Goal: Task Accomplishment & Management: Manage account settings

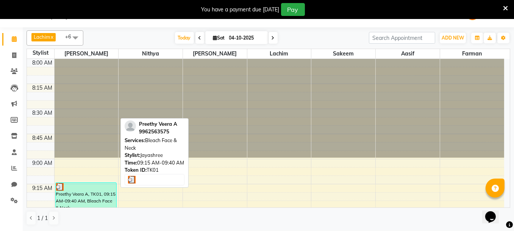
scroll to position [67, 0]
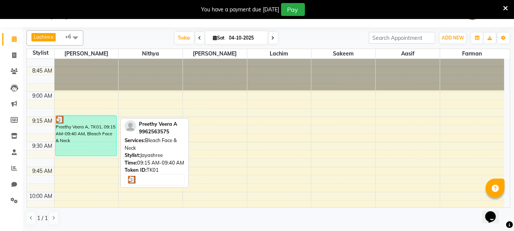
click at [64, 132] on div "Preethy Veera A, TK01, 09:15 AM-09:40 AM, Bleach Face & Neck" at bounding box center [86, 135] width 61 height 40
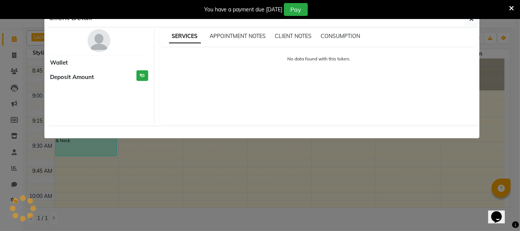
select select "3"
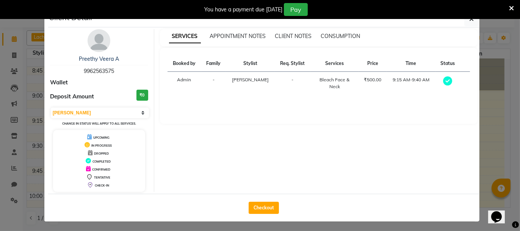
click at [267, 213] on div "Checkout" at bounding box center [263, 207] width 431 height 28
click at [267, 206] on button "Checkout" at bounding box center [264, 207] width 30 height 12
select select "11"
select select "service"
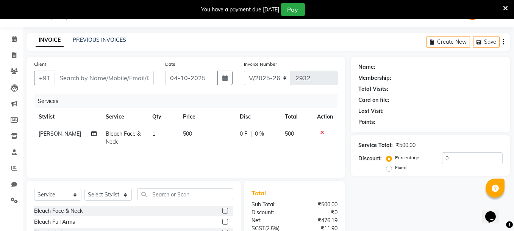
type input "9962563575"
select select "1755"
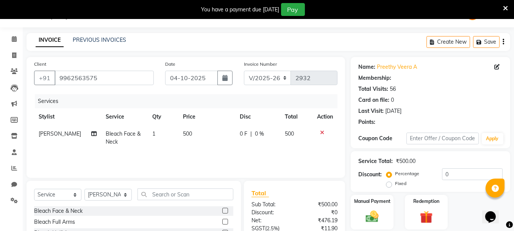
type input "20"
select select "1: Object"
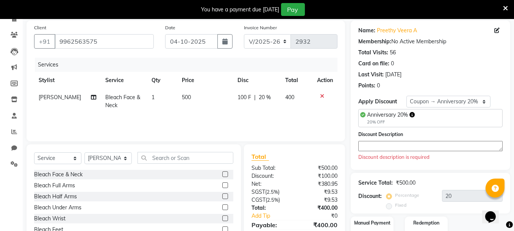
scroll to position [55, 0]
click at [179, 158] on input "text" at bounding box center [186, 158] width 96 height 12
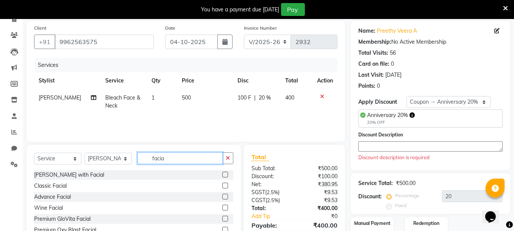
type input "facia"
click at [223, 184] on label at bounding box center [226, 185] width 6 height 6
click at [223, 184] on input "checkbox" at bounding box center [225, 185] width 5 height 5
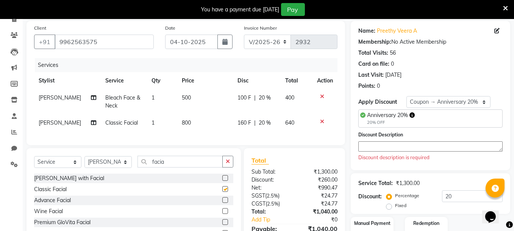
checkbox input "false"
click at [184, 122] on span "800" at bounding box center [186, 122] width 9 height 7
select select "1755"
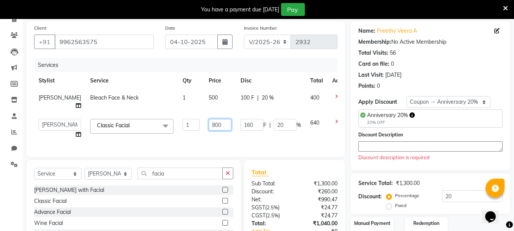
click at [209, 124] on input "800" at bounding box center [220, 125] width 23 height 12
type input "900"
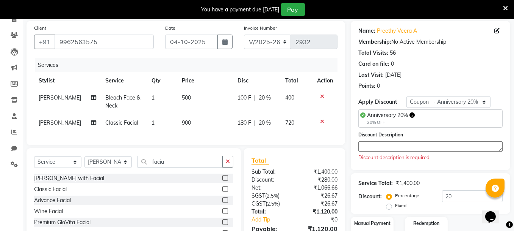
click at [223, 137] on div "Services Stylist Service Qty Price Disc Total Action [PERSON_NAME] Bleach Face …" at bounding box center [186, 97] width 304 height 79
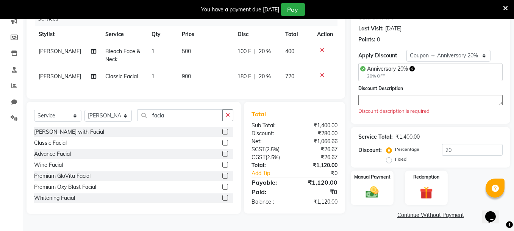
scroll to position [100, 0]
click at [117, 122] on select "Select Stylist [PERSON_NAME] [PERSON_NAME] [PERSON_NAME] Ifzan [PERSON_NAME] La…" at bounding box center [108, 116] width 47 height 12
click at [180, 165] on div "Wine Facial" at bounding box center [133, 164] width 199 height 9
click at [507, 5] on icon at bounding box center [505, 8] width 5 height 7
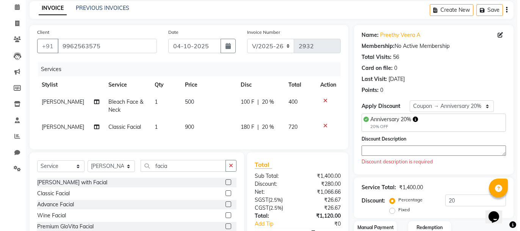
scroll to position [0, 0]
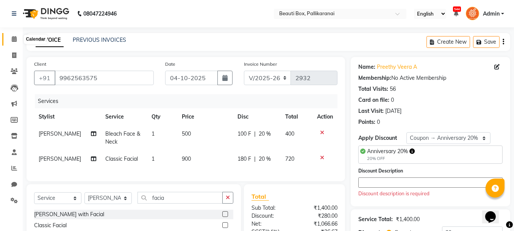
click at [15, 38] on icon at bounding box center [14, 39] width 5 height 6
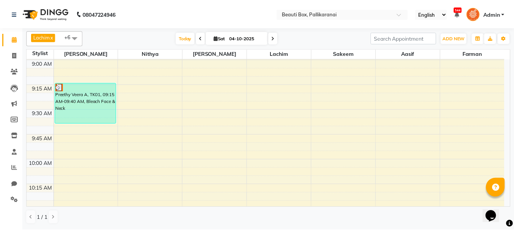
scroll to position [106, 0]
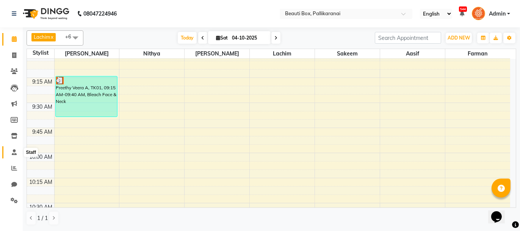
click at [14, 151] on icon at bounding box center [14, 152] width 5 height 6
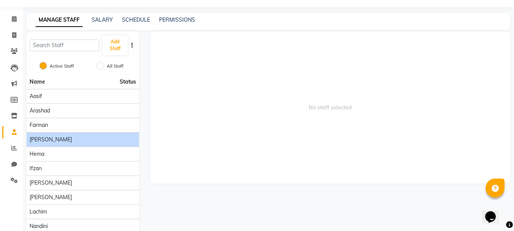
scroll to position [38, 0]
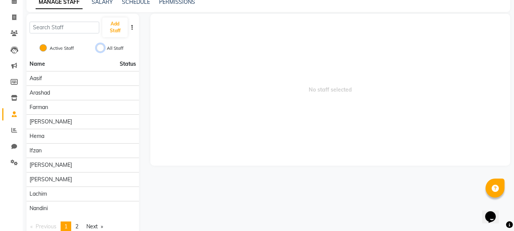
click at [102, 47] on input "All Staff" at bounding box center [101, 48] width 8 height 8
radio input "true"
radio input "false"
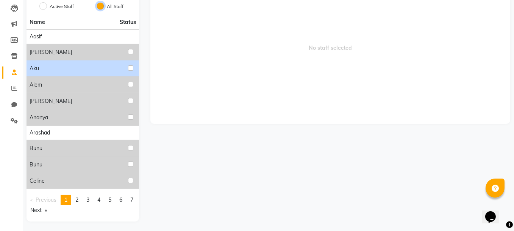
scroll to position [80, 0]
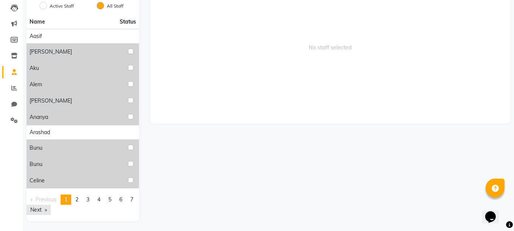
click at [45, 209] on link "Next page" at bounding box center [39, 209] width 24 height 10
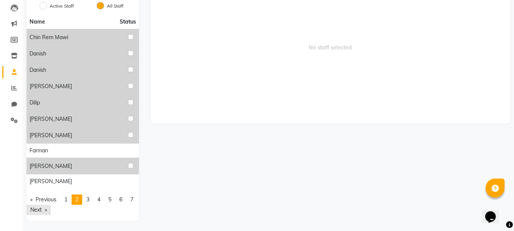
click at [45, 209] on link "Next page" at bounding box center [39, 209] width 24 height 10
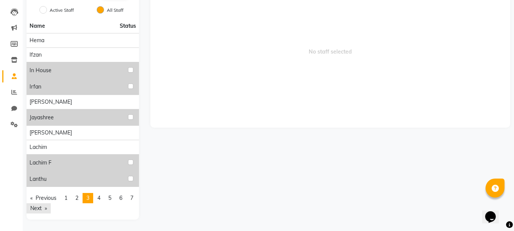
scroll to position [74, 0]
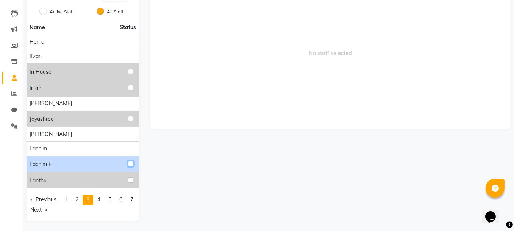
click at [131, 161] on input "checkbox" at bounding box center [130, 163] width 5 height 5
checkbox input "true"
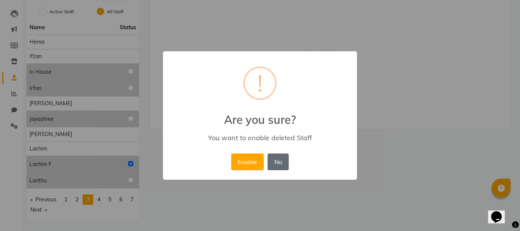
click at [277, 160] on button "No" at bounding box center [278, 161] width 21 height 17
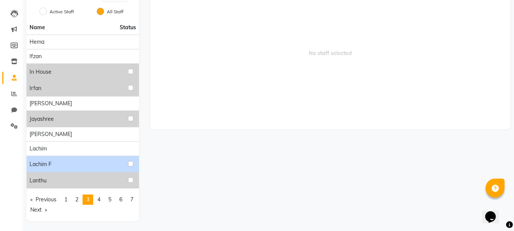
click at [67, 159] on div "Lachim f" at bounding box center [83, 164] width 107 height 10
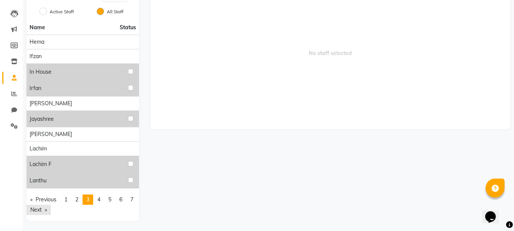
click at [47, 208] on link "Next page" at bounding box center [39, 209] width 24 height 10
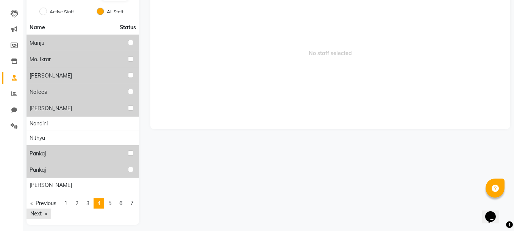
click at [51, 211] on link "Next page" at bounding box center [39, 213] width 24 height 10
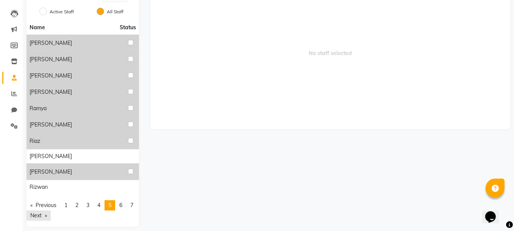
click at [51, 211] on link "Next page" at bounding box center [39, 215] width 24 height 10
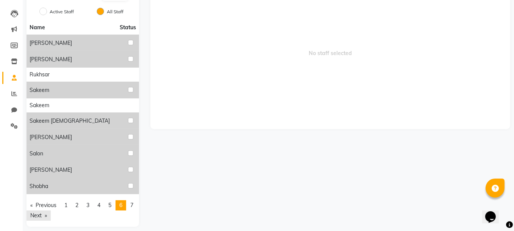
click at [51, 211] on link "Next page" at bounding box center [39, 215] width 24 height 10
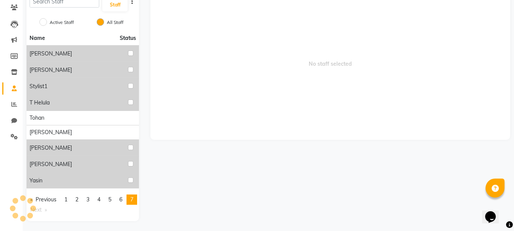
click at [127, 204] on li "You're on page 7" at bounding box center [132, 199] width 11 height 10
click at [44, 197] on link "Previous page" at bounding box center [44, 199] width 34 height 10
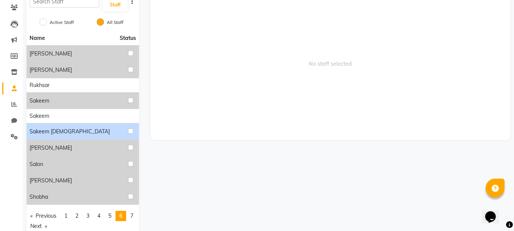
click at [103, 132] on div "Sakeem [DEMOGRAPHIC_DATA]" at bounding box center [83, 131] width 107 height 10
click at [129, 129] on input "checkbox" at bounding box center [130, 130] width 5 height 5
checkbox input "true"
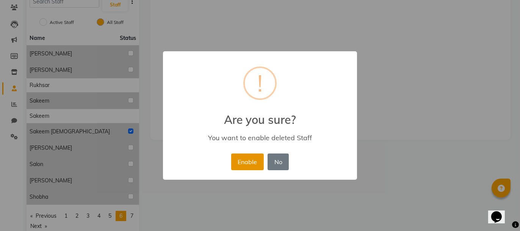
click at [247, 163] on button "Enable" at bounding box center [247, 161] width 33 height 17
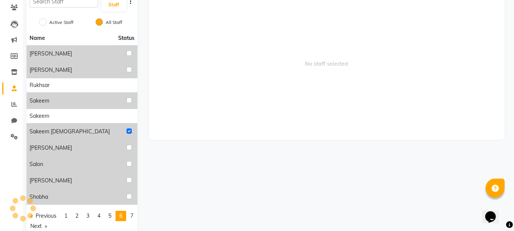
radio input "true"
radio input "false"
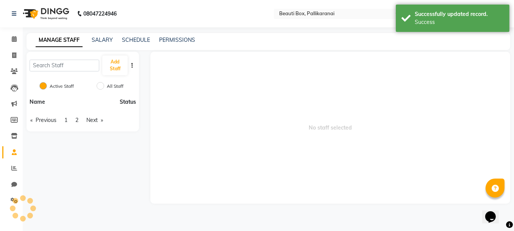
scroll to position [0, 0]
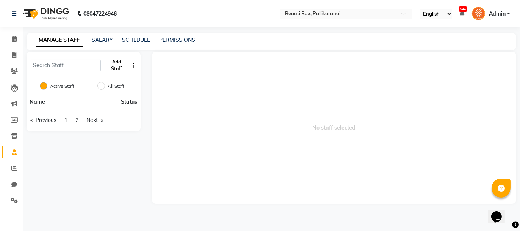
click at [113, 60] on button "Add Staff" at bounding box center [116, 65] width 25 height 20
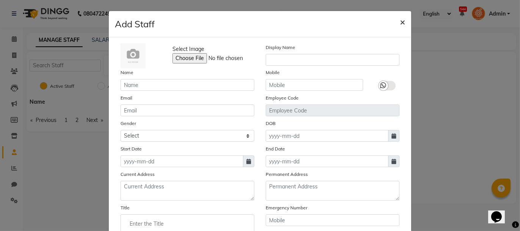
click at [400, 25] on span "×" at bounding box center [402, 21] width 5 height 11
checkbox input "false"
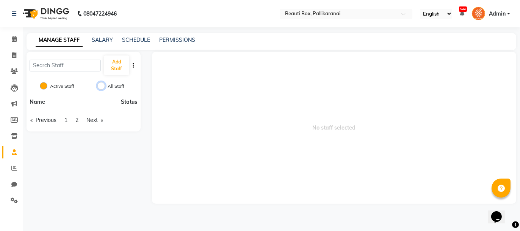
click at [102, 85] on input "All Staff" at bounding box center [101, 86] width 8 height 8
radio input "true"
radio input "false"
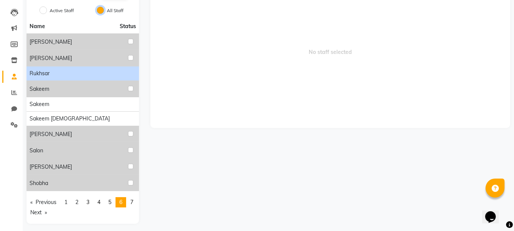
scroll to position [78, 0]
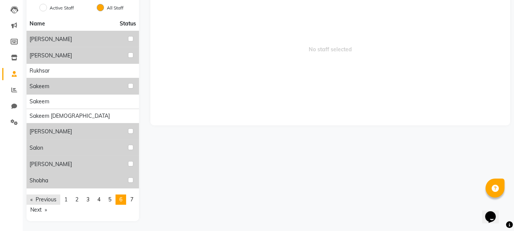
click at [50, 198] on link "Previous page" at bounding box center [44, 199] width 34 height 10
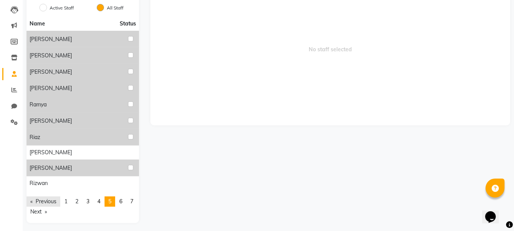
click at [50, 198] on link "Previous page" at bounding box center [44, 201] width 34 height 10
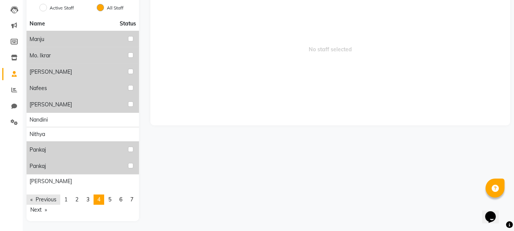
click at [50, 198] on link "Previous page" at bounding box center [44, 199] width 34 height 10
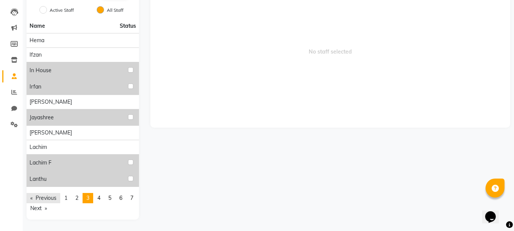
scroll to position [74, 0]
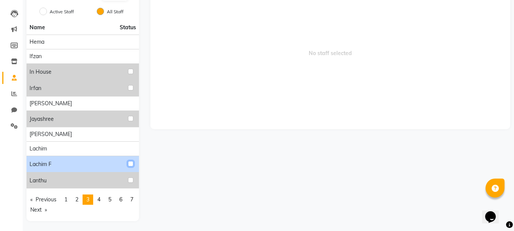
click at [130, 162] on input "checkbox" at bounding box center [130, 163] width 5 height 5
checkbox input "true"
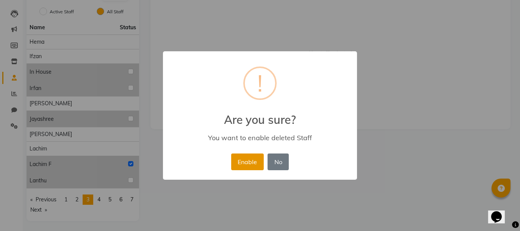
click at [245, 161] on button "Enable" at bounding box center [247, 161] width 33 height 17
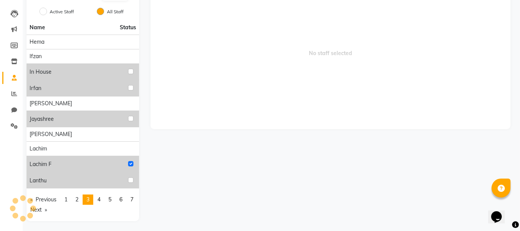
radio input "true"
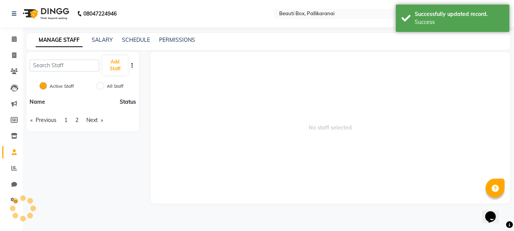
scroll to position [0, 0]
click at [103, 86] on input "All Staff" at bounding box center [101, 86] width 8 height 8
radio input "true"
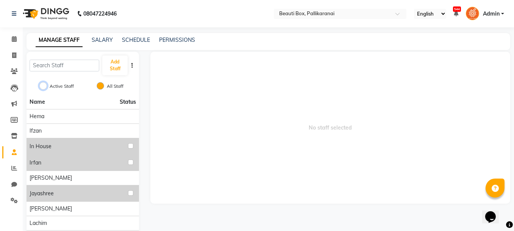
click at [42, 86] on input "Active Staff" at bounding box center [43, 86] width 8 height 8
radio input "true"
radio input "false"
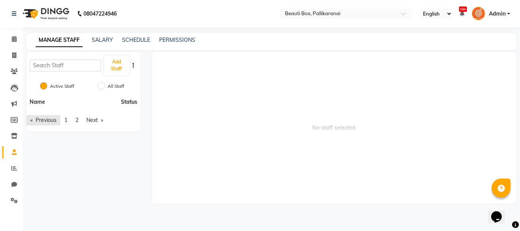
click at [48, 120] on link "Previous page" at bounding box center [44, 120] width 34 height 10
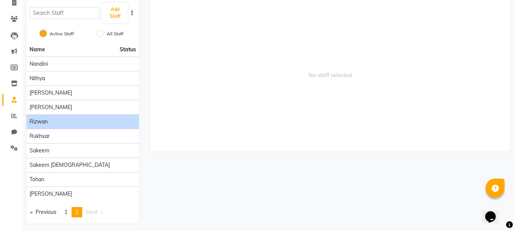
scroll to position [55, 0]
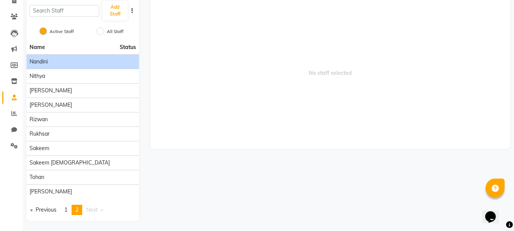
click at [123, 61] on div "Nandini" at bounding box center [83, 62] width 107 height 8
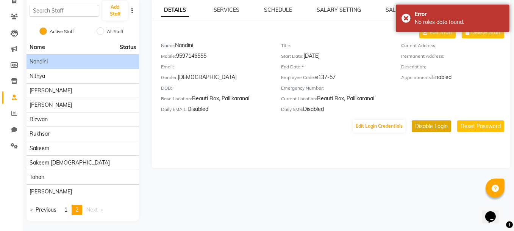
click at [428, 125] on button "Disable Login" at bounding box center [431, 126] width 39 height 12
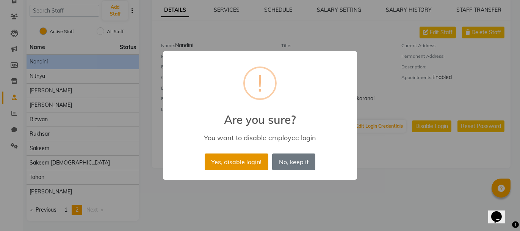
click at [262, 161] on button "Yes, disable login!" at bounding box center [237, 161] width 64 height 17
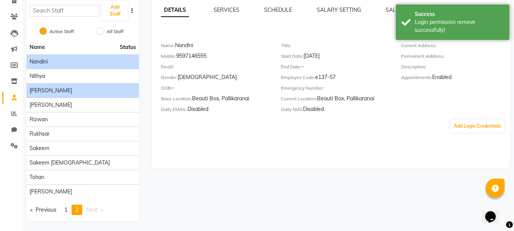
click at [122, 88] on div "[PERSON_NAME]" at bounding box center [83, 90] width 107 height 8
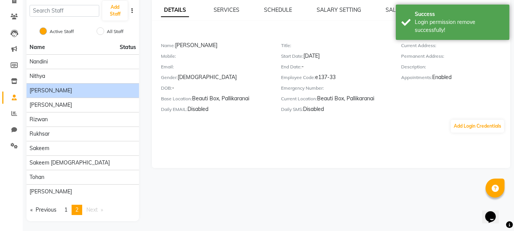
click at [122, 88] on div "[PERSON_NAME]" at bounding box center [83, 90] width 107 height 8
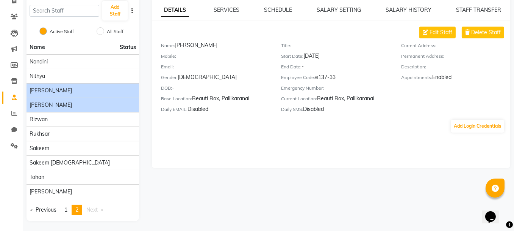
click at [97, 102] on div "[PERSON_NAME]" at bounding box center [83, 105] width 107 height 8
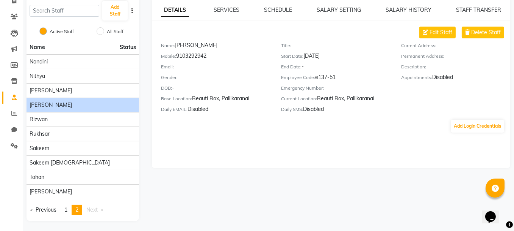
click at [102, 105] on div "[PERSON_NAME]" at bounding box center [83, 105] width 107 height 8
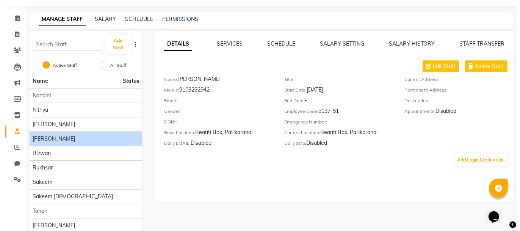
scroll to position [0, 0]
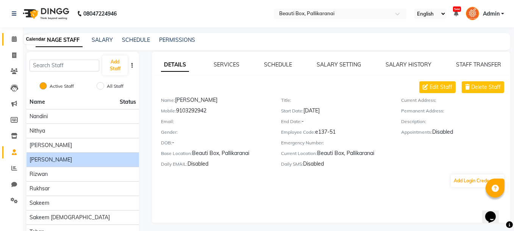
click at [13, 37] on icon at bounding box center [14, 39] width 5 height 6
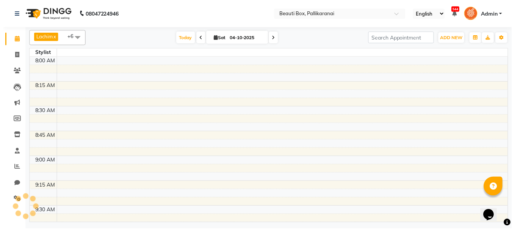
scroll to position [296, 0]
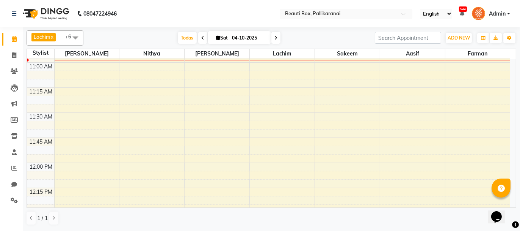
click at [74, 36] on span at bounding box center [75, 37] width 15 height 14
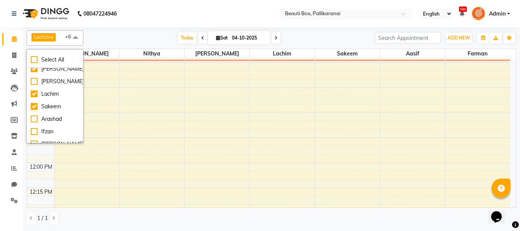
scroll to position [45, 0]
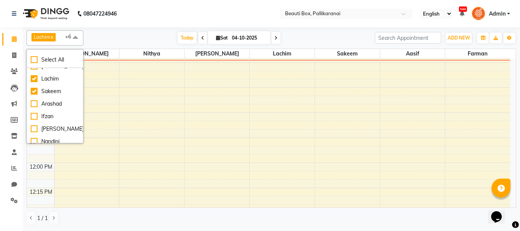
click at [74, 36] on span at bounding box center [75, 37] width 15 height 14
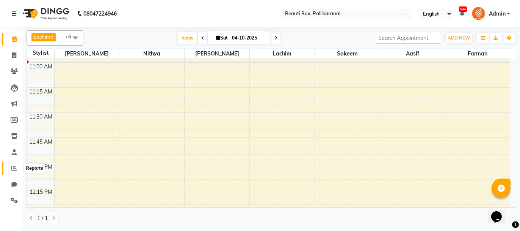
click at [13, 166] on icon at bounding box center [14, 168] width 6 height 6
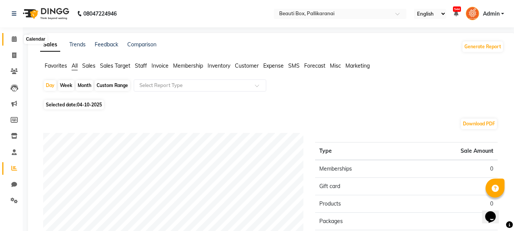
click at [12, 36] on icon at bounding box center [14, 39] width 5 height 6
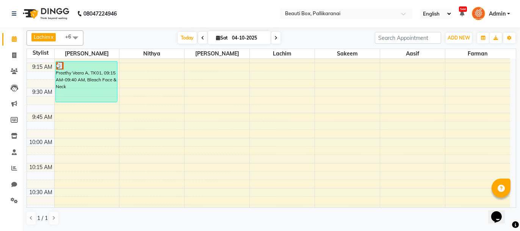
scroll to position [110, 0]
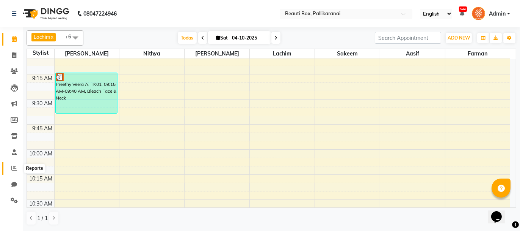
click at [12, 167] on icon at bounding box center [14, 168] width 6 height 6
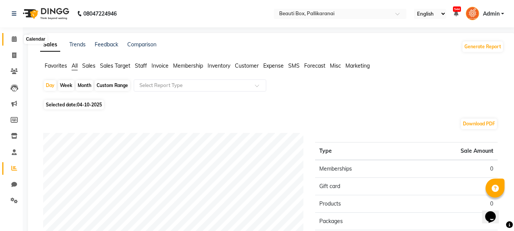
click at [13, 38] on icon at bounding box center [14, 39] width 5 height 6
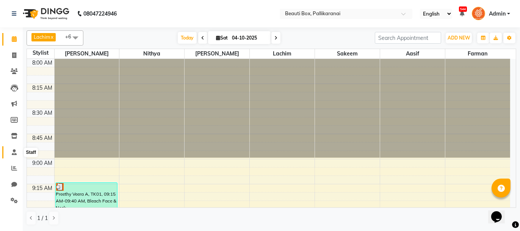
click at [13, 151] on icon at bounding box center [14, 152] width 5 height 6
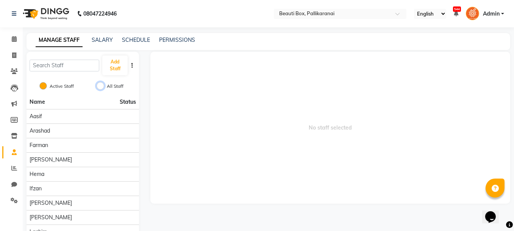
click at [100, 85] on input "All Staff" at bounding box center [101, 86] width 8 height 8
radio input "true"
radio input "false"
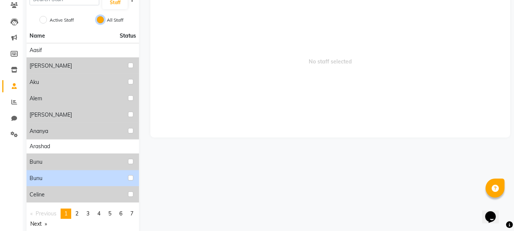
scroll to position [80, 0]
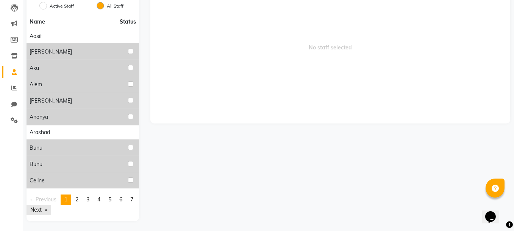
click at [44, 207] on link "Next page" at bounding box center [39, 209] width 24 height 10
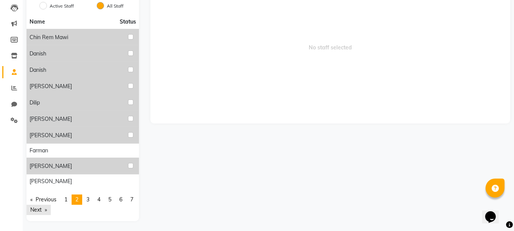
click at [44, 207] on link "Next page" at bounding box center [39, 209] width 24 height 10
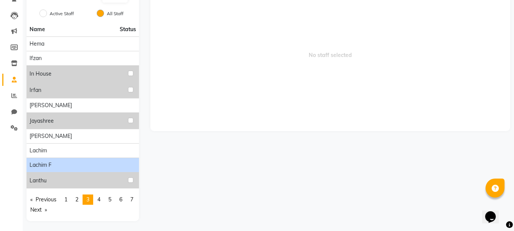
click at [99, 163] on div "Lachim f" at bounding box center [83, 165] width 107 height 8
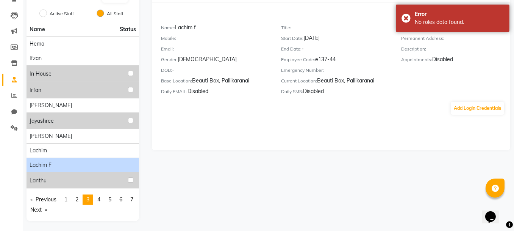
click at [488, 55] on div "Appointments: Disabled" at bounding box center [456, 60] width 109 height 11
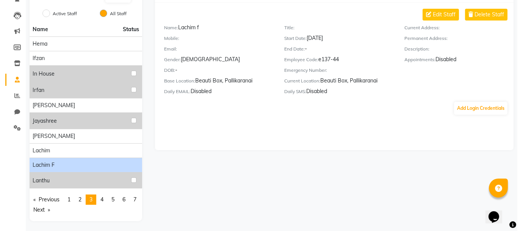
scroll to position [0, 0]
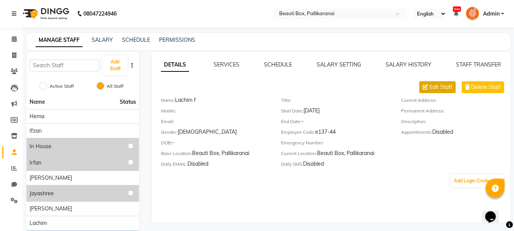
click at [441, 86] on span "Edit Staff" at bounding box center [441, 87] width 23 height 8
select select "[DEMOGRAPHIC_DATA]"
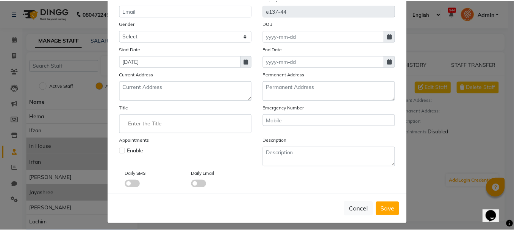
scroll to position [102, 0]
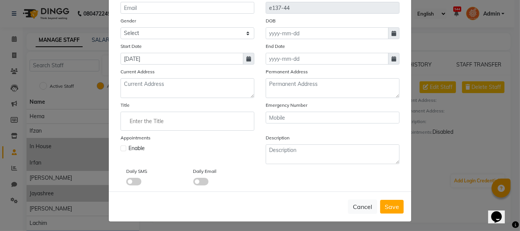
click at [121, 147] on label at bounding box center [124, 148] width 6 height 6
click at [121, 147] on input "checkbox" at bounding box center [123, 147] width 5 height 5
checkbox input "true"
click at [389, 202] on span "Save" at bounding box center [392, 206] width 14 height 8
select select
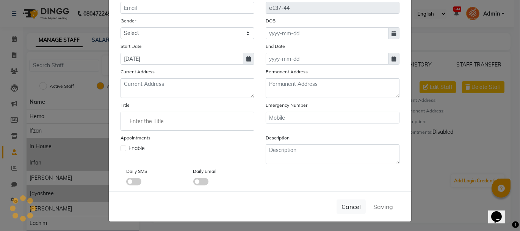
checkbox input "false"
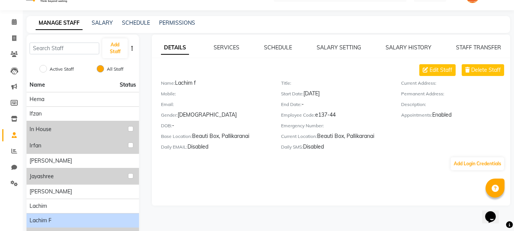
scroll to position [0, 0]
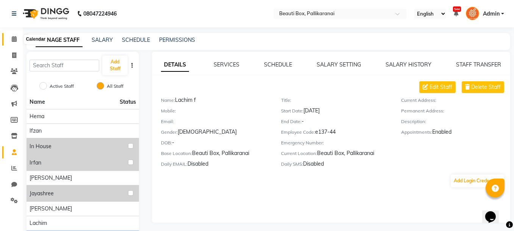
click at [13, 38] on icon at bounding box center [14, 39] width 5 height 6
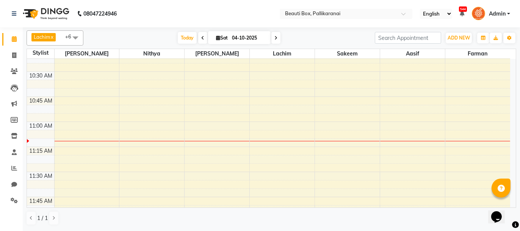
scroll to position [258, 0]
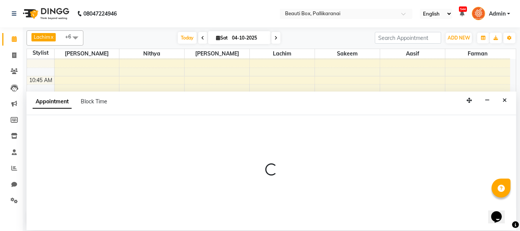
select select "9763"
select select "720"
select select "tentative"
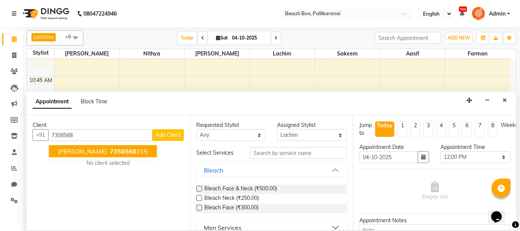
click at [111, 149] on ngb-highlight "7358568 315" at bounding box center [127, 151] width 39 height 8
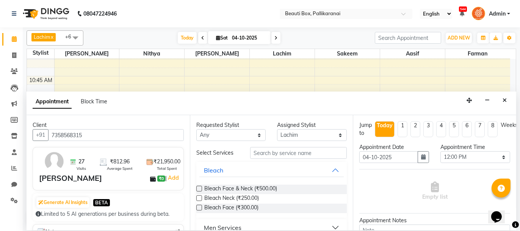
type input "7358568315"
click at [263, 153] on input "text" at bounding box center [298, 153] width 97 height 12
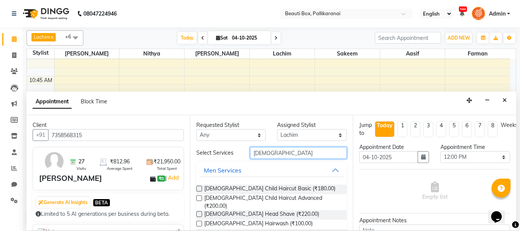
type input "[DEMOGRAPHIC_DATA]"
click at [200, 186] on label at bounding box center [199, 188] width 6 height 6
click at [200, 187] on input "checkbox" at bounding box center [198, 189] width 5 height 5
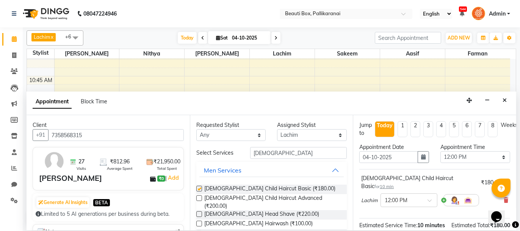
checkbox input "false"
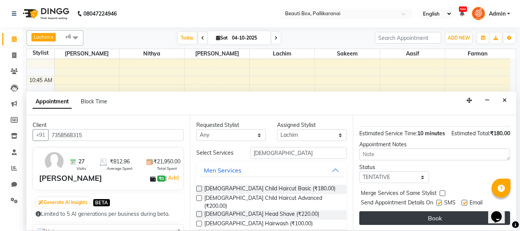
click at [444, 218] on button "Book" at bounding box center [434, 218] width 151 height 14
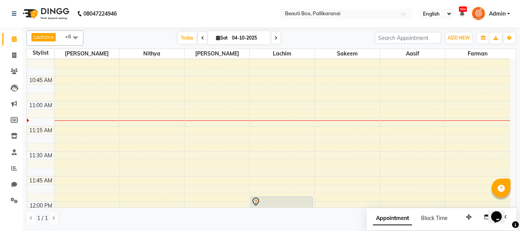
click at [78, 41] on span at bounding box center [75, 37] width 15 height 14
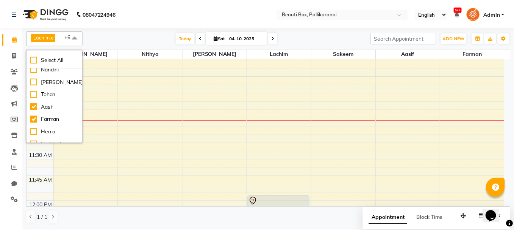
scroll to position [125, 0]
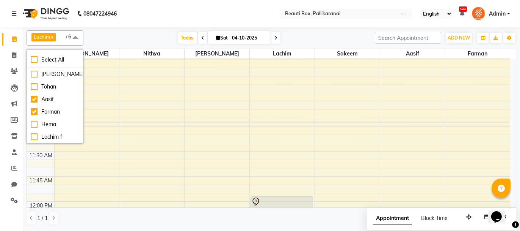
click at [75, 38] on span at bounding box center [75, 37] width 15 height 14
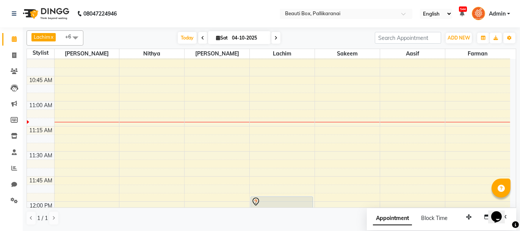
click at [75, 36] on span at bounding box center [75, 37] width 15 height 14
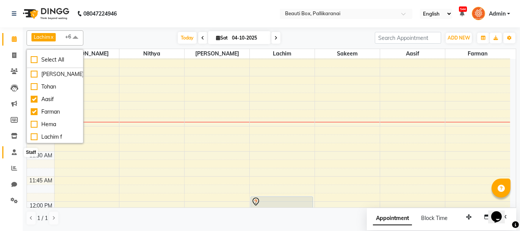
click at [13, 150] on icon at bounding box center [14, 152] width 5 height 6
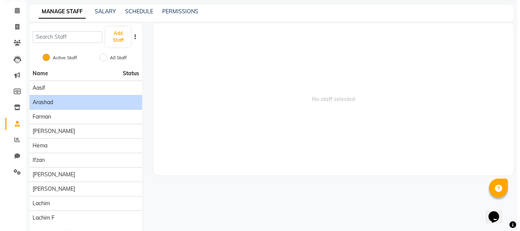
scroll to position [55, 0]
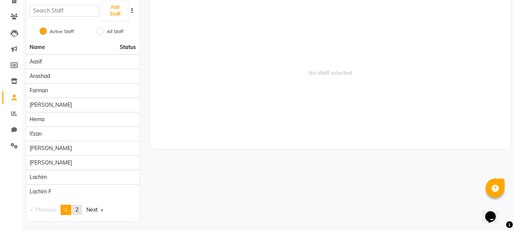
click at [78, 206] on span "2" at bounding box center [76, 209] width 3 height 7
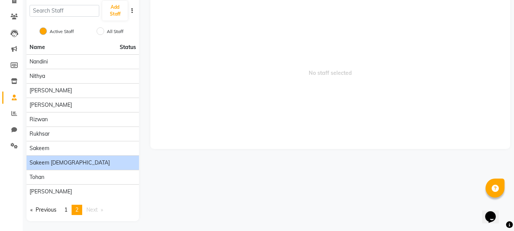
click at [105, 158] on div "Sakeem [DEMOGRAPHIC_DATA]" at bounding box center [83, 162] width 107 height 8
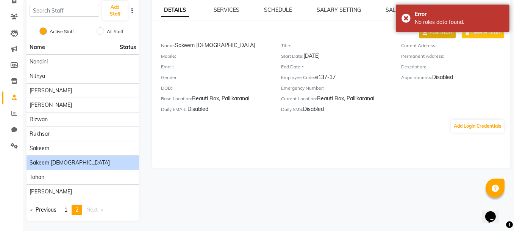
click at [439, 34] on span "Edit Staff" at bounding box center [441, 32] width 23 height 8
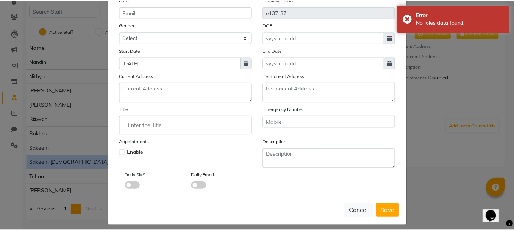
scroll to position [102, 0]
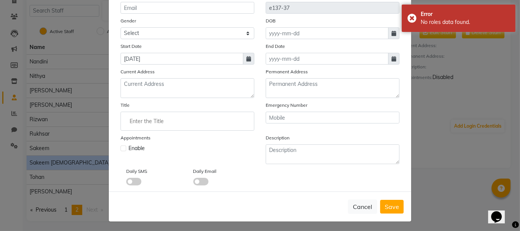
click at [121, 147] on label at bounding box center [124, 148] width 6 height 6
click at [121, 147] on input "checkbox" at bounding box center [123, 147] width 5 height 5
checkbox input "true"
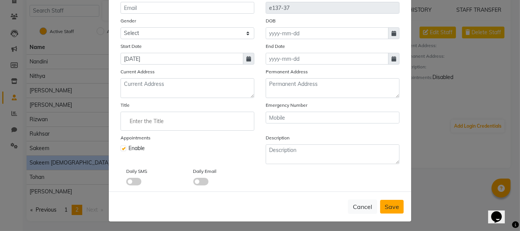
click at [390, 209] on button "Save" at bounding box center [392, 206] width 24 height 14
checkbox input "false"
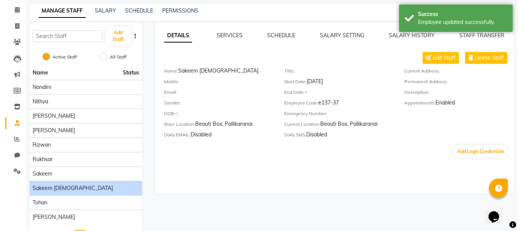
scroll to position [0, 0]
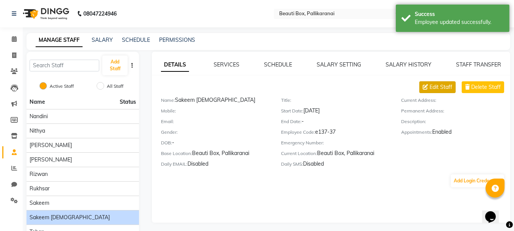
click at [442, 85] on span "Edit Staff" at bounding box center [441, 87] width 23 height 8
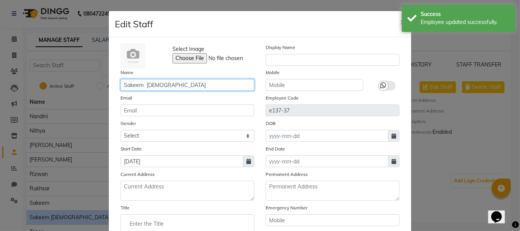
click at [165, 84] on input "Sakeem [DEMOGRAPHIC_DATA]" at bounding box center [188, 85] width 134 height 12
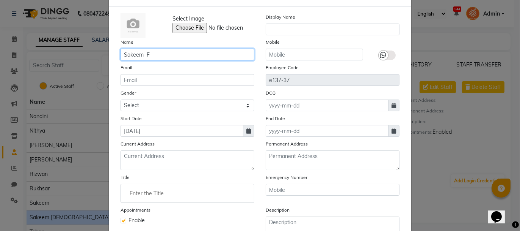
scroll to position [102, 0]
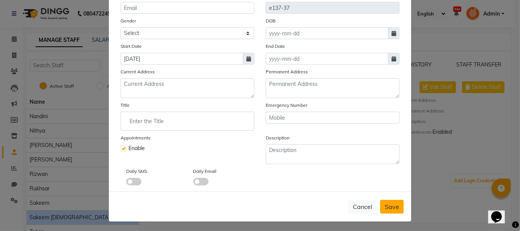
type input "Sakeem F"
click at [389, 203] on span "Save" at bounding box center [392, 206] width 14 height 8
checkbox input "false"
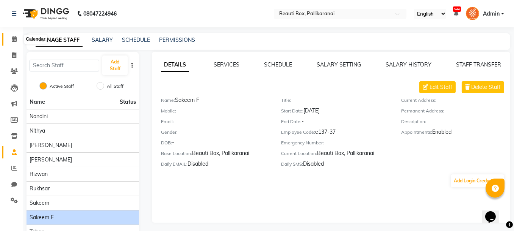
click at [14, 38] on icon at bounding box center [14, 39] width 5 height 6
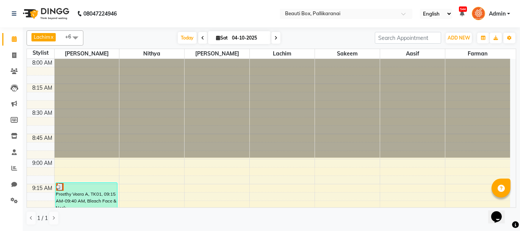
click at [74, 35] on span at bounding box center [75, 37] width 15 height 14
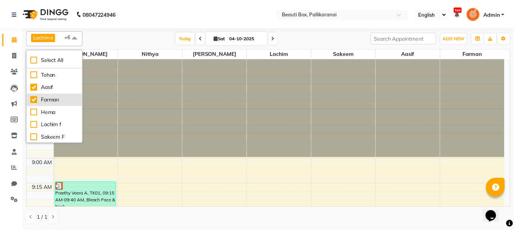
scroll to position [138, 0]
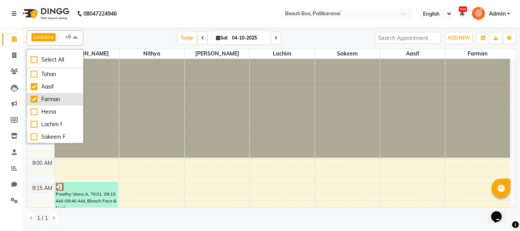
click at [33, 96] on div "Farman" at bounding box center [55, 99] width 49 height 8
checkbox input "false"
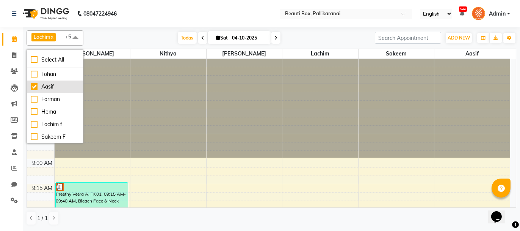
click at [34, 84] on div "Aasif" at bounding box center [55, 87] width 49 height 8
checkbox input "false"
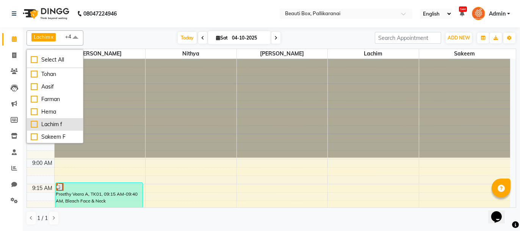
click at [34, 122] on div "Lachim f" at bounding box center [55, 124] width 49 height 8
checkbox input "true"
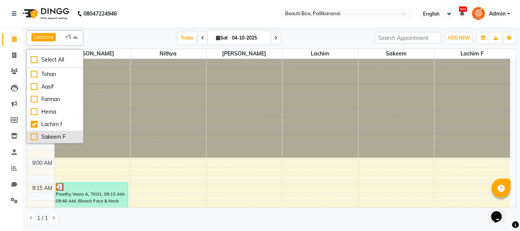
click at [33, 134] on div "Sakeem F" at bounding box center [55, 137] width 49 height 8
checkbox input "true"
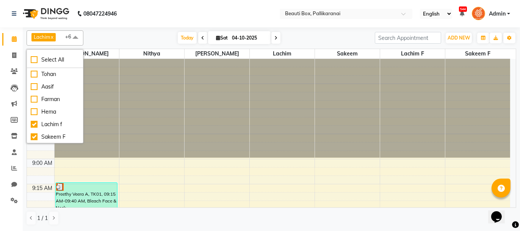
click at [75, 37] on span at bounding box center [75, 37] width 15 height 14
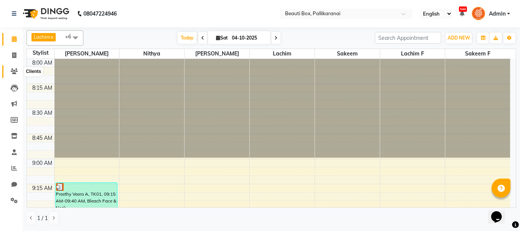
click at [13, 68] on icon at bounding box center [14, 71] width 7 height 6
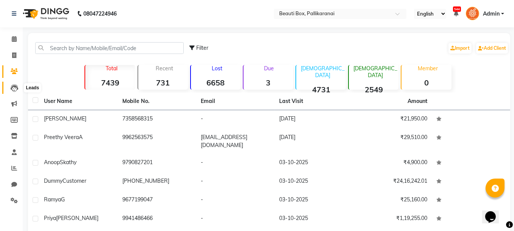
click at [13, 87] on icon at bounding box center [15, 88] width 8 height 8
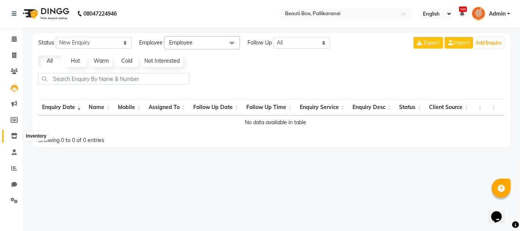
click at [14, 134] on icon at bounding box center [14, 136] width 6 height 6
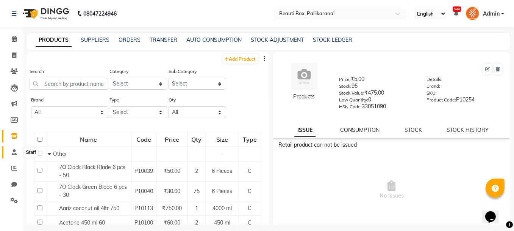
click at [14, 155] on span at bounding box center [14, 152] width 13 height 9
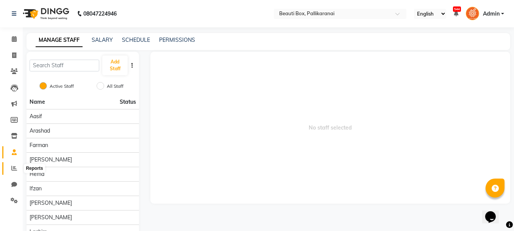
click at [13, 166] on icon at bounding box center [14, 168] width 6 height 6
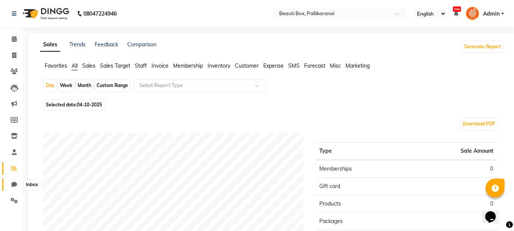
click at [13, 183] on icon at bounding box center [14, 184] width 6 height 6
select select "100"
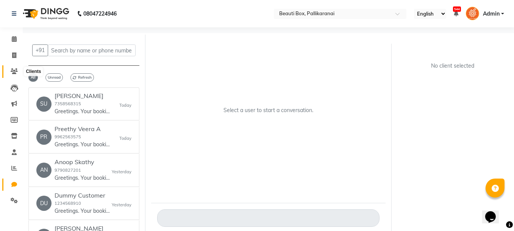
click at [13, 71] on icon at bounding box center [14, 71] width 7 height 6
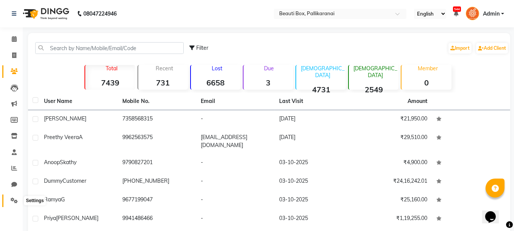
click at [13, 198] on icon at bounding box center [14, 200] width 7 height 6
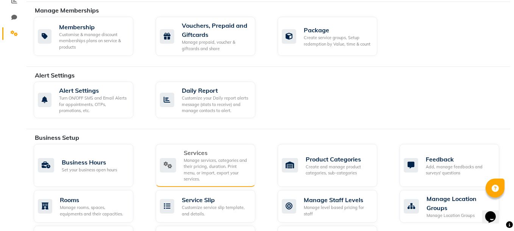
scroll to position [190, 0]
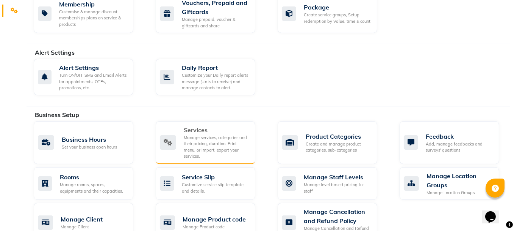
click at [162, 135] on icon at bounding box center [168, 142] width 16 height 14
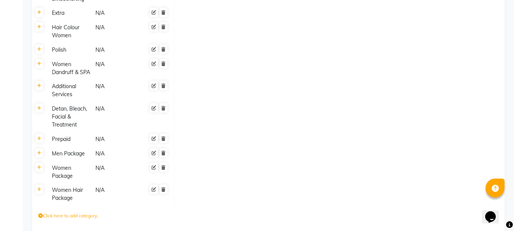
scroll to position [442, 0]
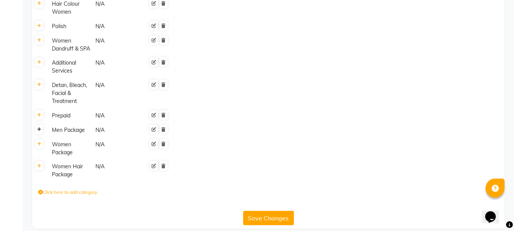
click at [38, 127] on icon at bounding box center [39, 129] width 4 height 5
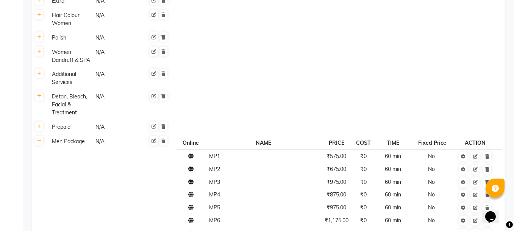
scroll to position [426, 0]
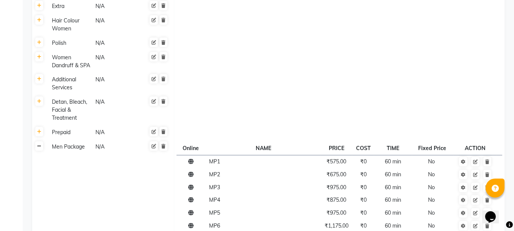
click at [40, 144] on icon at bounding box center [39, 146] width 4 height 5
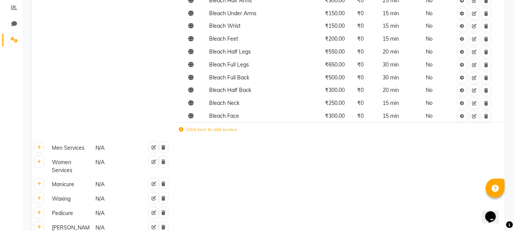
scroll to position [198, 0]
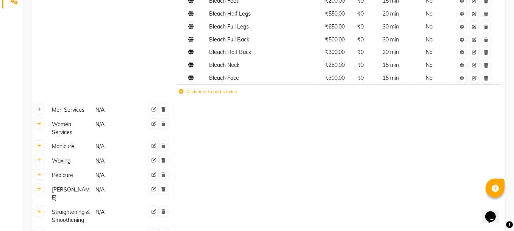
click at [39, 108] on icon at bounding box center [39, 109] width 4 height 5
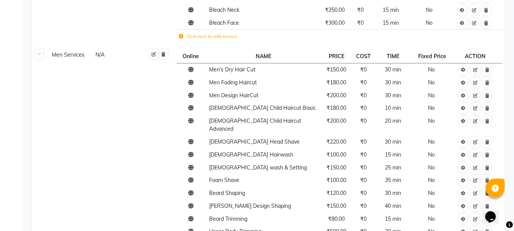
scroll to position [236, 0]
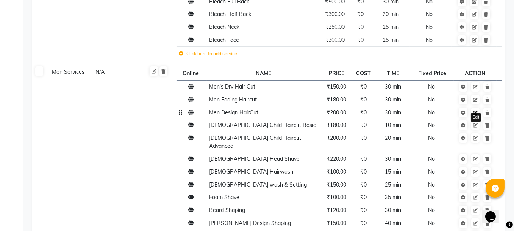
click at [476, 111] on icon at bounding box center [476, 112] width 5 height 5
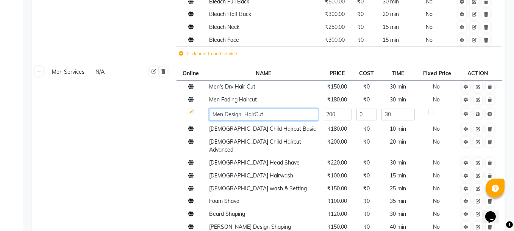
click at [243, 113] on input "Men Design HairCut" at bounding box center [263, 114] width 109 height 12
type input "Men HairCut"
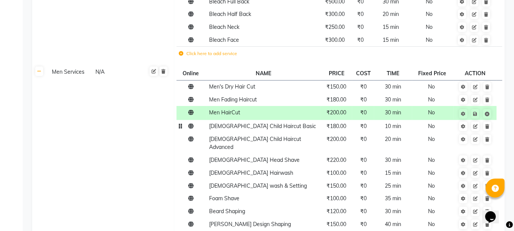
click at [285, 126] on td "[DEMOGRAPHIC_DATA] Child Haircut Basic" at bounding box center [264, 126] width 114 height 13
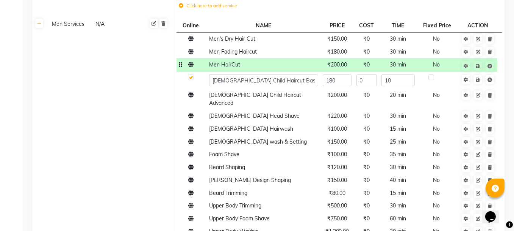
scroll to position [312, 0]
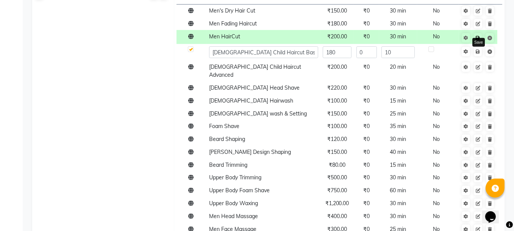
click at [478, 38] on icon at bounding box center [478, 38] width 4 height 5
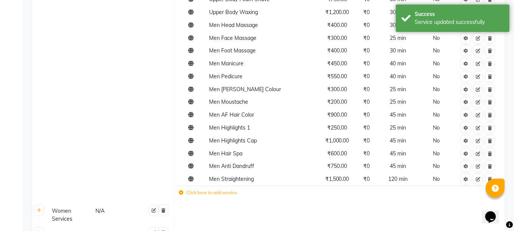
scroll to position [539, 0]
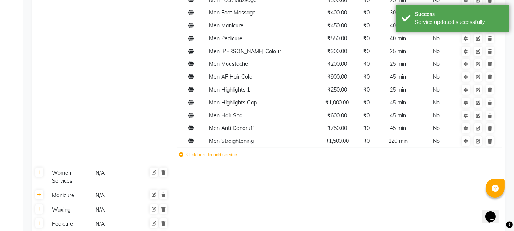
click at [180, 152] on icon at bounding box center [181, 154] width 5 height 5
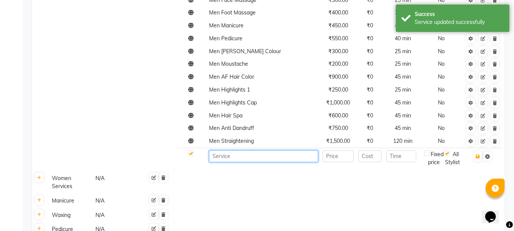
click at [234, 150] on input at bounding box center [263, 156] width 109 height 12
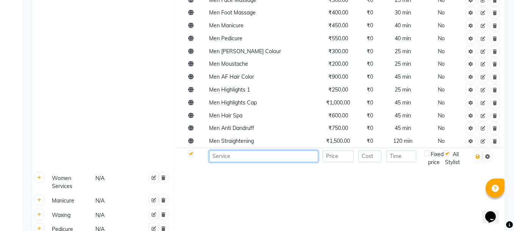
type input "m"
type input "Men eyebrow"
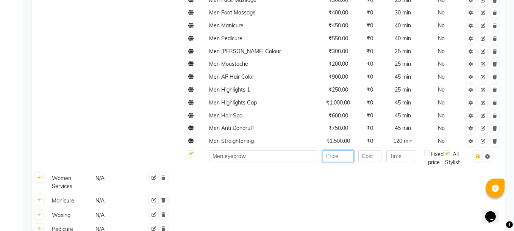
click at [344, 150] on input "number" at bounding box center [338, 156] width 31 height 12
type input "60"
click at [393, 150] on input "number" at bounding box center [402, 156] width 30 height 12
type input "10"
click at [410, 157] on td "10" at bounding box center [403, 157] width 38 height 21
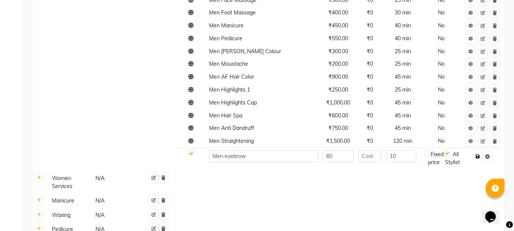
click at [478, 154] on icon "button" at bounding box center [478, 156] width 4 height 5
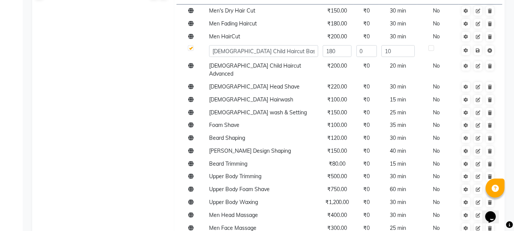
scroll to position [274, 0]
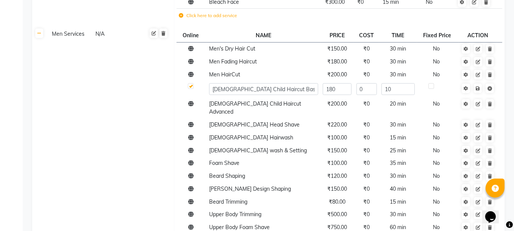
click at [118, 110] on td "Men Services N/A" at bounding box center [110, 235] width 127 height 417
click at [479, 89] on icon at bounding box center [478, 88] width 4 height 5
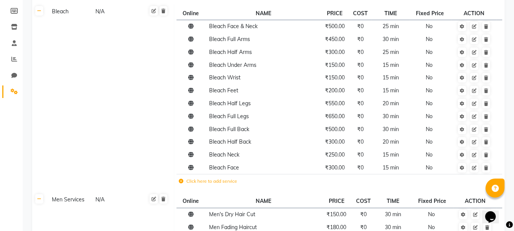
scroll to position [75, 0]
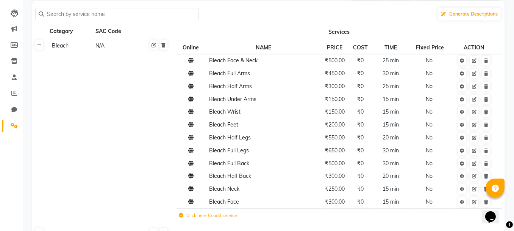
click at [39, 44] on icon at bounding box center [39, 45] width 4 height 5
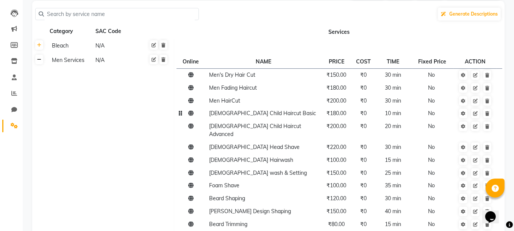
click at [39, 58] on icon at bounding box center [39, 59] width 4 height 5
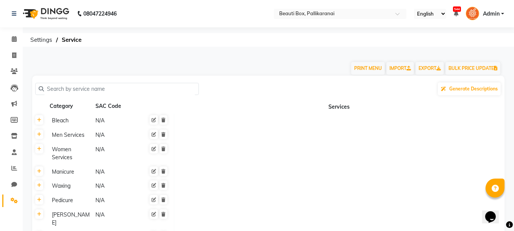
scroll to position [0, 0]
click at [13, 70] on icon at bounding box center [14, 71] width 7 height 6
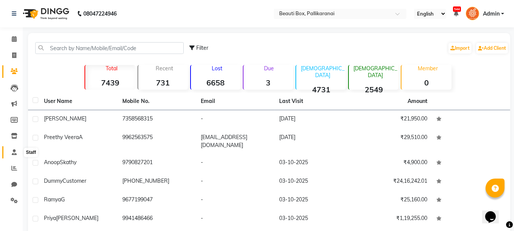
click at [12, 150] on icon at bounding box center [14, 152] width 5 height 6
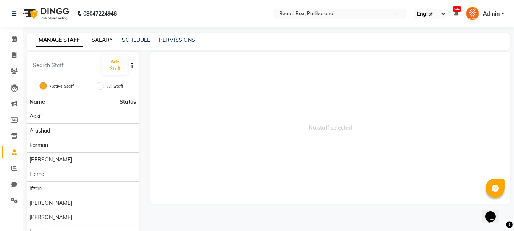
click at [101, 42] on link "SALARY" at bounding box center [102, 39] width 21 height 7
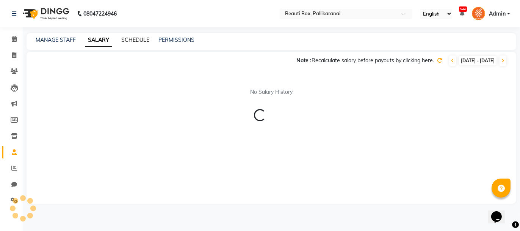
click at [132, 42] on link "SCHEDULE" at bounding box center [135, 39] width 28 height 7
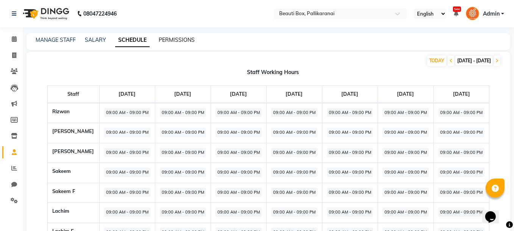
click at [172, 41] on link "PERMISSIONS" at bounding box center [177, 39] width 36 height 7
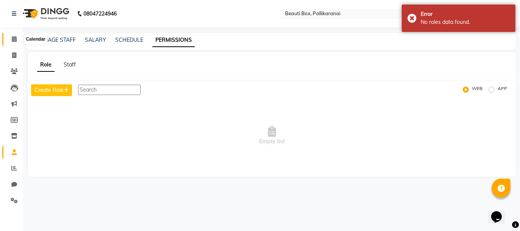
click at [14, 38] on icon at bounding box center [14, 39] width 5 height 6
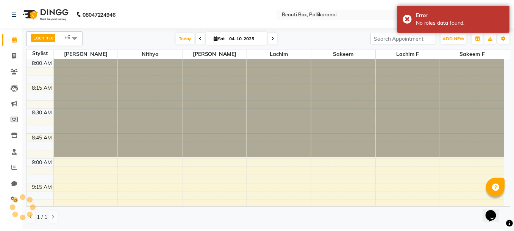
scroll to position [296, 0]
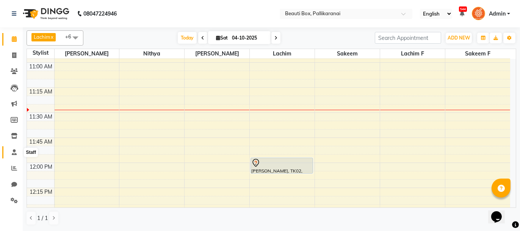
click at [13, 151] on icon at bounding box center [14, 152] width 5 height 6
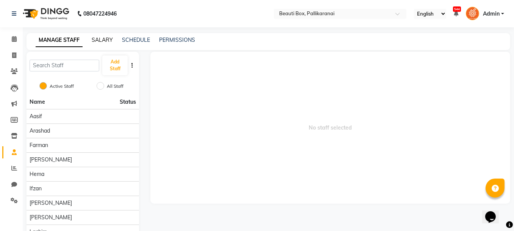
click at [100, 40] on link "SALARY" at bounding box center [102, 39] width 21 height 7
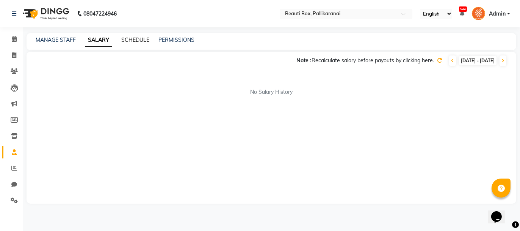
click at [129, 42] on link "SCHEDULE" at bounding box center [135, 39] width 28 height 7
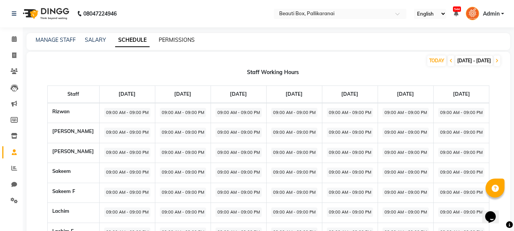
click at [166, 39] on link "PERMISSIONS" at bounding box center [177, 39] width 36 height 7
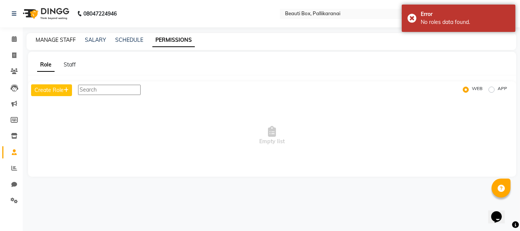
click at [52, 39] on link "MANAGE STAFF" at bounding box center [56, 39] width 40 height 7
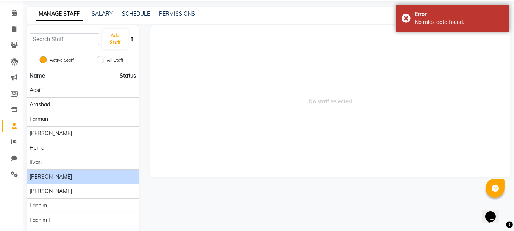
scroll to position [55, 0]
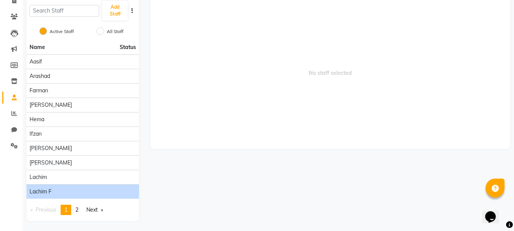
click at [111, 185] on li "Lachim f" at bounding box center [83, 191] width 113 height 14
click at [110, 189] on div "Lachim f" at bounding box center [83, 191] width 107 height 8
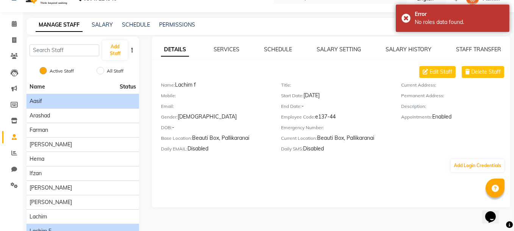
scroll to position [0, 0]
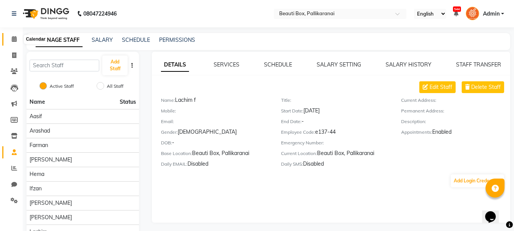
click at [13, 37] on icon at bounding box center [14, 39] width 5 height 6
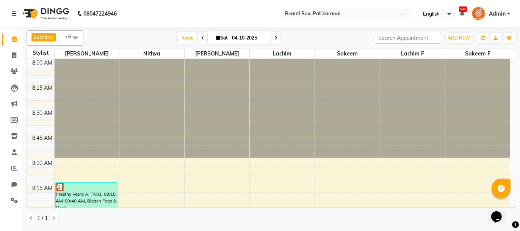
click at [121, 114] on div at bounding box center [151, 108] width 65 height 99
click at [14, 166] on icon at bounding box center [14, 168] width 6 height 6
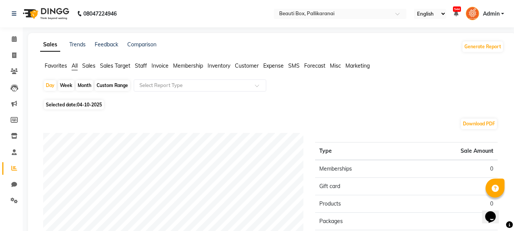
click at [142, 67] on span "Staff" at bounding box center [141, 65] width 12 height 7
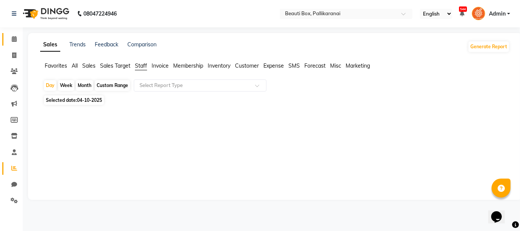
click at [14, 37] on icon at bounding box center [14, 39] width 5 height 6
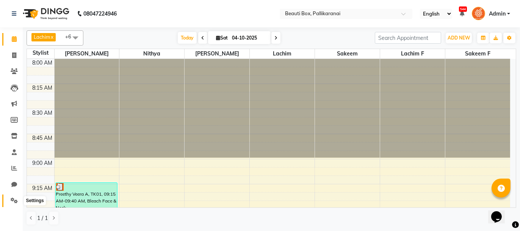
click at [11, 199] on icon at bounding box center [14, 200] width 7 height 6
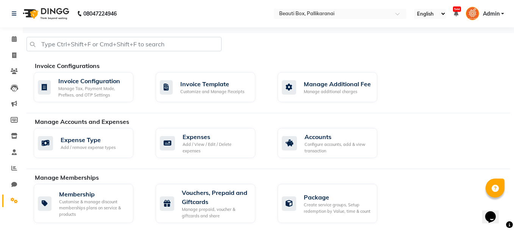
scroll to position [190, 0]
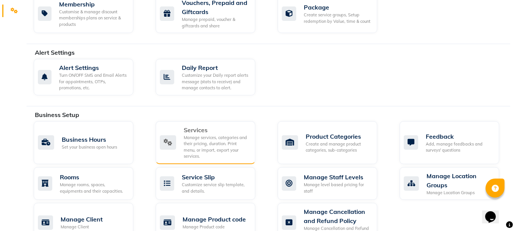
click at [181, 131] on div "Services Manage services, categories and their pricing, duration. Print menu, o…" at bounding box center [204, 142] width 89 height 34
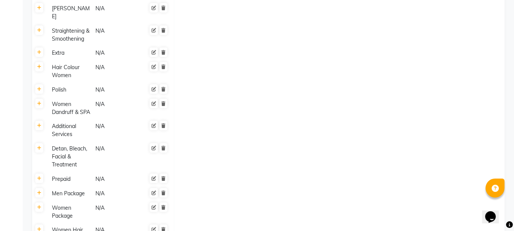
scroll to position [442, 0]
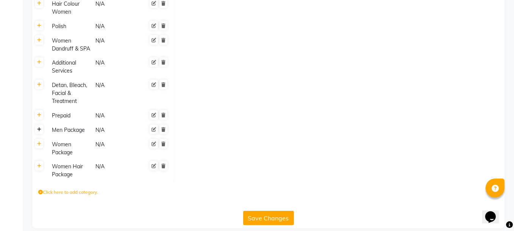
click at [39, 127] on icon at bounding box center [39, 129] width 4 height 5
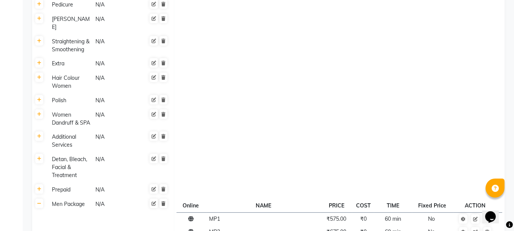
scroll to position [367, 0]
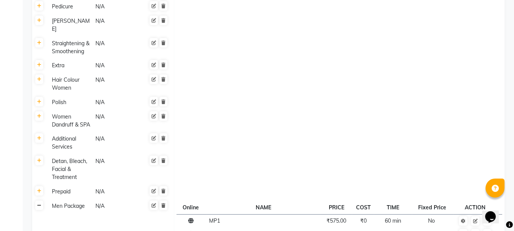
click at [39, 203] on icon at bounding box center [39, 205] width 4 height 5
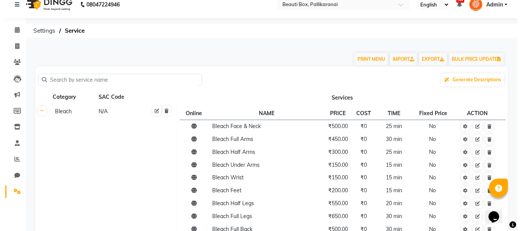
scroll to position [0, 0]
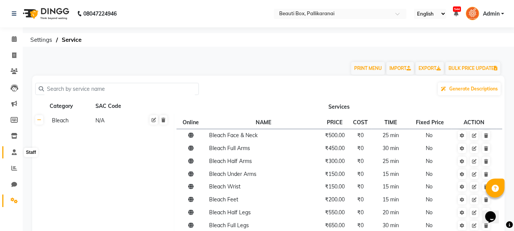
click at [12, 152] on icon at bounding box center [14, 152] width 5 height 6
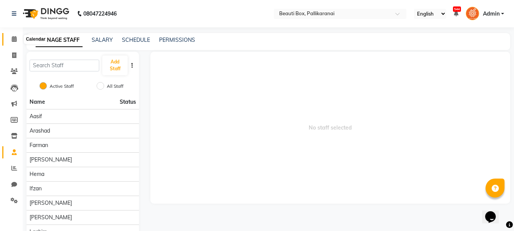
click at [14, 39] on icon at bounding box center [14, 39] width 5 height 6
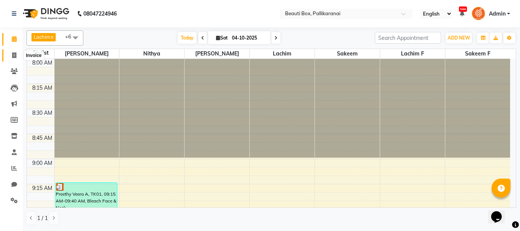
click at [15, 55] on icon at bounding box center [14, 55] width 4 height 6
select select "service"
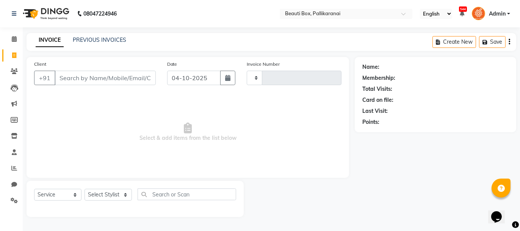
type input "2932"
select select "11"
click at [14, 71] on icon at bounding box center [14, 71] width 7 height 6
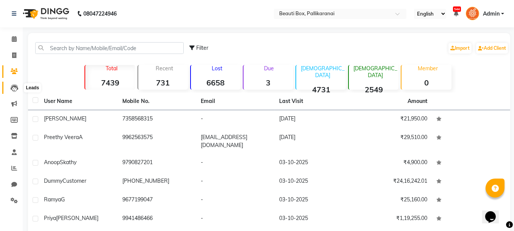
click at [14, 86] on icon at bounding box center [15, 88] width 8 height 8
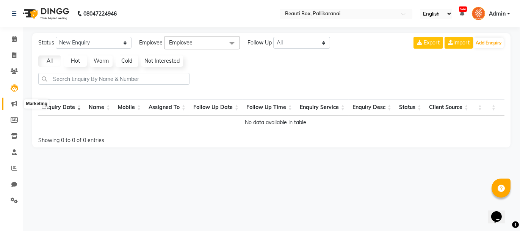
click at [14, 100] on icon at bounding box center [14, 103] width 6 height 6
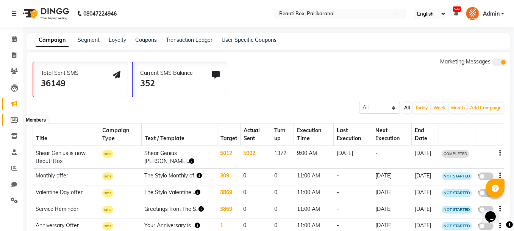
click at [13, 119] on icon at bounding box center [14, 120] width 7 height 6
select select
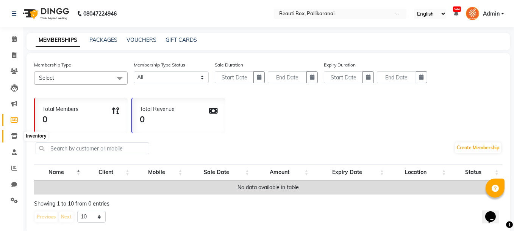
click at [12, 135] on icon at bounding box center [14, 136] width 6 height 6
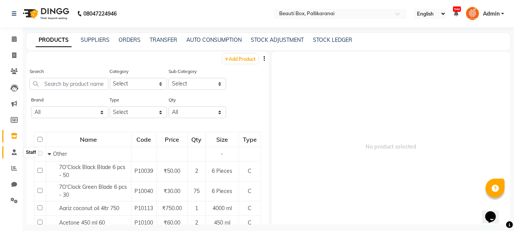
click at [14, 151] on icon at bounding box center [14, 152] width 5 height 6
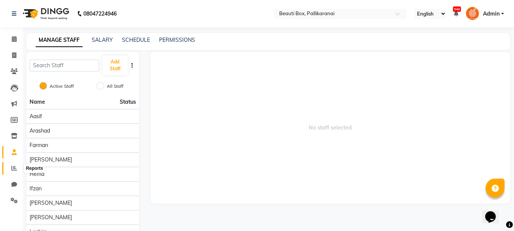
click at [13, 166] on icon at bounding box center [14, 168] width 6 height 6
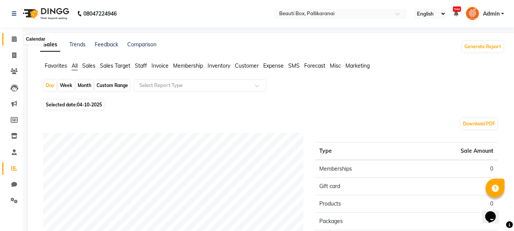
click at [13, 39] on icon at bounding box center [14, 39] width 5 height 6
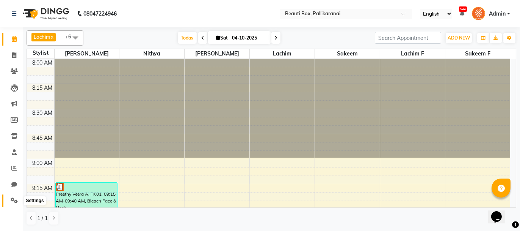
click at [14, 199] on icon at bounding box center [14, 200] width 7 height 6
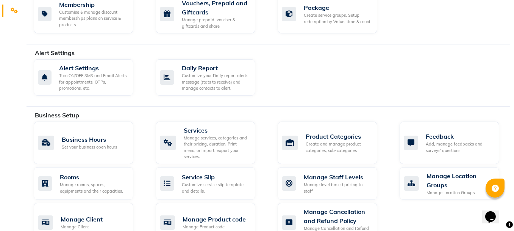
scroll to position [227, 0]
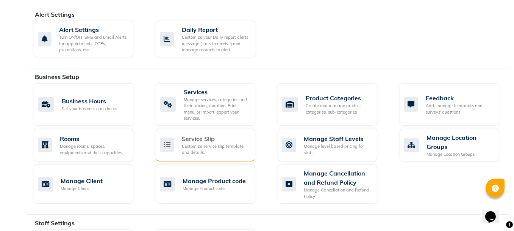
click at [203, 134] on div "Service Slip" at bounding box center [215, 138] width 67 height 9
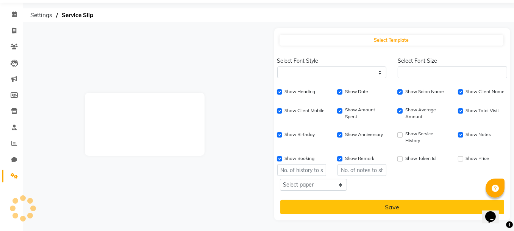
select select "'Poppins', sans-serif"
type input "1"
checkbox input "true"
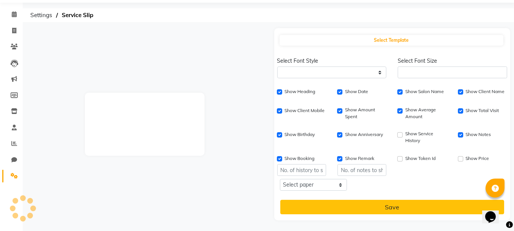
checkbox input "true"
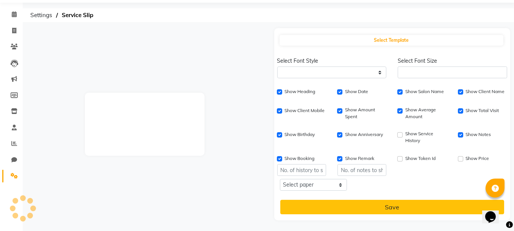
checkbox input "true"
type input "1"
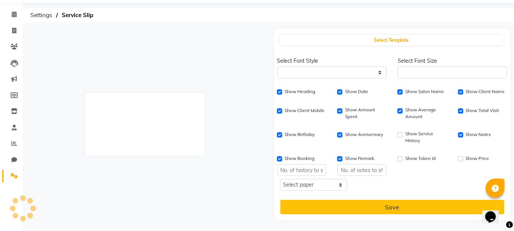
type input "1"
select select
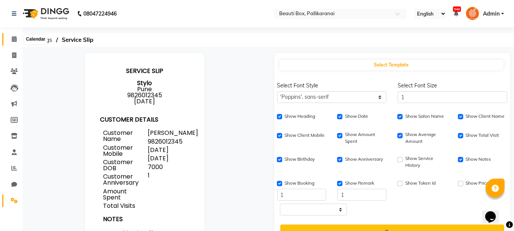
click at [12, 37] on icon at bounding box center [14, 39] width 5 height 6
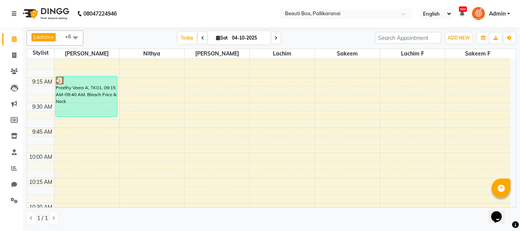
scroll to position [91, 0]
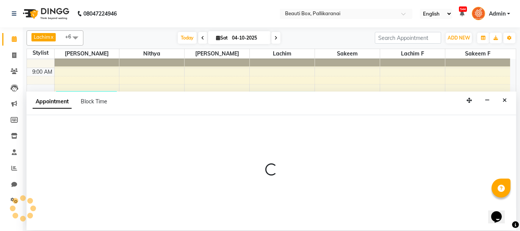
select select "9763"
select select "555"
select select "tentative"
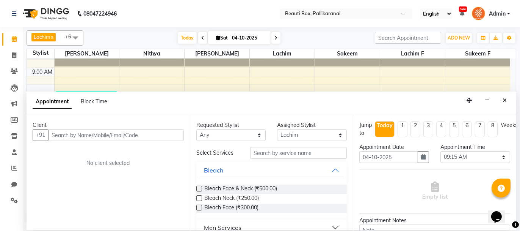
click at [156, 136] on input "text" at bounding box center [116, 135] width 136 height 12
type input "f"
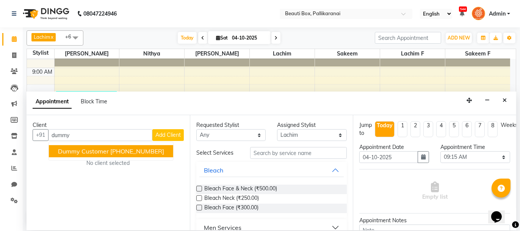
click at [75, 147] on span "Dummy Customer" at bounding box center [83, 151] width 51 height 8
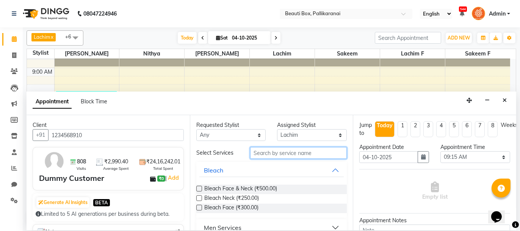
click at [285, 152] on input "text" at bounding box center [298, 153] width 97 height 12
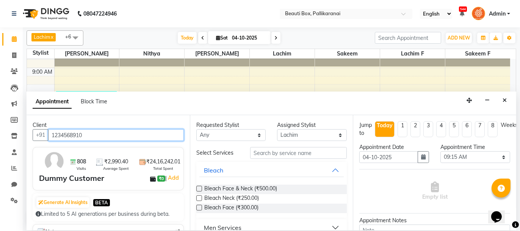
click at [92, 133] on input "1234568910" at bounding box center [116, 135] width 136 height 12
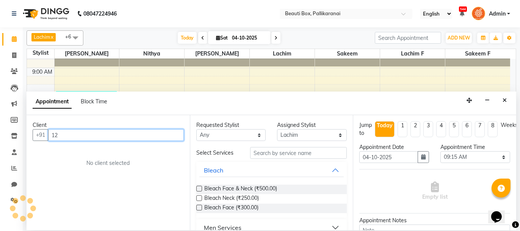
type input "1"
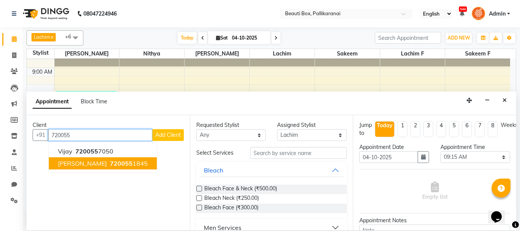
click at [63, 164] on span "[PERSON_NAME]" at bounding box center [82, 163] width 49 height 8
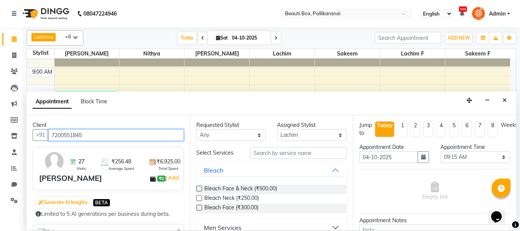
type input "7200551845"
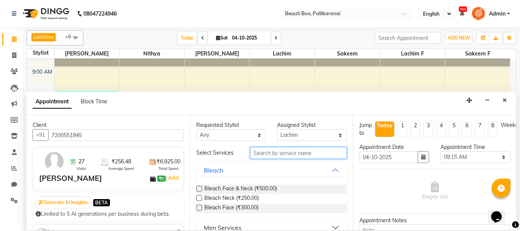
click at [279, 151] on input "text" at bounding box center [298, 153] width 97 height 12
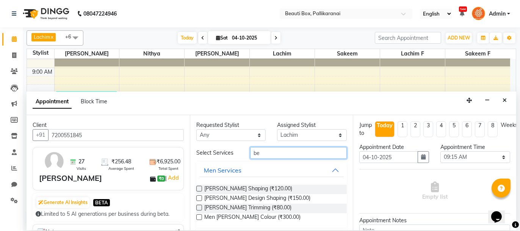
type input "be"
click at [197, 188] on label at bounding box center [199, 188] width 6 height 6
click at [197, 188] on input "checkbox" at bounding box center [198, 189] width 5 height 5
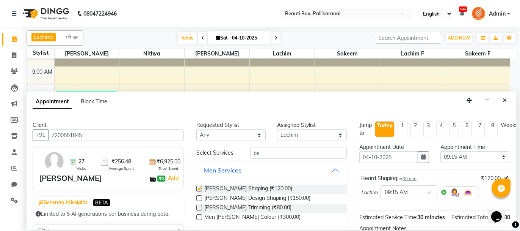
checkbox input "false"
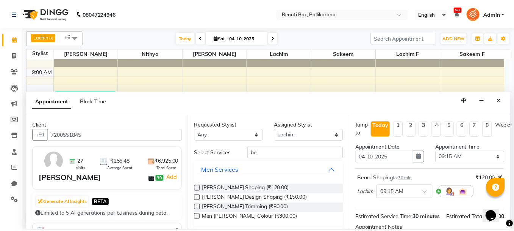
scroll to position [92, 0]
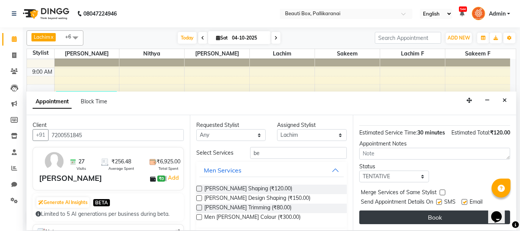
click at [446, 216] on button "Book" at bounding box center [434, 217] width 151 height 14
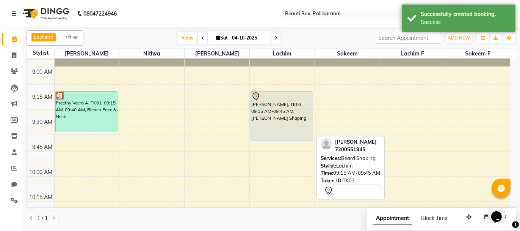
click at [280, 116] on div "[PERSON_NAME], TK03, 09:15 AM-09:45 AM, [PERSON_NAME] Shaping" at bounding box center [282, 115] width 62 height 49
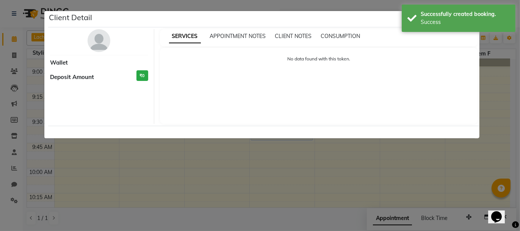
select select "7"
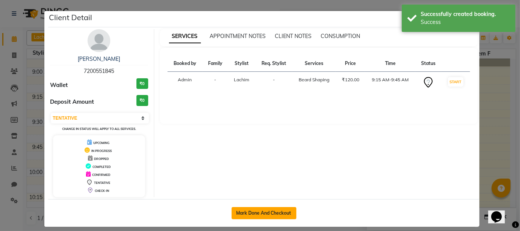
click at [263, 207] on button "Mark Done And Checkout" at bounding box center [264, 213] width 65 height 12
select select "service"
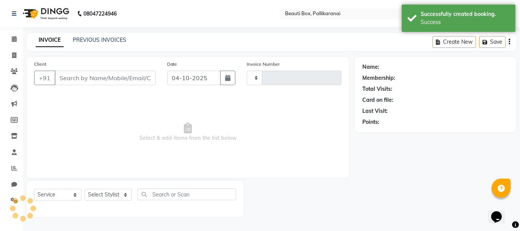
type input "2932"
select select "11"
type input "7200551845"
select select "9763"
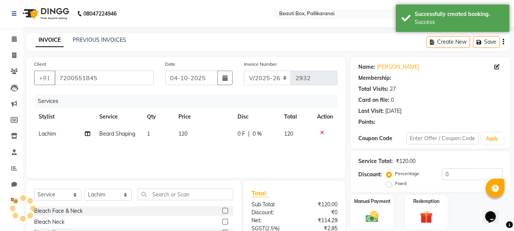
select select "1: Object"
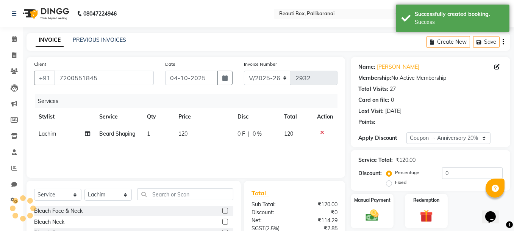
type input "20"
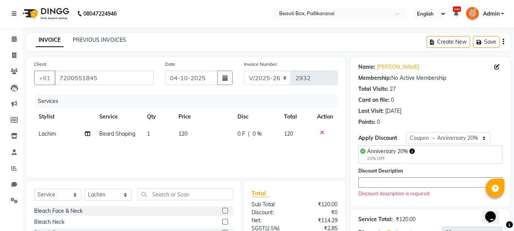
scroll to position [82, 0]
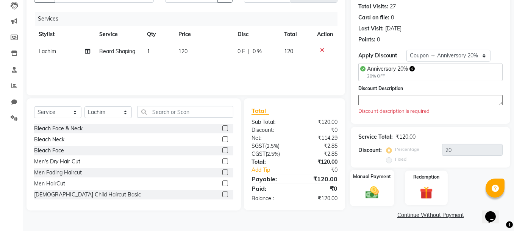
click at [380, 183] on div "Manual Payment" at bounding box center [372, 187] width 44 height 36
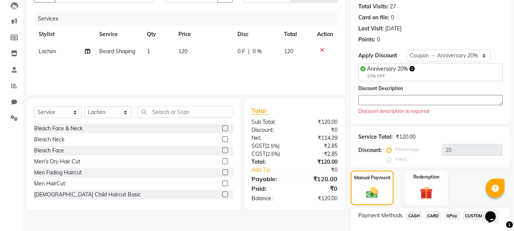
scroll to position [131, 0]
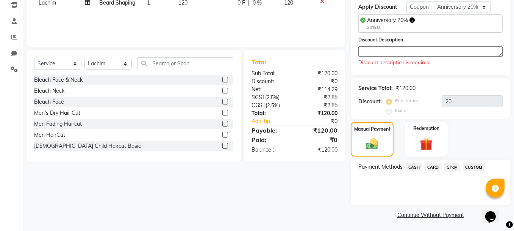
click at [451, 165] on span "GPay" at bounding box center [453, 166] width 16 height 9
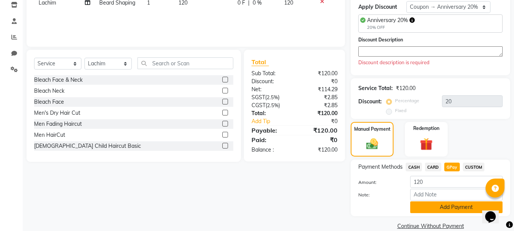
click at [444, 205] on button "Add Payment" at bounding box center [457, 207] width 93 height 12
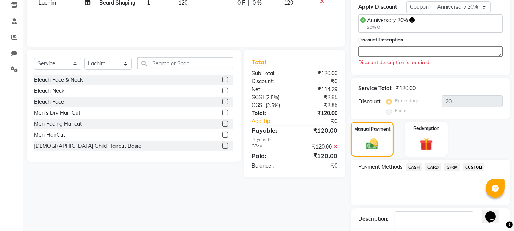
scroll to position [173, 0]
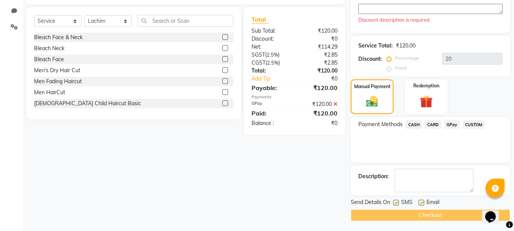
click at [459, 212] on div "Checkout" at bounding box center [431, 215] width 160 height 12
click at [453, 211] on div "Checkout" at bounding box center [431, 215] width 160 height 12
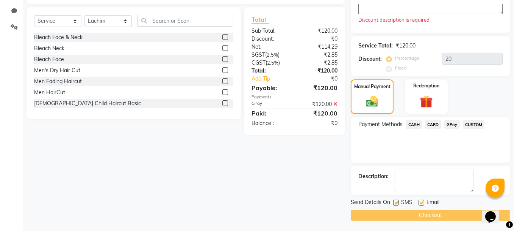
click at [453, 211] on div "Checkout" at bounding box center [431, 215] width 160 height 12
click at [265, 170] on div "Client [PHONE_NUMBER] Date [DATE] Invoice Number V/2025 V/[PHONE_NUMBER] Servic…" at bounding box center [186, 52] width 330 height 337
click at [396, 215] on div "Checkout" at bounding box center [431, 215] width 160 height 12
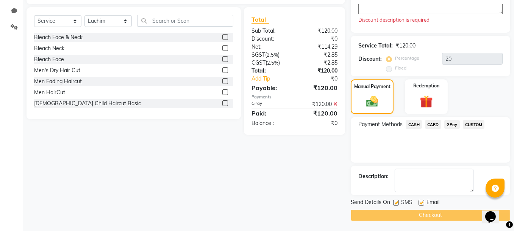
click at [396, 215] on div "Checkout" at bounding box center [431, 215] width 160 height 12
click at [447, 214] on div "Checkout" at bounding box center [431, 215] width 160 height 12
click at [336, 102] on icon at bounding box center [336, 103] width 4 height 5
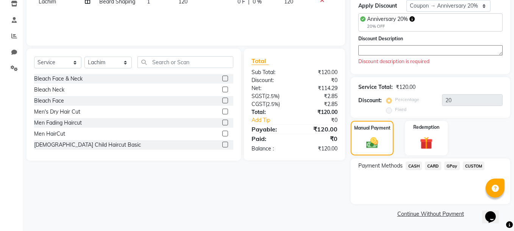
scroll to position [131, 0]
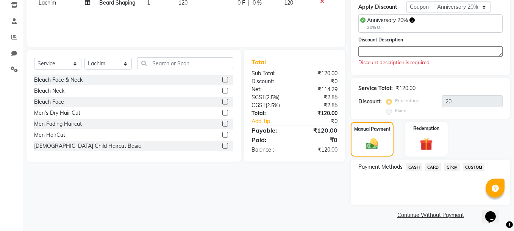
click at [450, 165] on span "GPay" at bounding box center [453, 166] width 16 height 9
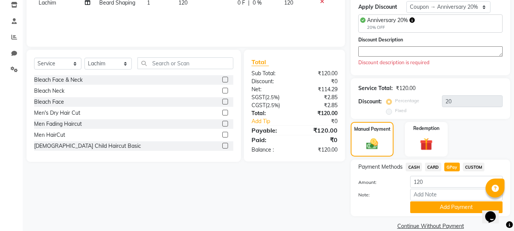
scroll to position [142, 0]
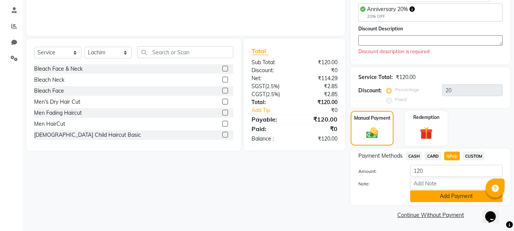
click at [449, 196] on button "Add Payment" at bounding box center [457, 196] width 93 height 12
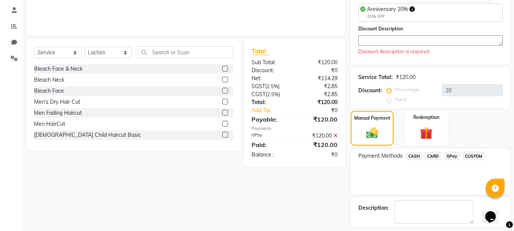
scroll to position [173, 0]
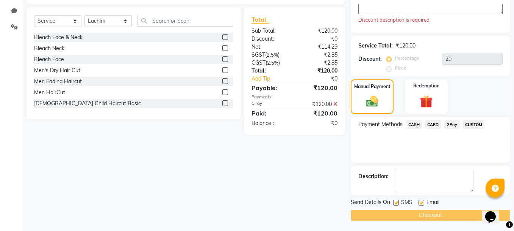
click at [442, 213] on div "Checkout" at bounding box center [431, 215] width 160 height 12
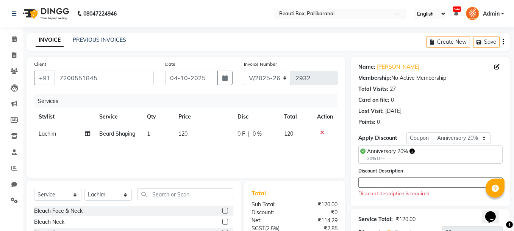
click at [369, 181] on textarea at bounding box center [431, 182] width 144 height 10
type textarea "n"
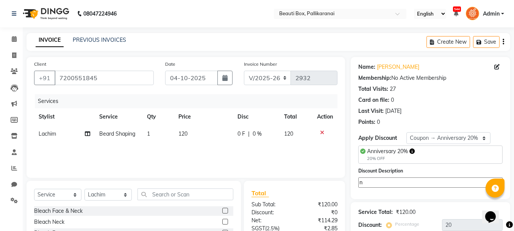
scroll to position [166, 0]
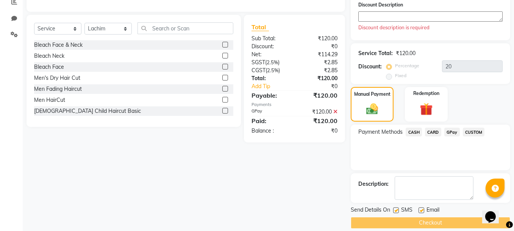
click at [411, 220] on div "Checkout" at bounding box center [431, 222] width 160 height 12
click at [368, 16] on textarea at bounding box center [431, 16] width 144 height 10
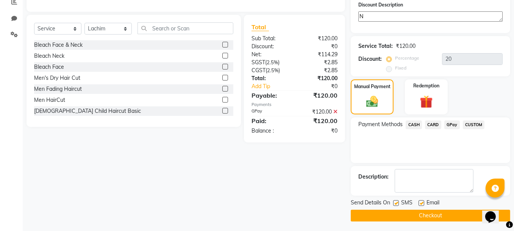
type textarea "N"
click at [411, 213] on button "Checkout" at bounding box center [431, 215] width 160 height 12
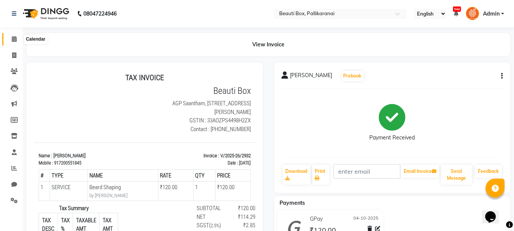
click at [14, 38] on icon at bounding box center [14, 39] width 5 height 6
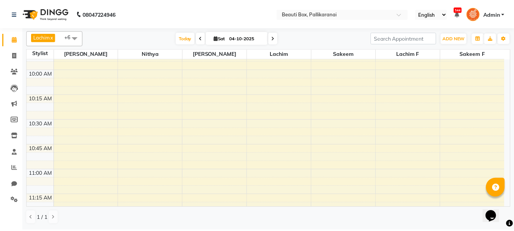
scroll to position [114, 0]
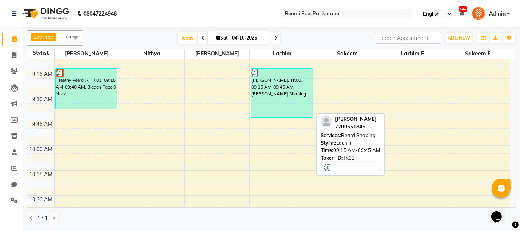
click at [281, 107] on div "[PERSON_NAME], TK03, 09:15 AM-09:45 AM, [PERSON_NAME] Shaping" at bounding box center [282, 93] width 62 height 49
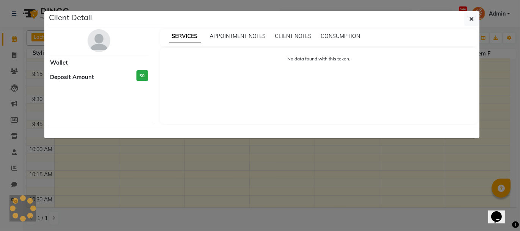
select select "3"
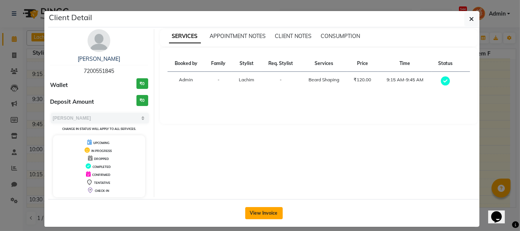
click at [260, 209] on button "View Invoice" at bounding box center [264, 213] width 38 height 12
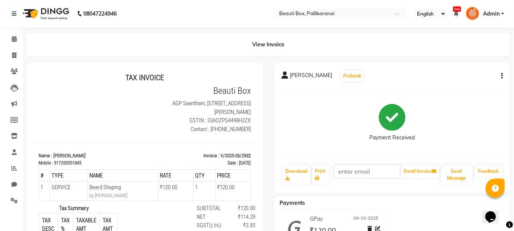
click at [502, 76] on icon "button" at bounding box center [503, 76] width 2 height 0
click at [457, 85] on div "Edit Invoice" at bounding box center [465, 85] width 52 height 9
select select "service"
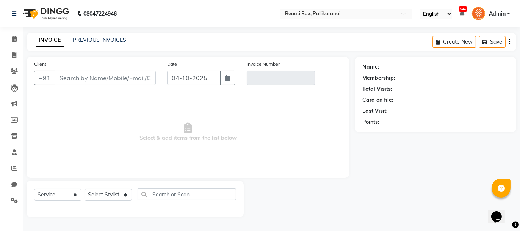
type input "7200551845"
type input "V/2025-26/2932"
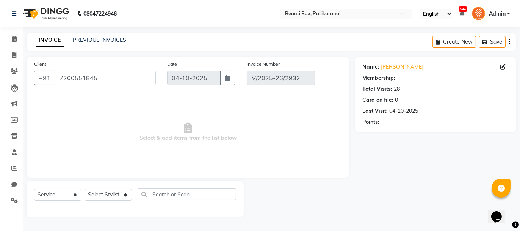
select select "select"
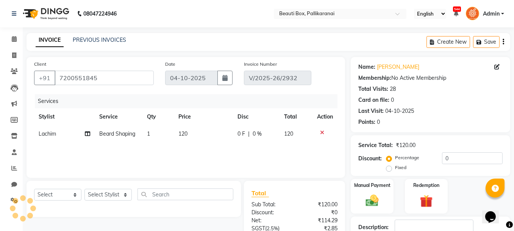
click at [57, 133] on td "Lachim" at bounding box center [64, 133] width 61 height 17
select select "9763"
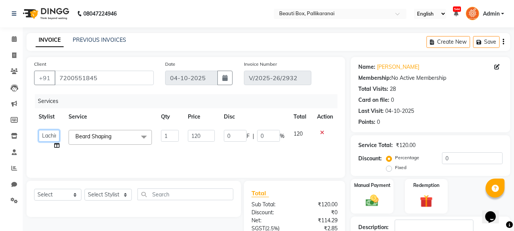
click at [54, 135] on select "[PERSON_NAME] [PERSON_NAME] [PERSON_NAME] Ifzan [PERSON_NAME] Lachim Lachim f […" at bounding box center [49, 136] width 21 height 12
select select "7616"
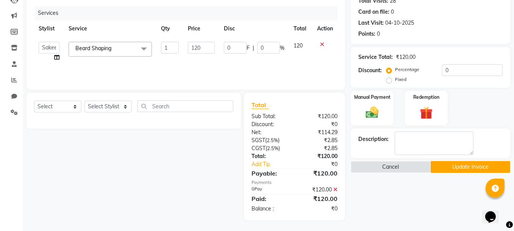
click at [451, 163] on button "Update Invoice" at bounding box center [471, 167] width 80 height 12
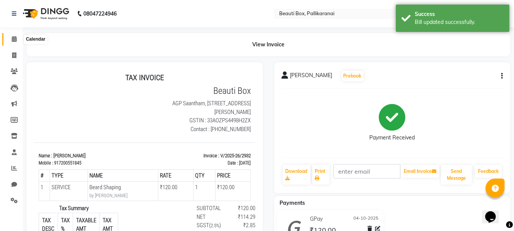
click at [14, 38] on icon at bounding box center [14, 39] width 5 height 6
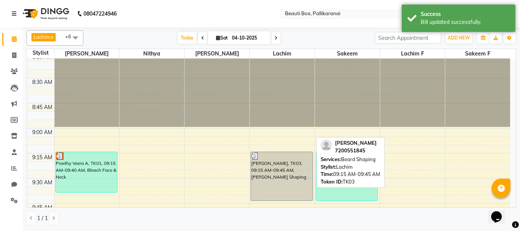
scroll to position [76, 0]
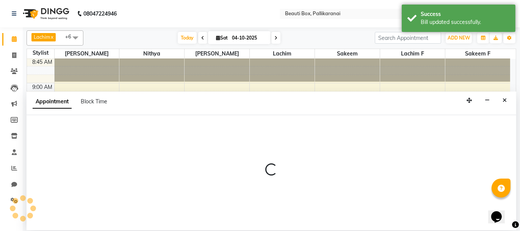
select select "9763"
select select "585"
select select "tentative"
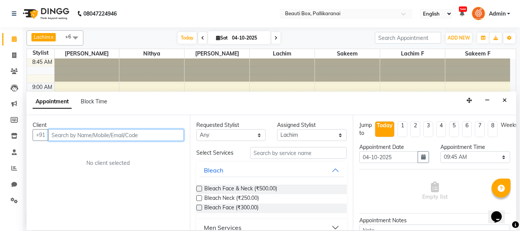
click at [145, 133] on input "text" at bounding box center [116, 135] width 136 height 12
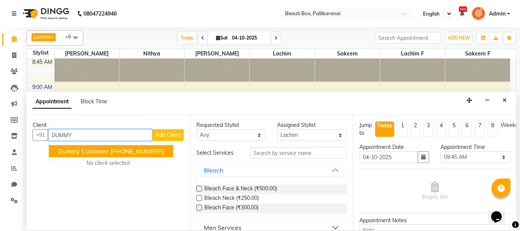
click at [89, 150] on span "Dummy Customer" at bounding box center [83, 151] width 51 height 8
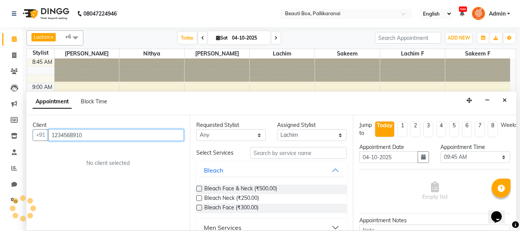
type input "1234568910"
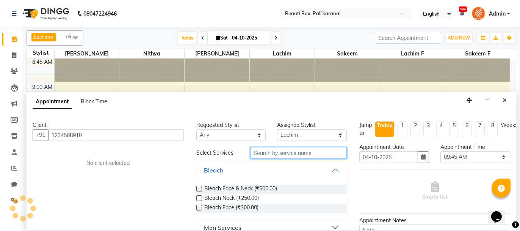
click at [277, 152] on input "text" at bounding box center [298, 153] width 97 height 12
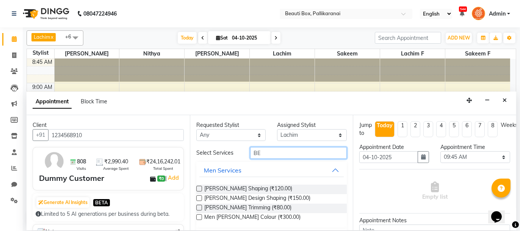
type input "B"
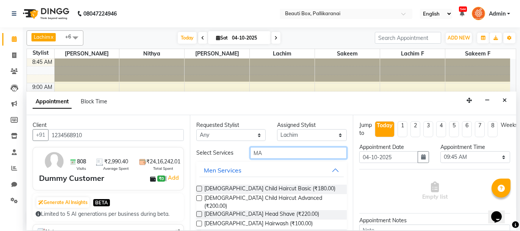
type input "MA"
click at [199, 185] on label at bounding box center [199, 188] width 6 height 6
click at [199, 187] on input "checkbox" at bounding box center [198, 189] width 5 height 5
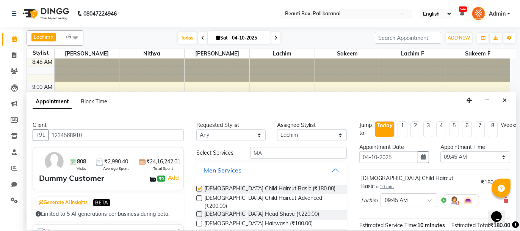
checkbox input "false"
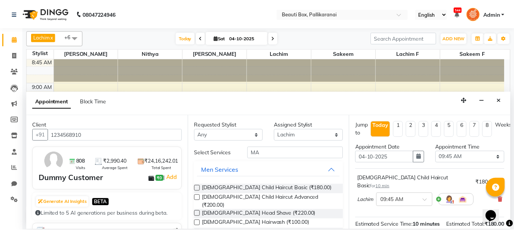
scroll to position [92, 0]
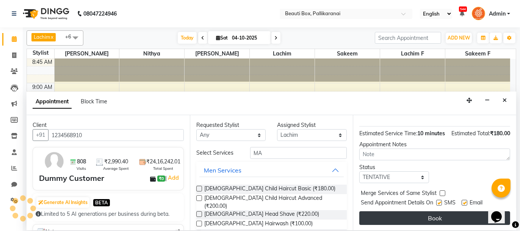
click at [437, 215] on button "Book" at bounding box center [434, 218] width 151 height 14
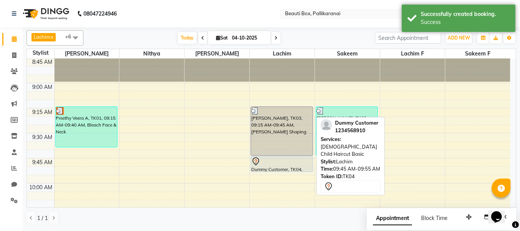
click at [270, 167] on div "Dummy Customer, TK04, 09:45 AM-09:55 AM, [DEMOGRAPHIC_DATA] Child Haircut Basic" at bounding box center [282, 163] width 62 height 15
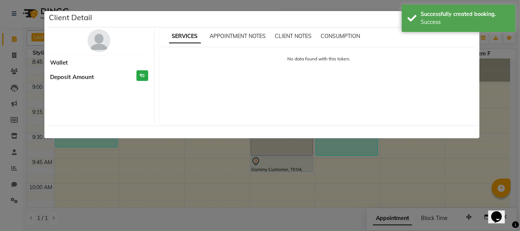
select select "7"
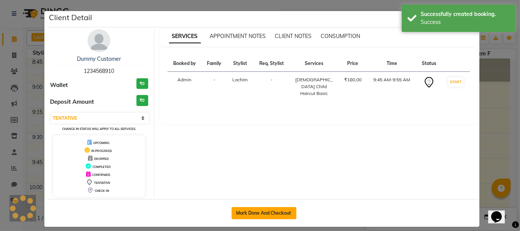
click at [268, 209] on button "Mark Done And Checkout" at bounding box center [264, 213] width 65 height 12
select select "service"
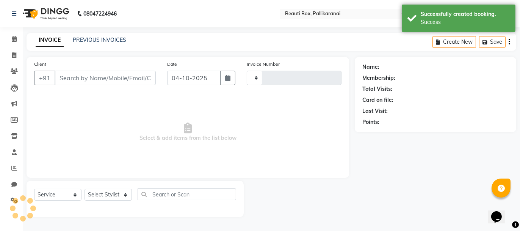
type input "2933"
select select "11"
type input "1234568910"
select select "9763"
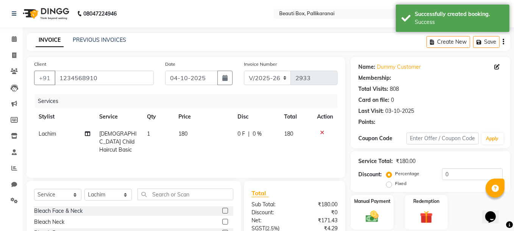
select select "1: Object"
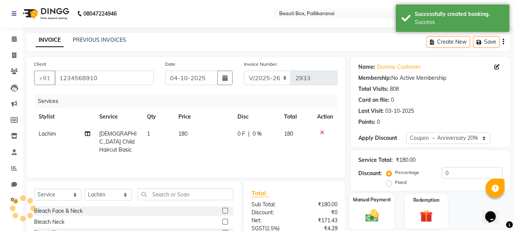
type input "20"
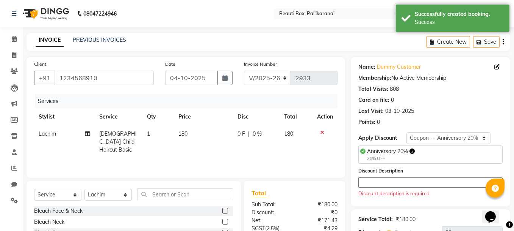
click at [366, 182] on textarea at bounding box center [431, 182] width 144 height 10
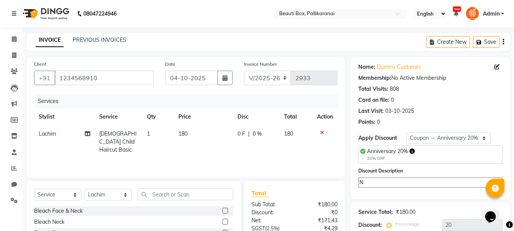
scroll to position [75, 0]
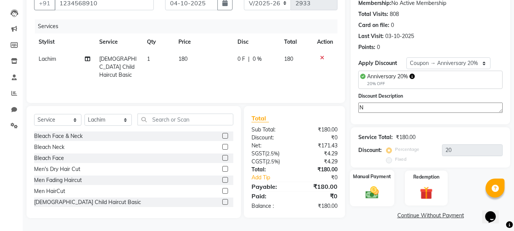
type textarea "N"
click at [383, 189] on img at bounding box center [373, 192] width 22 height 15
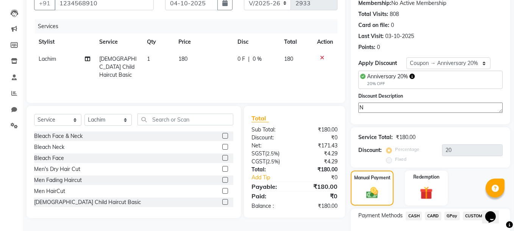
scroll to position [123, 0]
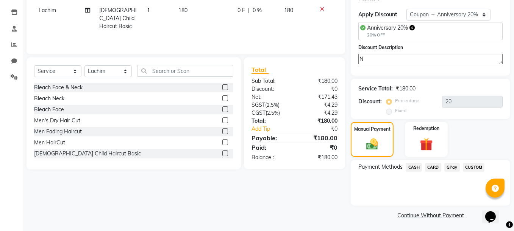
click at [450, 165] on span "GPay" at bounding box center [453, 167] width 16 height 9
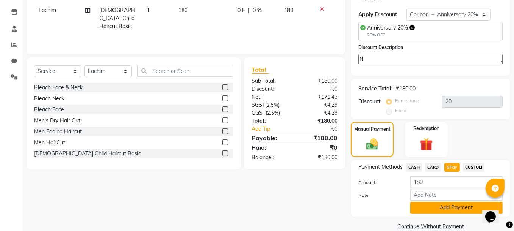
click at [442, 203] on button "Add Payment" at bounding box center [457, 207] width 93 height 12
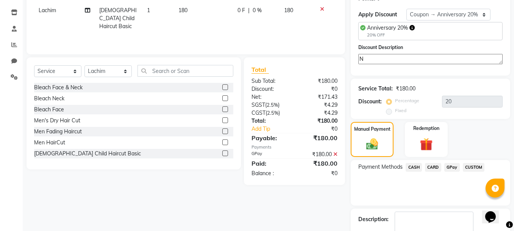
scroll to position [166, 0]
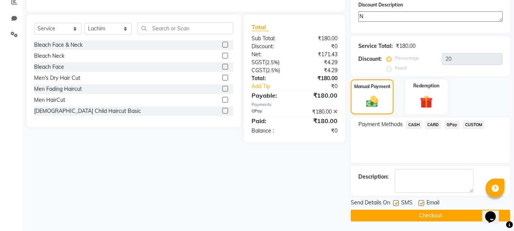
click at [433, 212] on button "Checkout" at bounding box center [431, 215] width 160 height 12
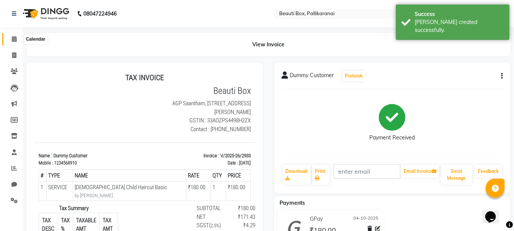
click at [14, 39] on icon at bounding box center [14, 39] width 5 height 6
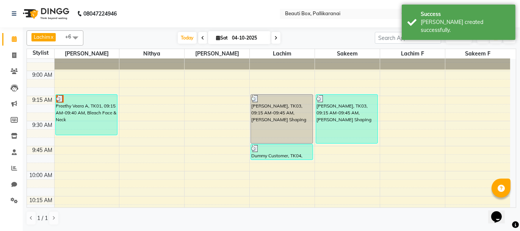
scroll to position [69, 0]
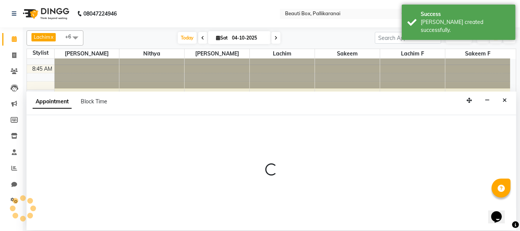
select select "7616"
select select "tentative"
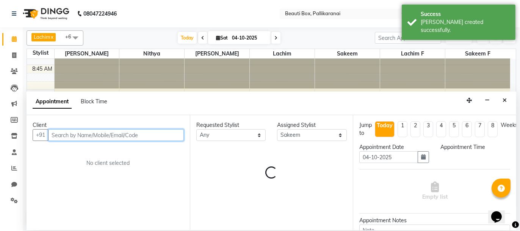
select select "585"
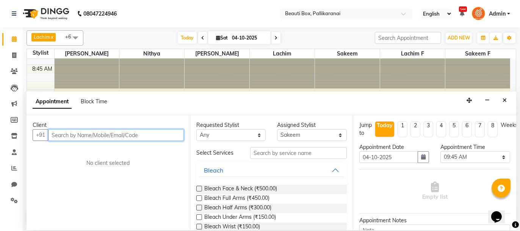
click at [143, 133] on input "text" at bounding box center [116, 135] width 136 height 12
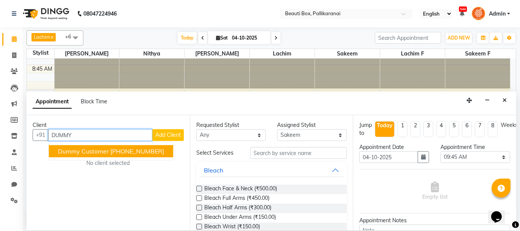
click at [90, 150] on span "Dummy Customer" at bounding box center [83, 151] width 51 height 8
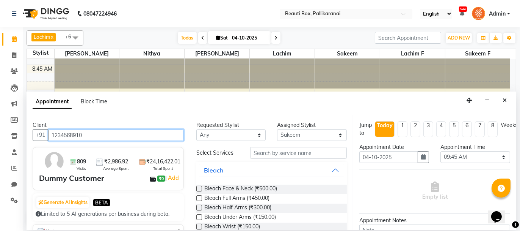
type input "1234568910"
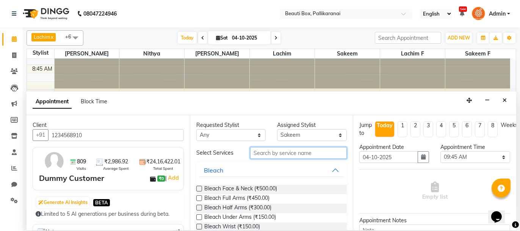
click at [250, 152] on input "text" at bounding box center [298, 153] width 97 height 12
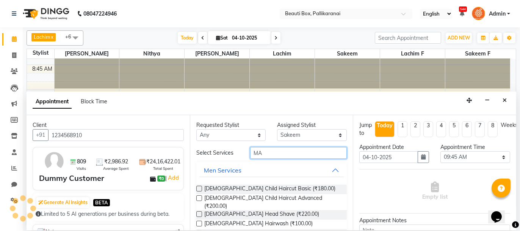
type input "MA"
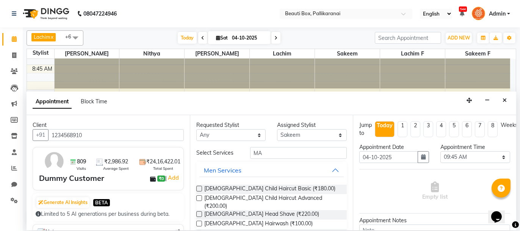
click at [198, 187] on label at bounding box center [199, 188] width 6 height 6
click at [198, 187] on input "checkbox" at bounding box center [198, 189] width 5 height 5
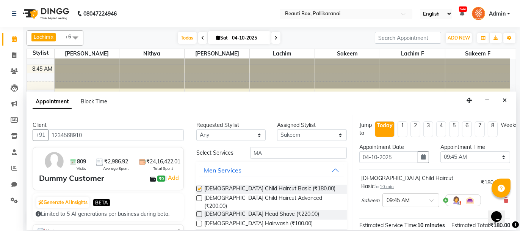
checkbox input "false"
click at [509, 203] on div "Opens Chat This icon Opens the chat window." at bounding box center [500, 203] width 18 height 0
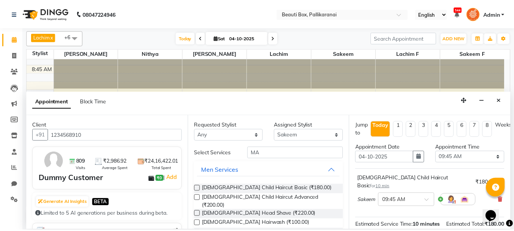
scroll to position [92, 0]
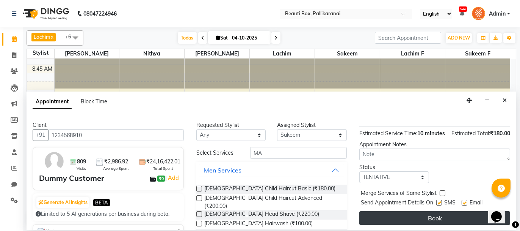
click at [441, 219] on button "Book" at bounding box center [434, 218] width 151 height 14
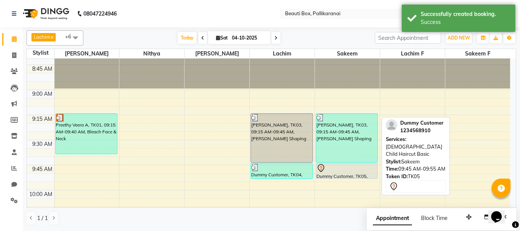
click at [340, 173] on div "Dummy Customer, TK05, 09:45 AM-09:55 AM, [DEMOGRAPHIC_DATA] Child Haircut Basic" at bounding box center [347, 170] width 62 height 15
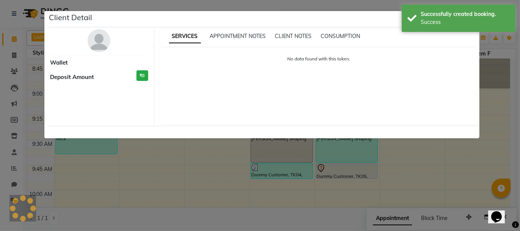
select select "7"
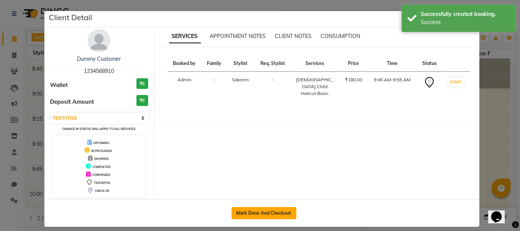
click at [272, 212] on button "Mark Done And Checkout" at bounding box center [264, 213] width 65 height 12
select select "service"
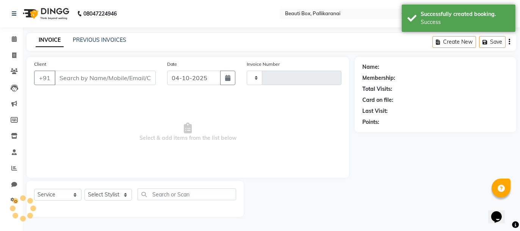
type input "2934"
select select "11"
type input "1234568910"
select select "7616"
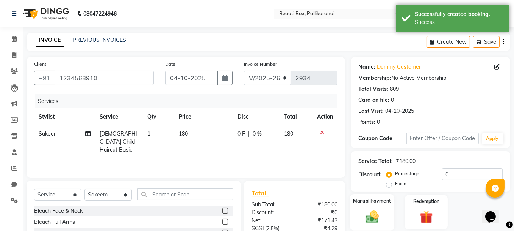
scroll to position [73, 0]
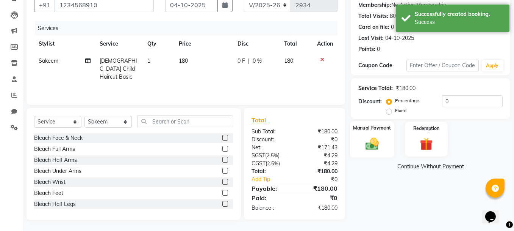
click at [378, 147] on img at bounding box center [373, 143] width 22 height 15
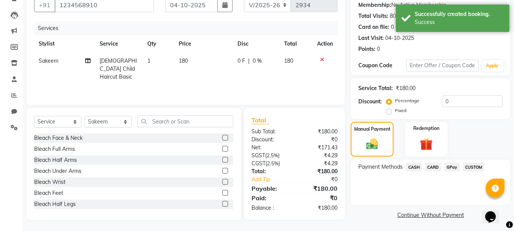
click at [450, 167] on span "GPay" at bounding box center [453, 166] width 16 height 9
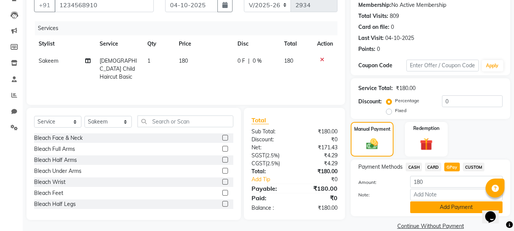
click at [442, 204] on button "Add Payment" at bounding box center [457, 207] width 93 height 12
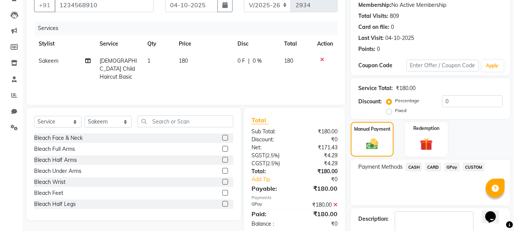
click at [336, 204] on icon at bounding box center [336, 204] width 4 height 5
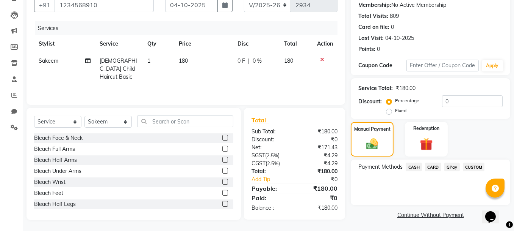
click at [183, 66] on td "180" at bounding box center [203, 68] width 59 height 33
select select "7616"
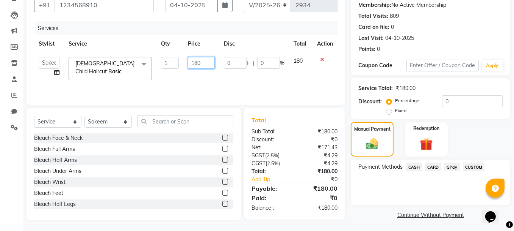
click at [199, 62] on input "180" at bounding box center [201, 63] width 27 height 12
type input "200"
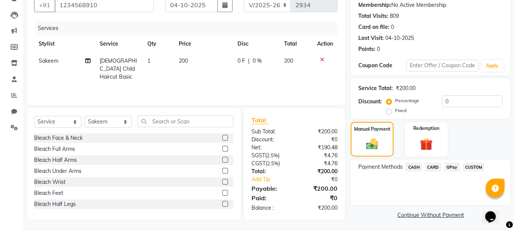
click at [209, 80] on div "Services Stylist Service Qty Price Disc Total Action Sakeem [DEMOGRAPHIC_DATA] …" at bounding box center [186, 59] width 304 height 76
click at [453, 166] on span "GPay" at bounding box center [453, 166] width 16 height 9
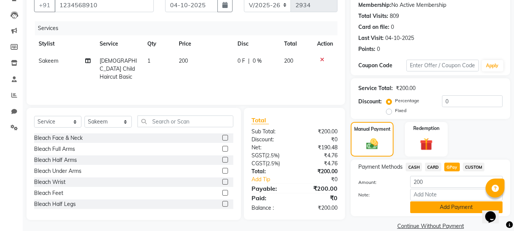
click at [448, 208] on button "Add Payment" at bounding box center [457, 207] width 93 height 12
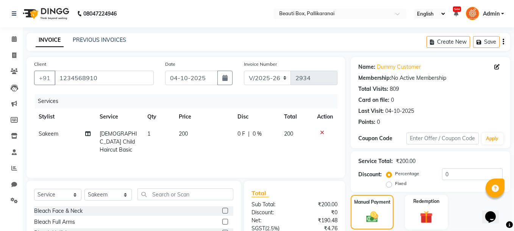
scroll to position [114, 0]
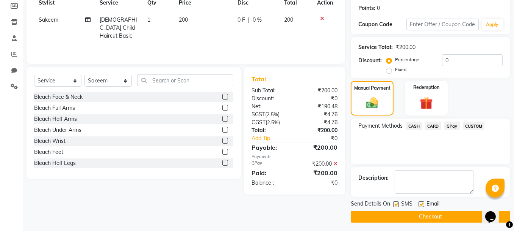
click at [444, 216] on button "Checkout" at bounding box center [431, 216] width 160 height 12
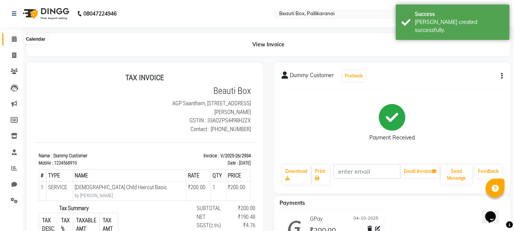
click at [14, 38] on icon at bounding box center [14, 39] width 5 height 6
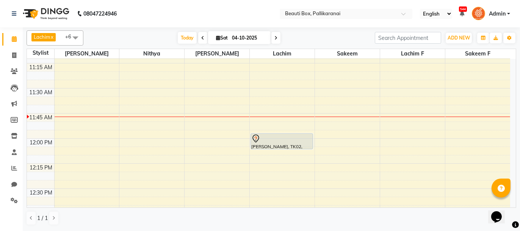
scroll to position [303, 0]
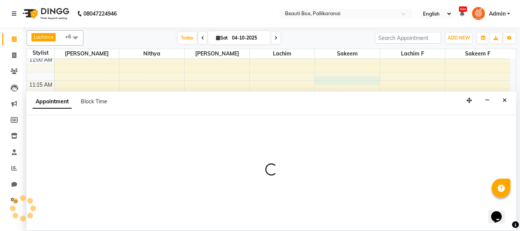
select select "7616"
select select "675"
select select "tentative"
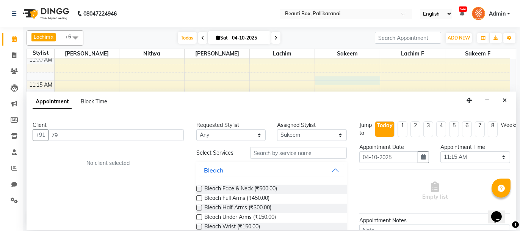
type input "7"
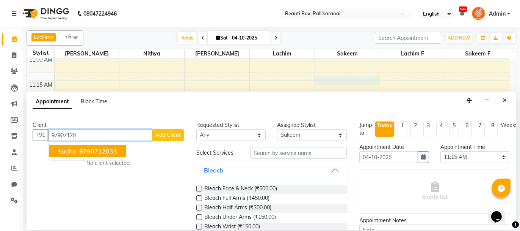
click at [105, 149] on span "97907120" at bounding box center [94, 151] width 30 height 8
type input "9790712033"
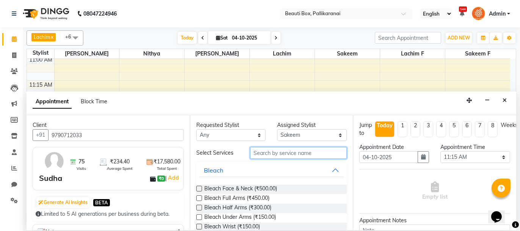
click at [275, 151] on input "text" at bounding box center [298, 153] width 97 height 12
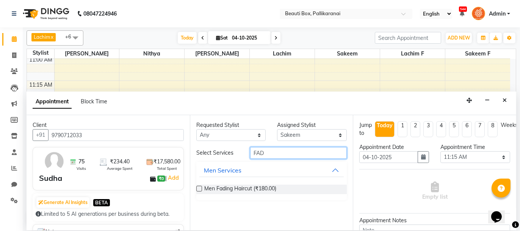
type input "FAD"
click at [199, 188] on label at bounding box center [199, 188] width 6 height 6
click at [199, 188] on input "checkbox" at bounding box center [198, 189] width 5 height 5
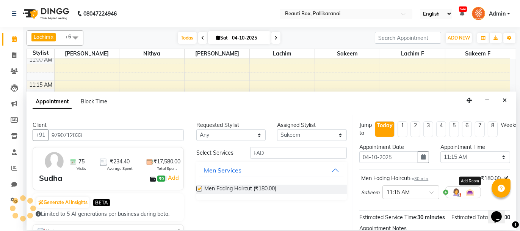
checkbox input "false"
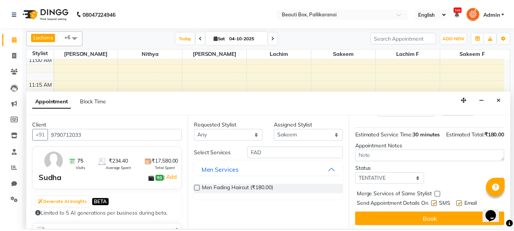
scroll to position [92, 0]
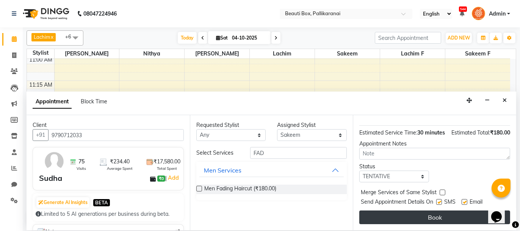
click at [459, 214] on button "Book" at bounding box center [434, 217] width 151 height 14
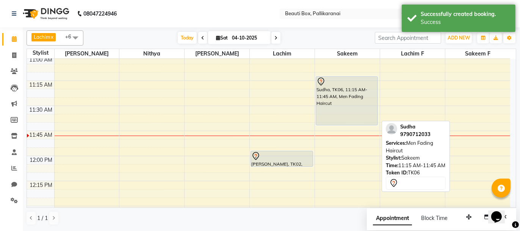
click at [334, 109] on div "Sudha, TK06, 11:15 AM-11:45 AM, Men Fading Haircut" at bounding box center [347, 101] width 62 height 48
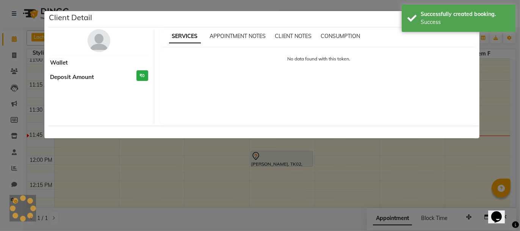
select select "7"
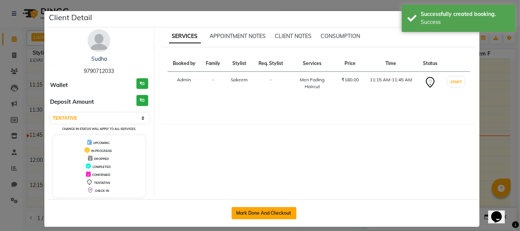
click at [272, 210] on button "Mark Done And Checkout" at bounding box center [264, 213] width 65 height 12
select select "service"
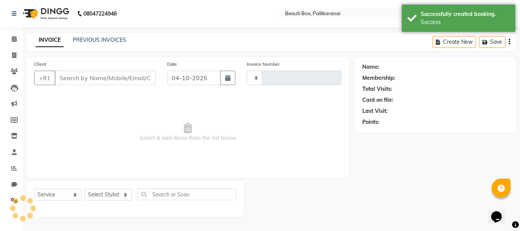
type input "2935"
select select "11"
type input "9790712033"
select select "7616"
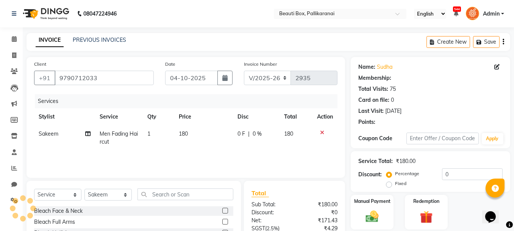
type input "20"
select select "1: Object"
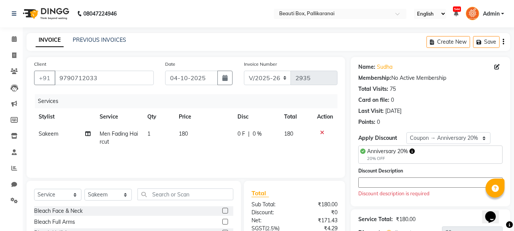
click at [371, 177] on textarea at bounding box center [431, 182] width 144 height 10
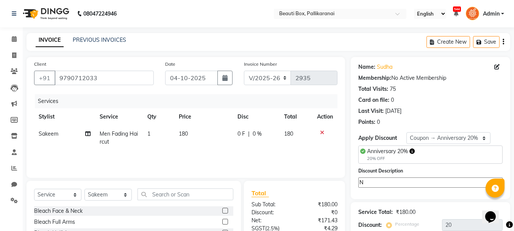
scroll to position [75, 0]
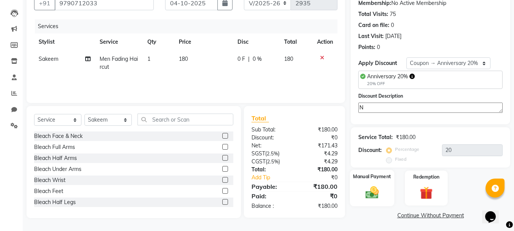
type textarea "N"
click at [380, 186] on img at bounding box center [373, 192] width 22 height 15
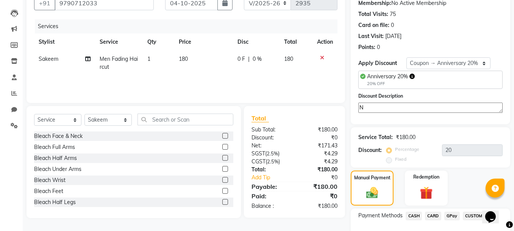
scroll to position [123, 0]
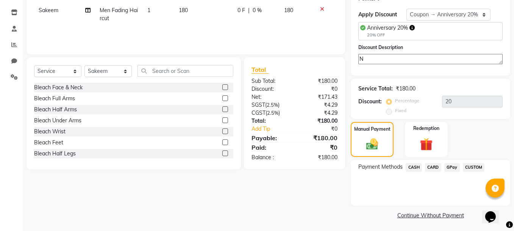
click at [453, 165] on span "GPay" at bounding box center [453, 167] width 16 height 9
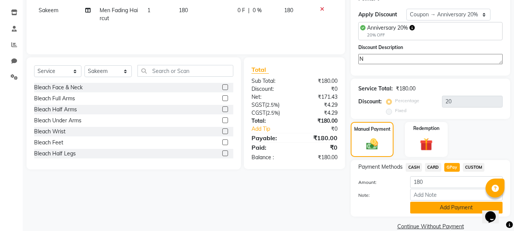
click at [457, 205] on button "Add Payment" at bounding box center [457, 207] width 93 height 12
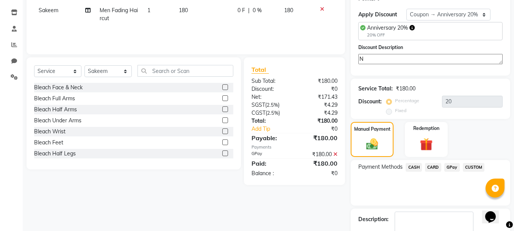
scroll to position [166, 0]
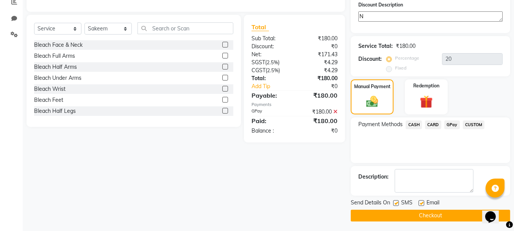
click at [441, 211] on button "Checkout" at bounding box center [431, 215] width 160 height 12
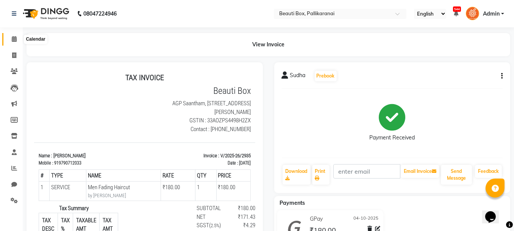
click at [14, 38] on icon at bounding box center [14, 39] width 5 height 6
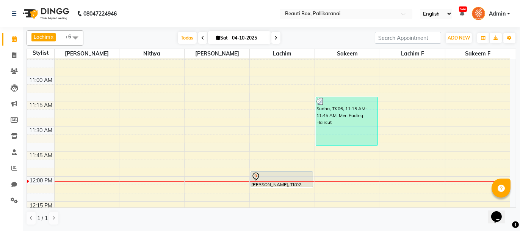
scroll to position [298, 0]
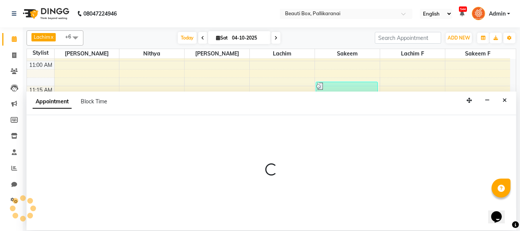
select select "18746"
select select "690"
select select "tentative"
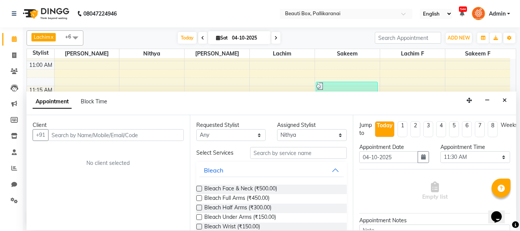
click at [106, 135] on input "text" at bounding box center [116, 135] width 136 height 12
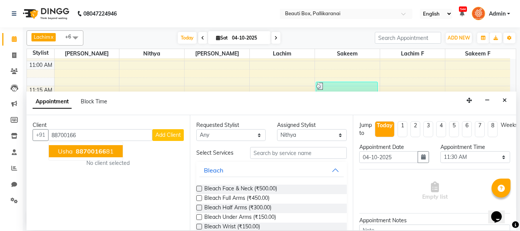
click at [68, 147] on span "Usha" at bounding box center [65, 151] width 15 height 8
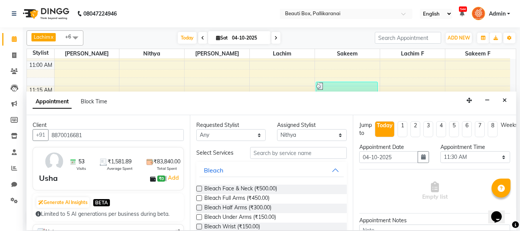
type input "8870016681"
click at [266, 151] on input "text" at bounding box center [298, 153] width 97 height 12
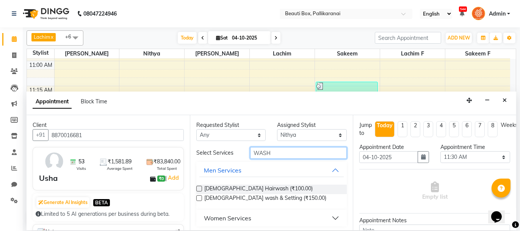
type input "WASH"
click at [329, 168] on button "Men Services" at bounding box center [271, 170] width 145 height 14
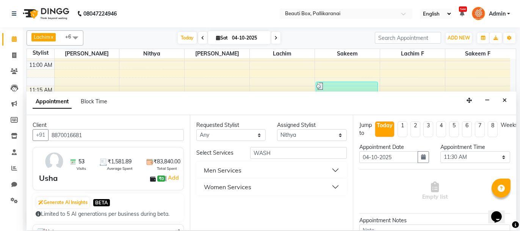
click at [337, 185] on button "Women Services" at bounding box center [271, 187] width 145 height 14
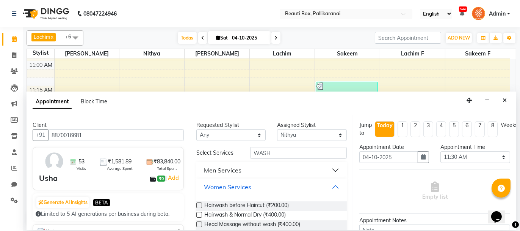
scroll to position [38, 0]
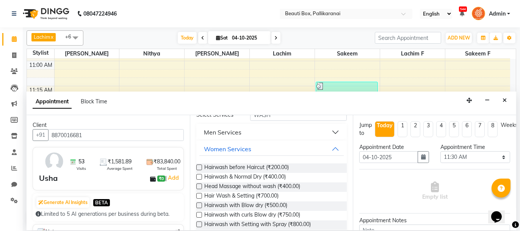
click at [197, 204] on label at bounding box center [199, 205] width 6 height 6
click at [197, 204] on input "checkbox" at bounding box center [198, 205] width 5 height 5
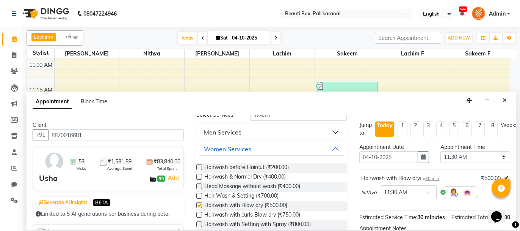
checkbox input "false"
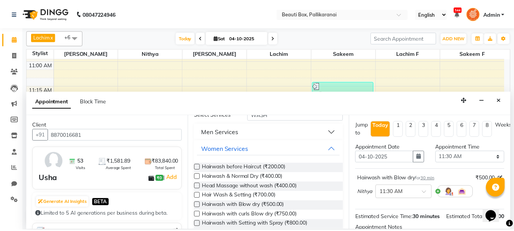
scroll to position [92, 0]
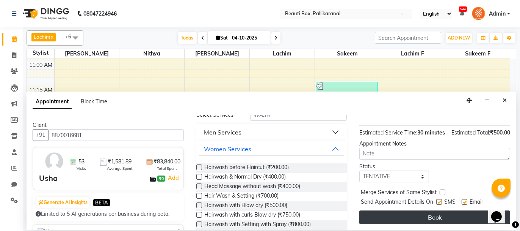
click at [444, 215] on button "Book" at bounding box center [434, 217] width 151 height 14
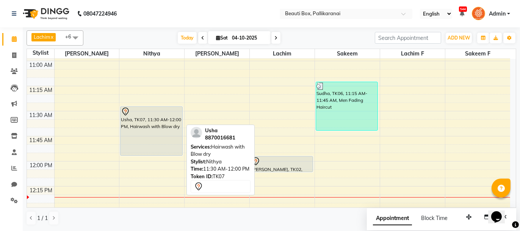
click at [163, 138] on div "Usha, TK07, 11:30 AM-12:00 PM, Hairwash with Blow dry" at bounding box center [152, 131] width 62 height 49
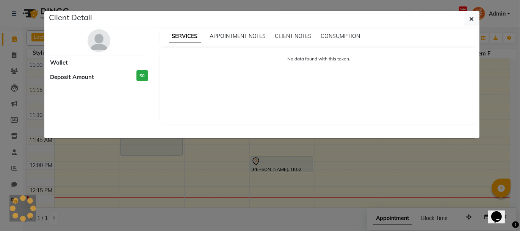
select select "7"
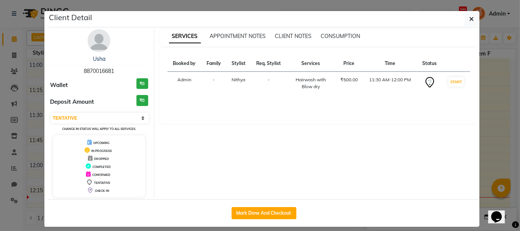
click at [493, 88] on ngb-modal-window "Client Detail Usha 8870016681 Wallet ₹0 Deposit Amount ₹0 Select IN SERVICE CON…" at bounding box center [260, 115] width 520 height 231
click at [496, 77] on ngb-modal-window "Client Detail Usha 8870016681 Wallet ₹0 Deposit Amount ₹0 Select IN SERVICE CON…" at bounding box center [260, 115] width 520 height 231
click at [495, 91] on ngb-modal-window "Client Detail Usha 8870016681 Wallet ₹0 Deposit Amount ₹0 Select IN SERVICE CON…" at bounding box center [260, 115] width 520 height 231
click at [484, 107] on ngb-modal-window "Client Detail Usha 8870016681 Wallet ₹0 Deposit Amount ₹0 Select IN SERVICE CON…" at bounding box center [260, 115] width 520 height 231
click at [469, 17] on icon "button" at bounding box center [471, 19] width 5 height 6
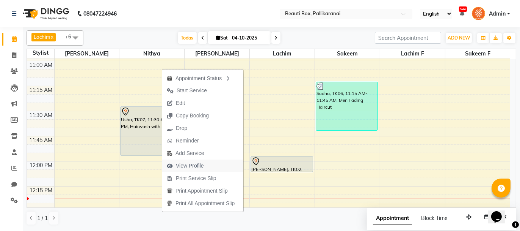
click at [196, 162] on span "View Profile" at bounding box center [190, 166] width 28 height 8
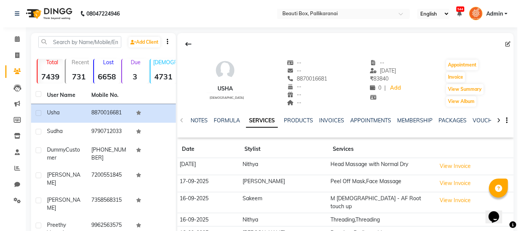
scroll to position [38, 0]
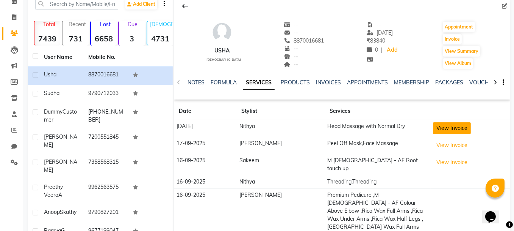
click at [447, 124] on button "View Invoice" at bounding box center [452, 128] width 38 height 12
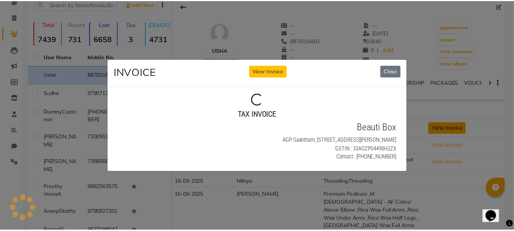
scroll to position [0, 0]
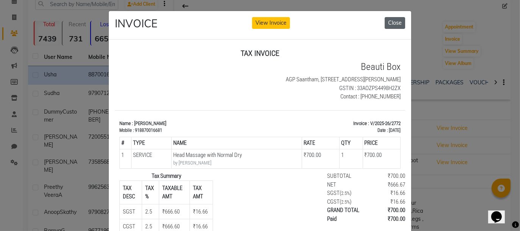
click at [392, 20] on button "Close" at bounding box center [395, 23] width 20 height 12
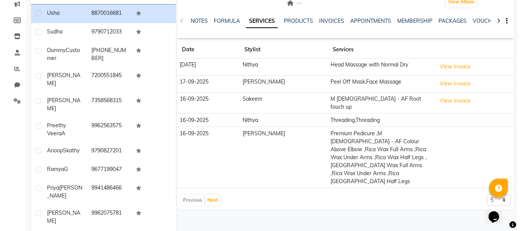
scroll to position [104, 0]
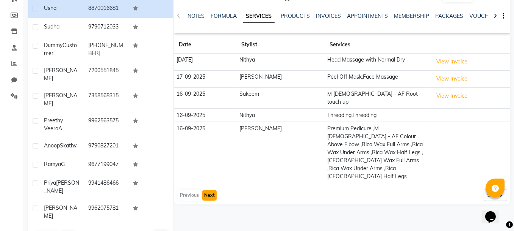
click at [209, 190] on button "Next" at bounding box center [209, 195] width 14 height 11
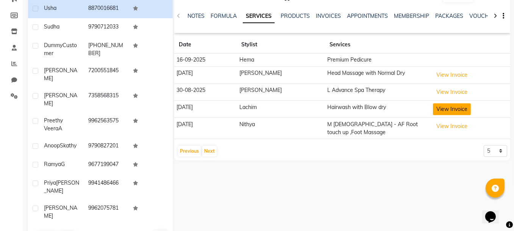
click at [437, 106] on button "View Invoice" at bounding box center [452, 109] width 38 height 12
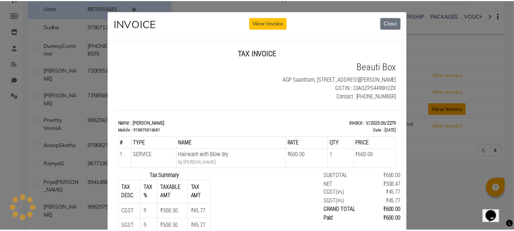
scroll to position [0, 0]
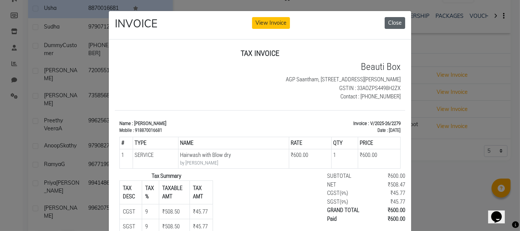
click at [396, 22] on button "Close" at bounding box center [395, 23] width 20 height 12
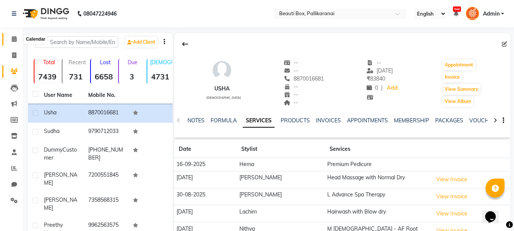
click at [12, 39] on icon at bounding box center [14, 39] width 5 height 6
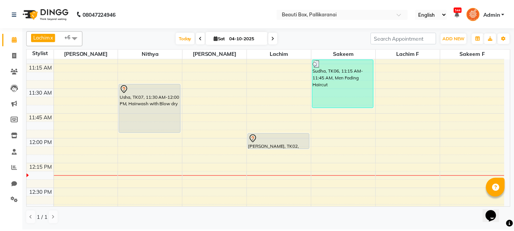
scroll to position [303, 0]
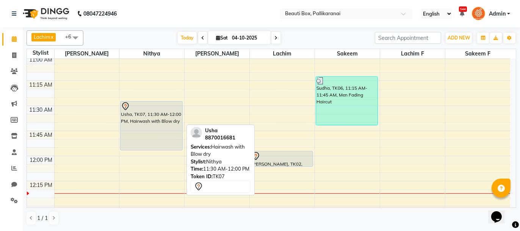
click at [151, 137] on div "Usha, TK07, 11:30 AM-12:00 PM, Hairwash with Blow dry" at bounding box center [152, 125] width 62 height 49
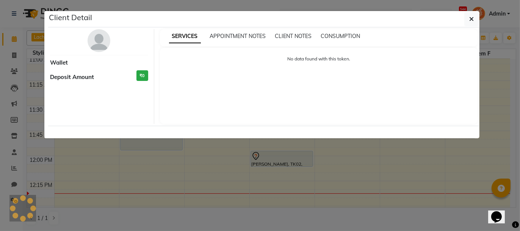
select select "7"
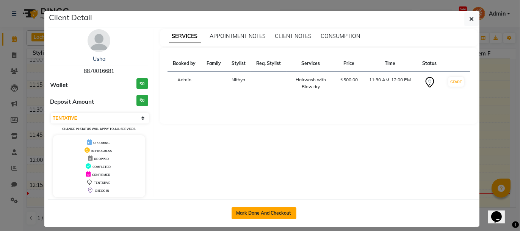
click at [274, 210] on button "Mark Done And Checkout" at bounding box center [264, 213] width 65 height 12
select select "service"
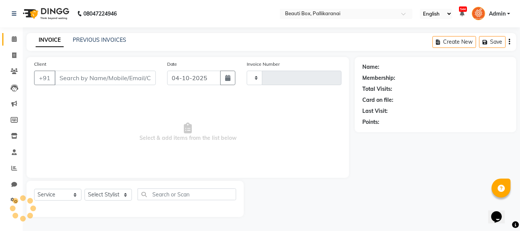
type input "2936"
select select "11"
type input "8870016681"
select select "18746"
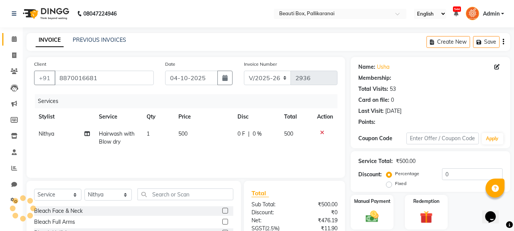
select select "1: Object"
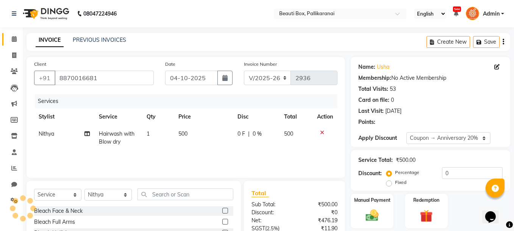
type input "20"
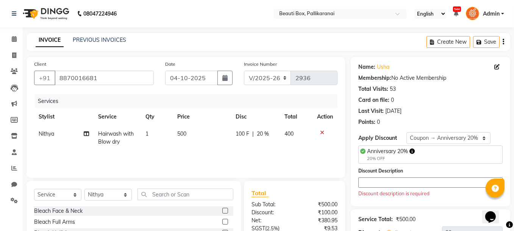
click at [173, 141] on td "500" at bounding box center [202, 137] width 58 height 25
select select "18746"
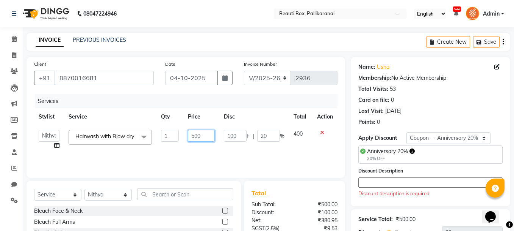
click at [194, 133] on input "500" at bounding box center [201, 136] width 27 height 12
type input "600"
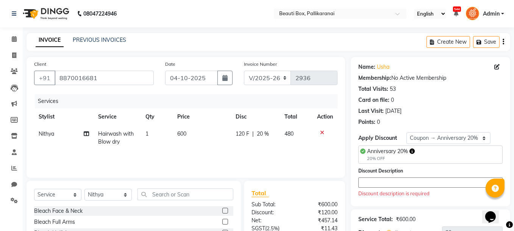
click at [204, 152] on div "Services Stylist Service Qty Price Disc Total Action Nithya Hairwash with Blow …" at bounding box center [186, 132] width 304 height 76
click at [13, 39] on icon at bounding box center [14, 39] width 5 height 6
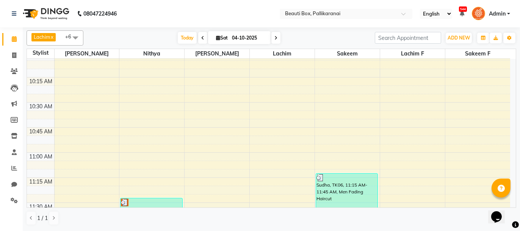
scroll to position [190, 0]
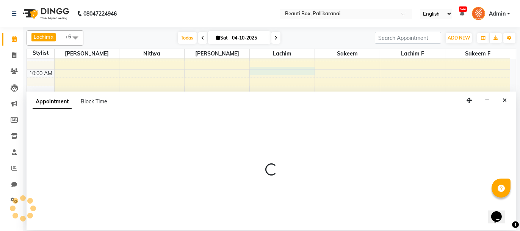
select select "9763"
select select "600"
select select "tentative"
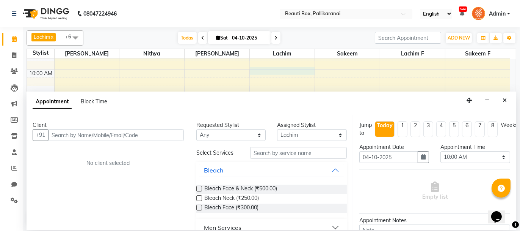
type input "7"
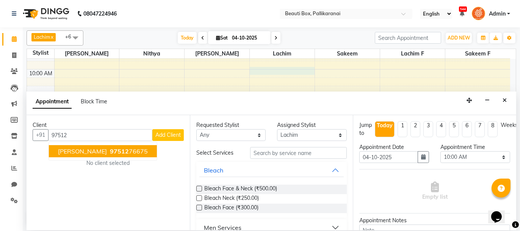
click at [118, 148] on ngb-highlight "97512 76675" at bounding box center [127, 151] width 39 height 8
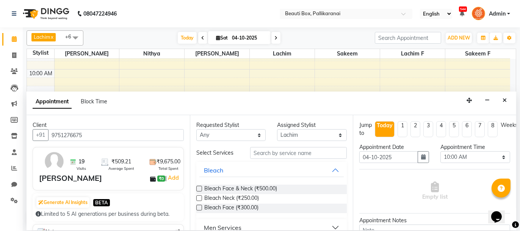
type input "9751276675"
click at [285, 154] on input "text" at bounding box center [298, 153] width 97 height 12
click at [331, 168] on button "Bleach" at bounding box center [271, 170] width 145 height 14
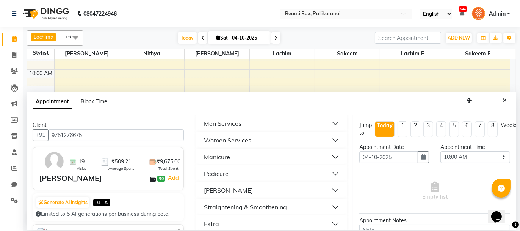
scroll to position [76, 0]
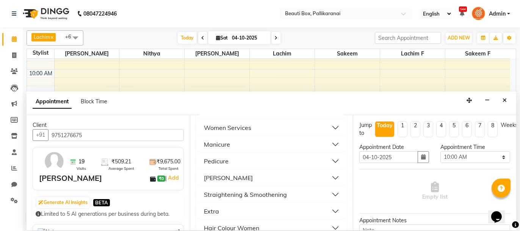
click at [329, 174] on button "[PERSON_NAME]" at bounding box center [271, 178] width 145 height 14
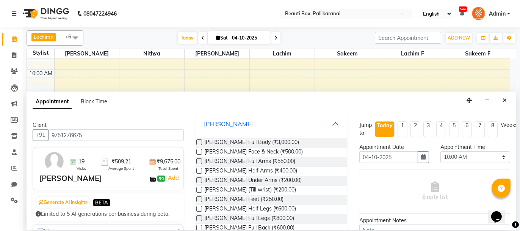
scroll to position [114, 0]
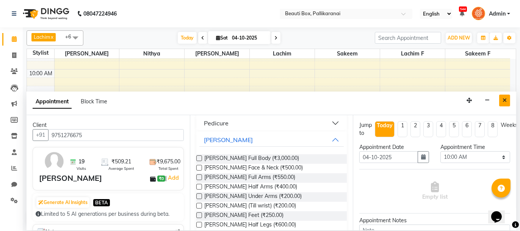
click at [504, 98] on icon "Close" at bounding box center [505, 99] width 4 height 5
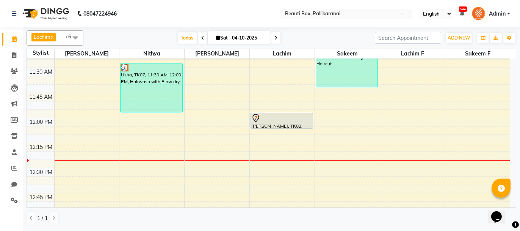
scroll to position [417, 0]
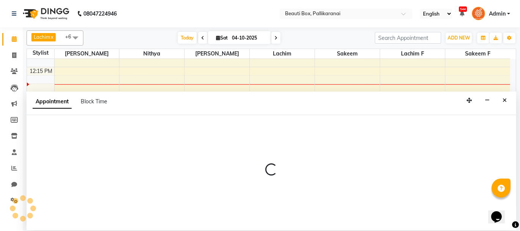
select select "9763"
select select "795"
select select "tentative"
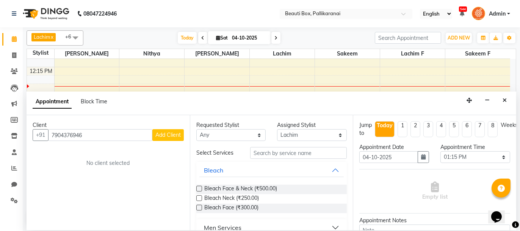
type input "7904376946"
click at [163, 134] on span "Add Client" at bounding box center [167, 134] width 25 height 7
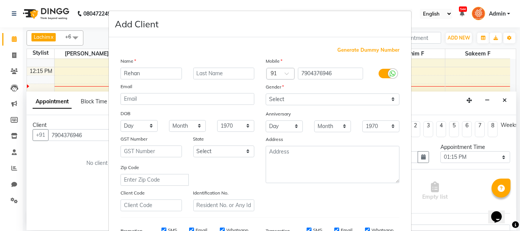
type input "Rehan"
click at [339, 99] on select "Select [DEMOGRAPHIC_DATA] [DEMOGRAPHIC_DATA] Other Prefer Not To Say" at bounding box center [333, 99] width 134 height 12
select select "[DEMOGRAPHIC_DATA]"
click at [266, 93] on select "Select [DEMOGRAPHIC_DATA] [DEMOGRAPHIC_DATA] Other Prefer Not To Say" at bounding box center [333, 99] width 134 height 12
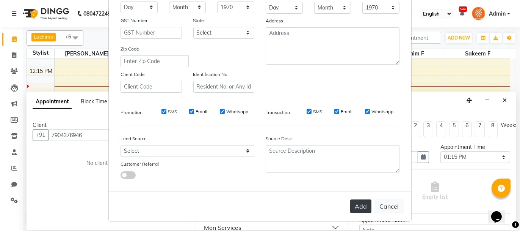
click at [362, 204] on button "Add" at bounding box center [360, 206] width 21 height 14
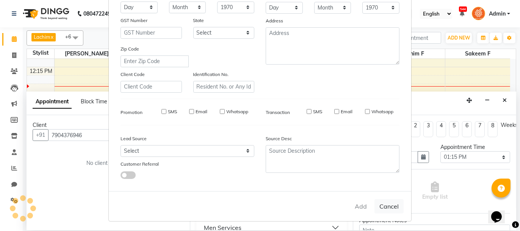
select select
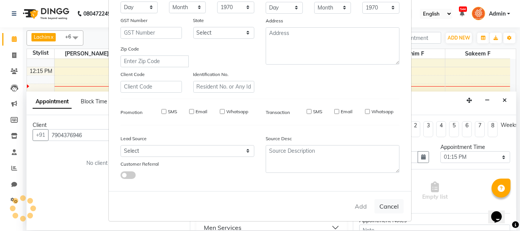
select select
checkbox input "false"
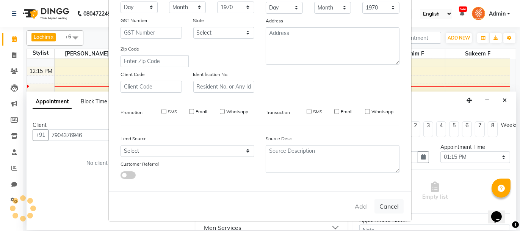
checkbox input "false"
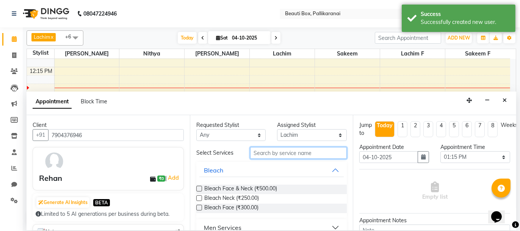
click at [309, 155] on input "text" at bounding box center [298, 153] width 97 height 12
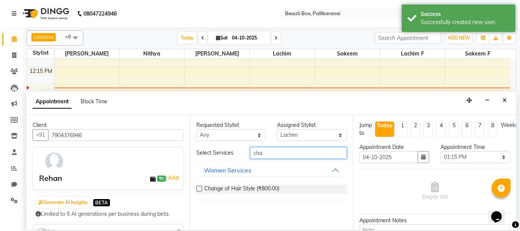
type input "cha"
click at [197, 187] on label at bounding box center [199, 188] width 6 height 6
click at [197, 187] on input "checkbox" at bounding box center [198, 189] width 5 height 5
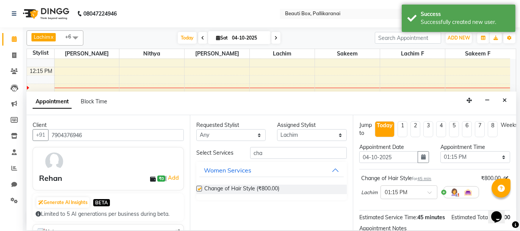
checkbox input "false"
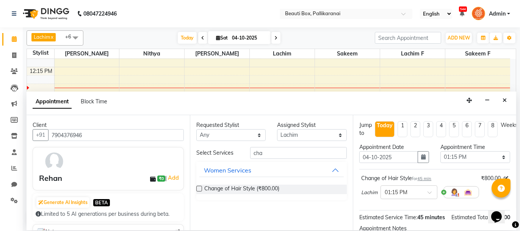
scroll to position [92, 0]
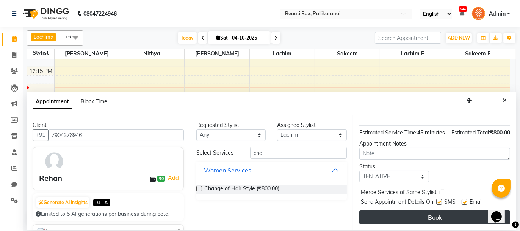
click at [435, 218] on button "Book" at bounding box center [434, 217] width 151 height 14
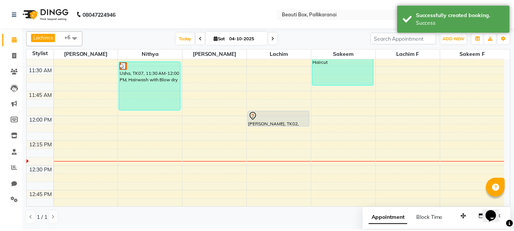
scroll to position [341, 0]
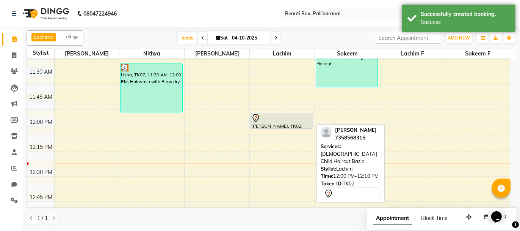
click at [271, 121] on div at bounding box center [281, 117] width 61 height 9
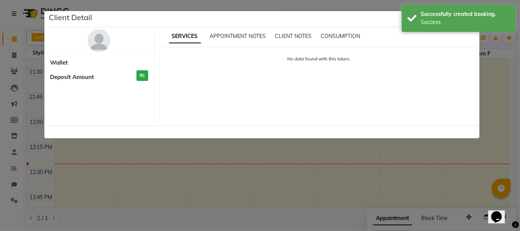
select select "7"
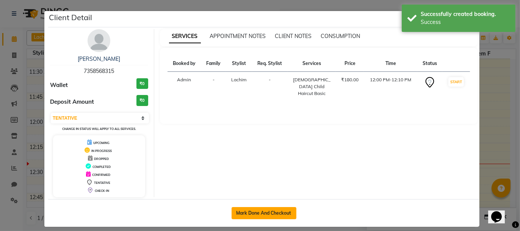
click at [271, 212] on button "Mark Done And Checkout" at bounding box center [264, 213] width 65 height 12
select select "service"
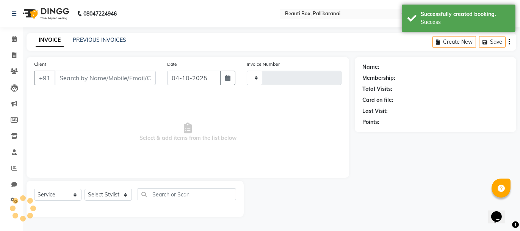
type input "2936"
select select "11"
type input "7358568315"
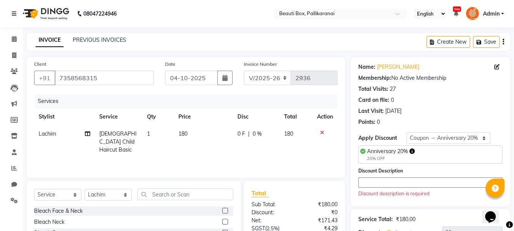
click at [392, 183] on textarea at bounding box center [431, 182] width 144 height 10
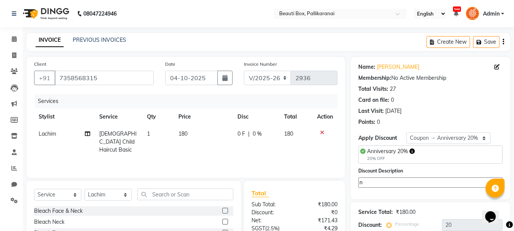
scroll to position [75, 0]
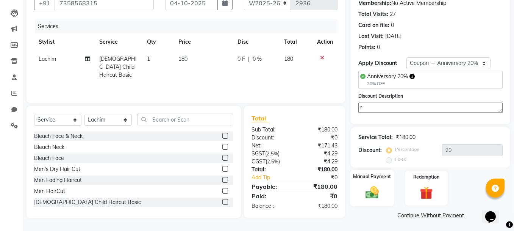
click at [382, 189] on img at bounding box center [373, 192] width 22 height 15
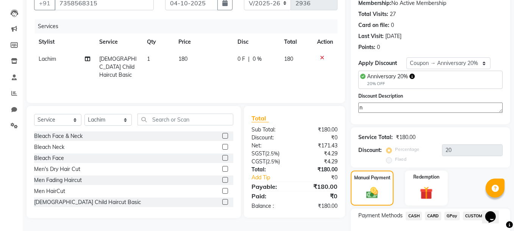
click at [452, 213] on span "GPay" at bounding box center [453, 215] width 16 height 9
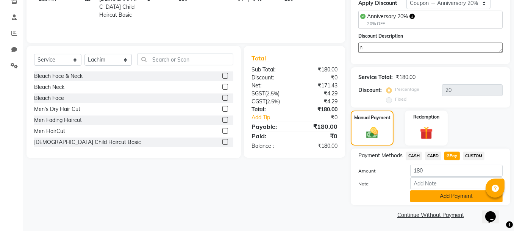
click at [442, 194] on button "Add Payment" at bounding box center [457, 196] width 93 height 12
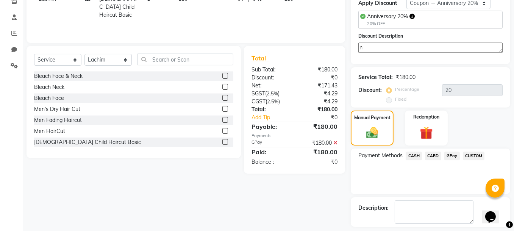
scroll to position [166, 0]
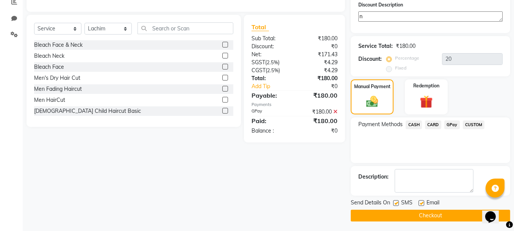
click at [442, 210] on button "Checkout" at bounding box center [431, 215] width 160 height 12
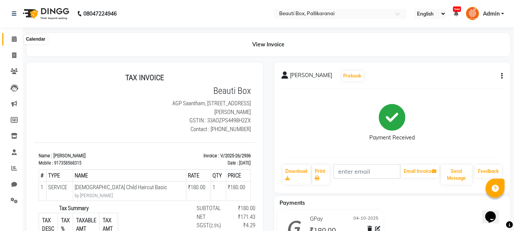
click at [13, 39] on icon at bounding box center [14, 39] width 5 height 6
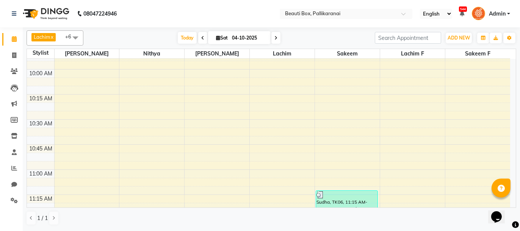
scroll to position [152, 0]
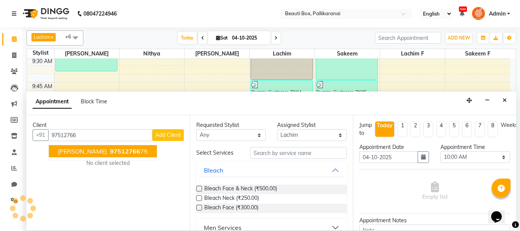
click at [110, 151] on span "97512766" at bounding box center [125, 151] width 30 height 8
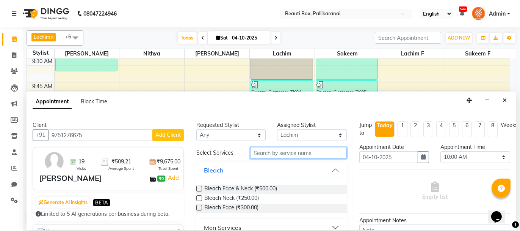
click at [284, 156] on input "text" at bounding box center [298, 153] width 97 height 12
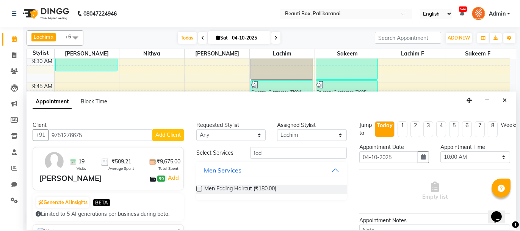
click at [198, 187] on label at bounding box center [199, 188] width 6 height 6
click at [198, 187] on input "checkbox" at bounding box center [198, 189] width 5 height 5
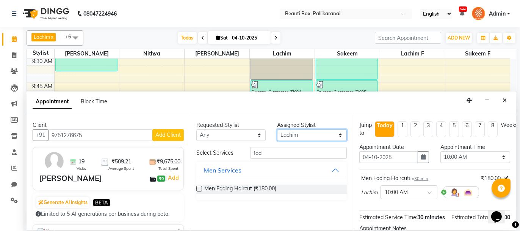
click at [324, 135] on select "Select [PERSON_NAME] [PERSON_NAME] [PERSON_NAME] Ifzan [PERSON_NAME] Lachim Lac…" at bounding box center [312, 135] width 70 height 12
click at [277, 129] on select "Select [PERSON_NAME] [PERSON_NAME] [PERSON_NAME] Ifzan [PERSON_NAME] Lachim Lac…" at bounding box center [312, 135] width 70 height 12
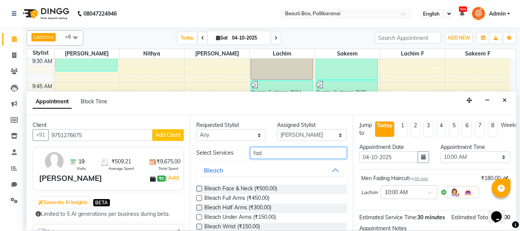
click at [269, 153] on input "fad" at bounding box center [298, 153] width 97 height 12
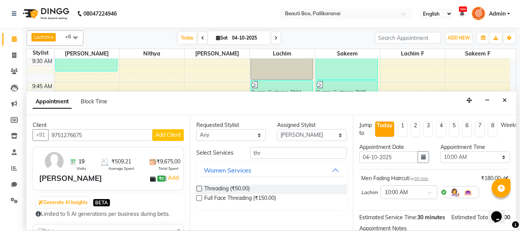
click at [198, 187] on label at bounding box center [199, 188] width 6 height 6
click at [198, 187] on input "checkbox" at bounding box center [198, 189] width 5 height 5
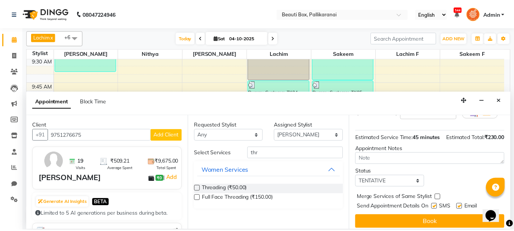
scroll to position [126, 0]
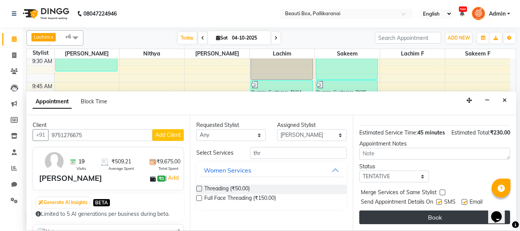
click at [463, 214] on button "Book" at bounding box center [434, 217] width 151 height 14
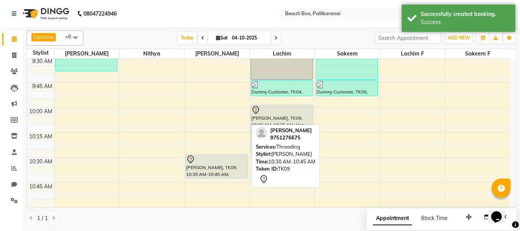
click at [221, 160] on div at bounding box center [216, 159] width 61 height 9
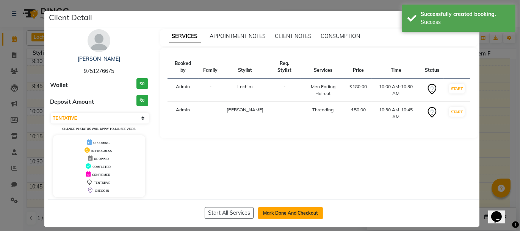
click at [287, 209] on button "Mark Done And Checkout" at bounding box center [290, 213] width 65 height 12
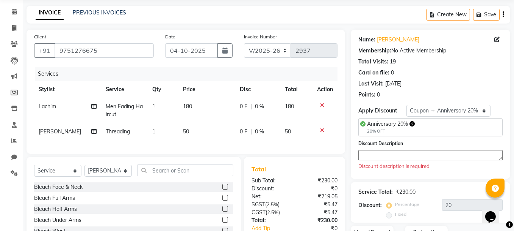
scroll to position [76, 0]
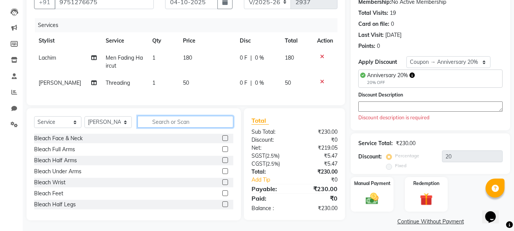
click at [198, 127] on input "text" at bounding box center [186, 122] width 96 height 12
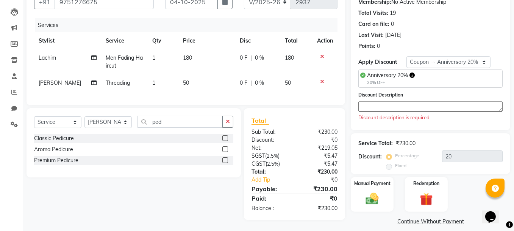
click at [226, 163] on label at bounding box center [226, 160] width 6 height 6
click at [226, 163] on input "checkbox" at bounding box center [225, 160] width 5 height 5
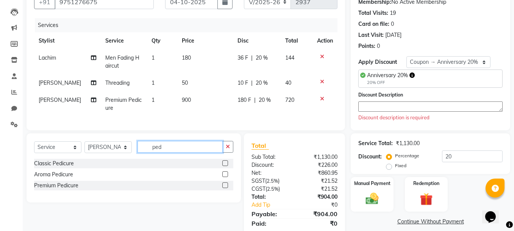
click at [168, 152] on input "ped" at bounding box center [180, 147] width 85 height 12
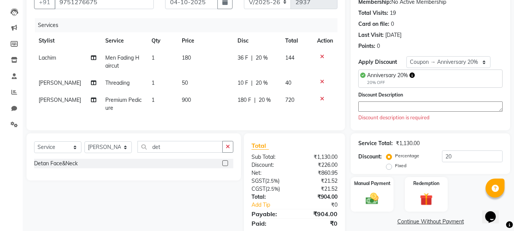
click at [226, 166] on label at bounding box center [226, 163] width 6 height 6
click at [226, 166] on input "checkbox" at bounding box center [225, 163] width 5 height 5
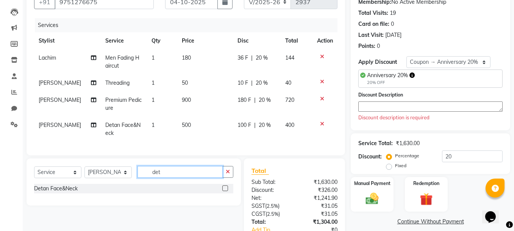
click at [165, 177] on input "det" at bounding box center [180, 172] width 85 height 12
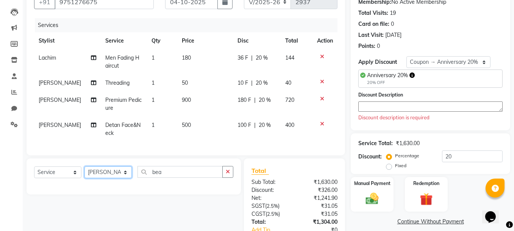
click at [114, 178] on select "Select Stylist [PERSON_NAME] [PERSON_NAME] [PERSON_NAME] Ifzan [PERSON_NAME] La…" at bounding box center [108, 172] width 47 height 12
click at [85, 172] on select "Select Stylist [PERSON_NAME] [PERSON_NAME] [PERSON_NAME] Ifzan [PERSON_NAME] La…" at bounding box center [108, 172] width 47 height 12
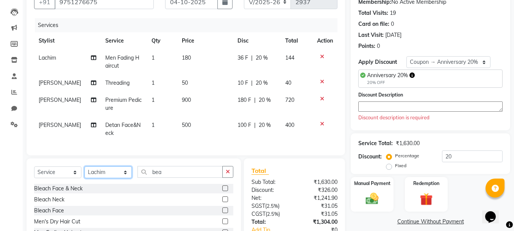
scroll to position [132, 0]
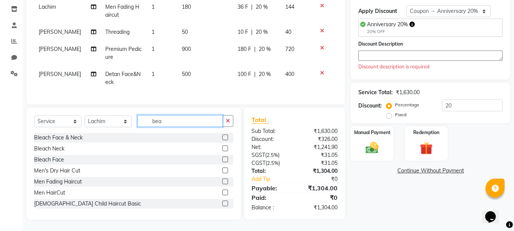
click at [163, 120] on input "bea" at bounding box center [180, 121] width 85 height 12
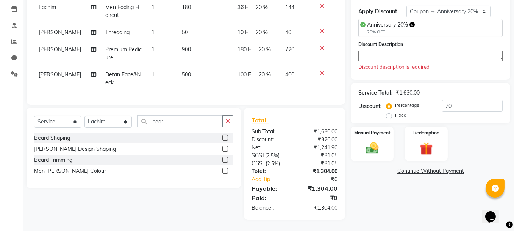
click at [226, 137] on label at bounding box center [226, 138] width 6 height 6
click at [226, 137] on input "checkbox" at bounding box center [225, 137] width 5 height 5
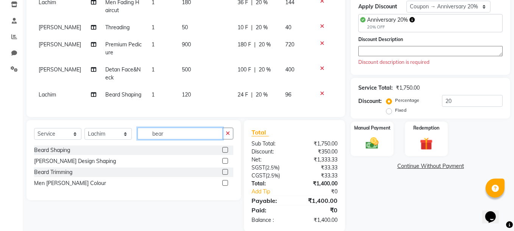
click at [169, 139] on input "bear" at bounding box center [180, 133] width 85 height 12
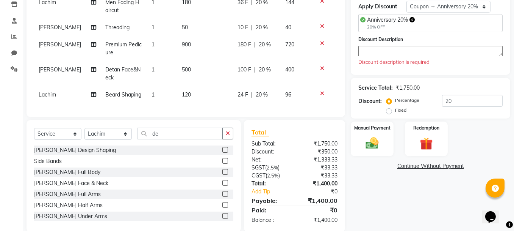
click at [223, 185] on label at bounding box center [226, 183] width 6 height 6
click at [223, 185] on input "checkbox" at bounding box center [225, 182] width 5 height 5
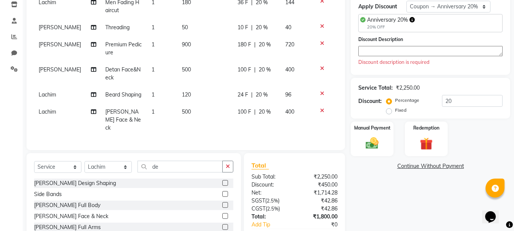
click at [322, 108] on icon at bounding box center [322, 110] width 4 height 5
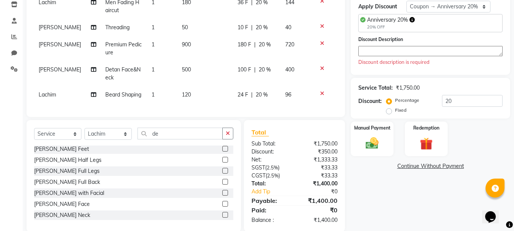
scroll to position [100, 0]
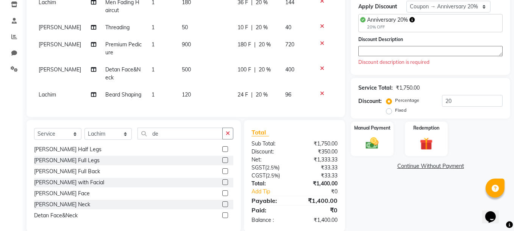
click at [223, 218] on label at bounding box center [226, 215] width 6 height 6
click at [223, 218] on input "checkbox" at bounding box center [225, 215] width 5 height 5
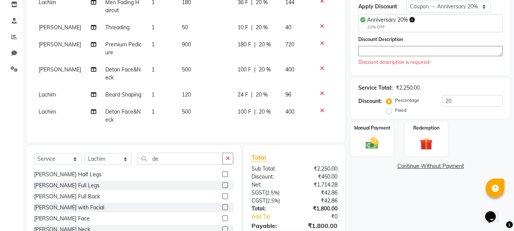
click at [321, 108] on icon at bounding box center [322, 110] width 4 height 5
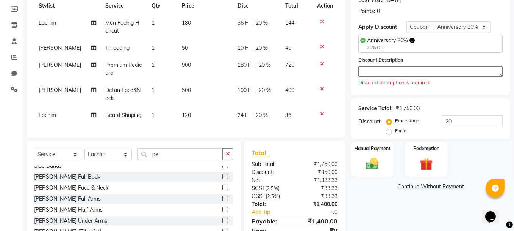
scroll to position [0, 0]
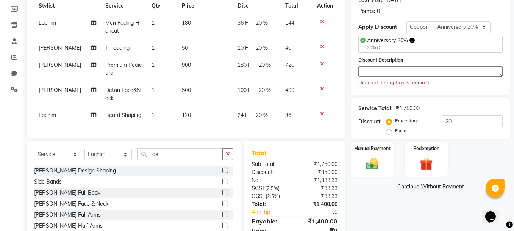
click at [223, 206] on label at bounding box center [226, 203] width 6 height 6
click at [223, 206] on input "checkbox" at bounding box center [225, 203] width 5 height 5
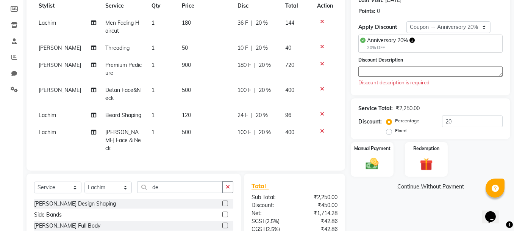
click at [368, 71] on textarea at bounding box center [431, 71] width 144 height 10
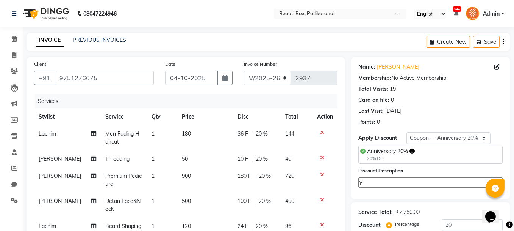
scroll to position [174, 0]
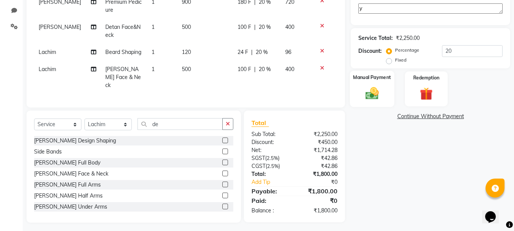
click at [368, 88] on img at bounding box center [373, 93] width 22 height 15
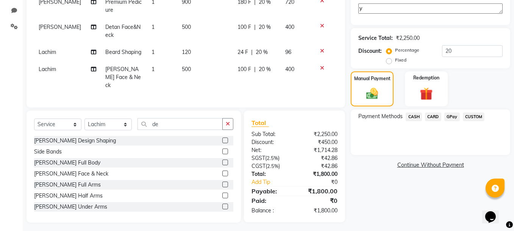
click at [451, 115] on span "GPay" at bounding box center [453, 116] width 16 height 9
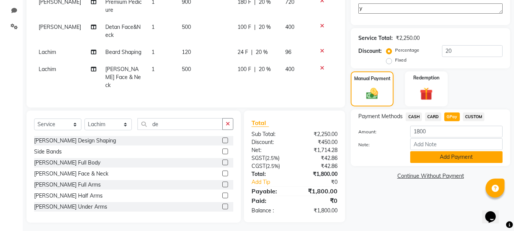
click at [434, 154] on button "Add Payment" at bounding box center [457, 157] width 93 height 12
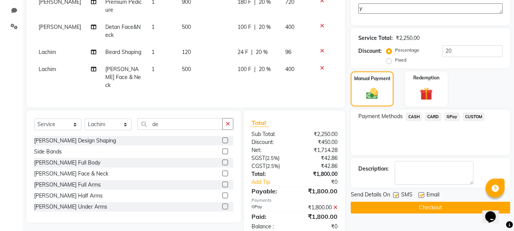
click at [409, 202] on button "Checkout" at bounding box center [431, 207] width 160 height 12
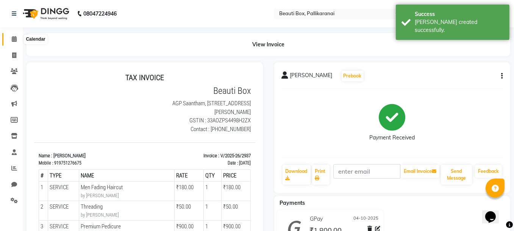
click at [13, 39] on icon at bounding box center [14, 39] width 5 height 6
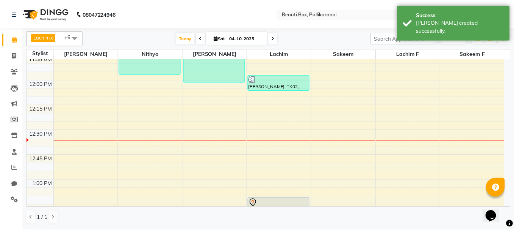
scroll to position [303, 0]
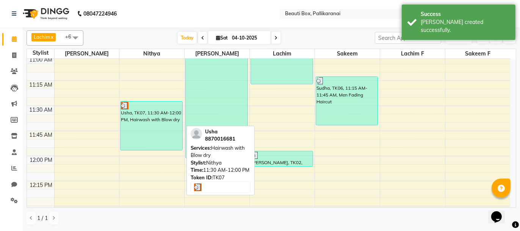
click at [143, 125] on div "Usha, TK07, 11:30 AM-12:00 PM, Hairwash with Blow dry" at bounding box center [152, 125] width 62 height 49
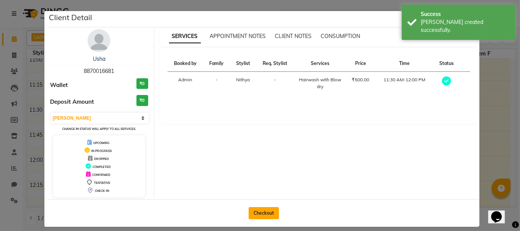
click at [263, 211] on button "Checkout" at bounding box center [264, 213] width 30 height 12
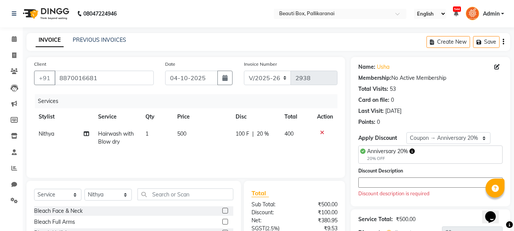
click at [181, 140] on td "500" at bounding box center [202, 137] width 58 height 25
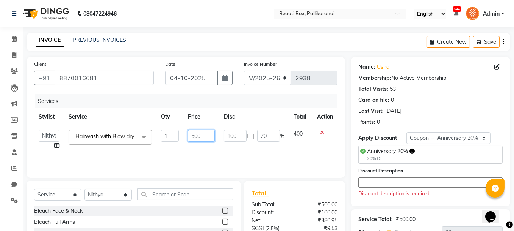
click at [195, 134] on input "500" at bounding box center [201, 136] width 27 height 12
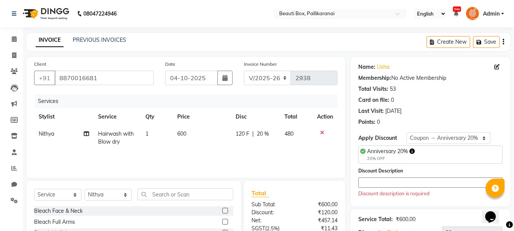
click at [197, 142] on td "600" at bounding box center [202, 137] width 58 height 25
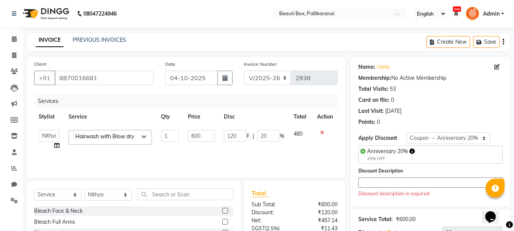
click at [398, 183] on textarea at bounding box center [431, 182] width 144 height 10
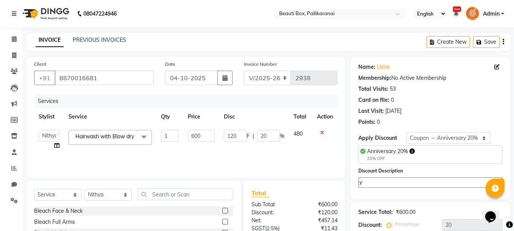
scroll to position [75, 0]
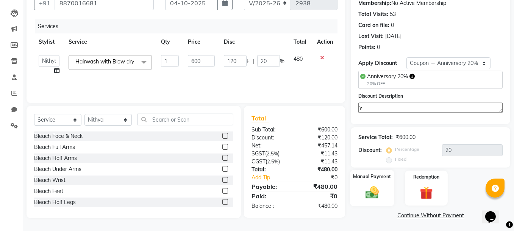
click at [380, 194] on img at bounding box center [373, 192] width 22 height 15
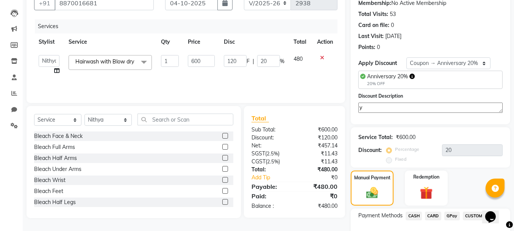
scroll to position [123, 0]
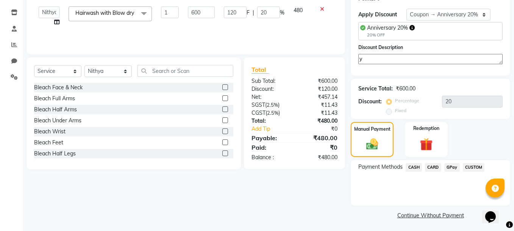
click at [450, 167] on span "GPay" at bounding box center [453, 167] width 16 height 9
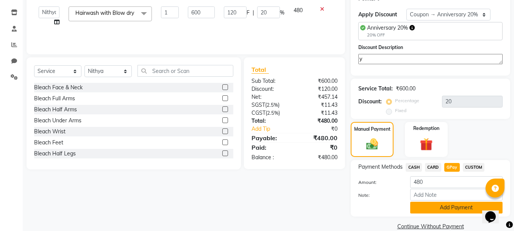
click at [442, 205] on button "Add Payment" at bounding box center [457, 207] width 93 height 12
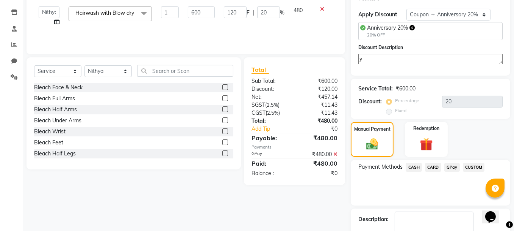
scroll to position [166, 0]
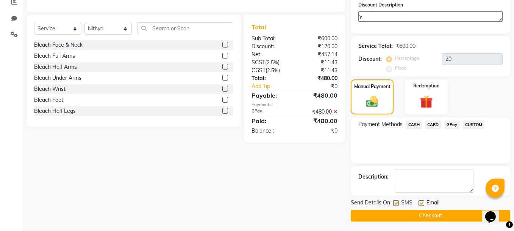
click at [447, 212] on button "Checkout" at bounding box center [431, 215] width 160 height 12
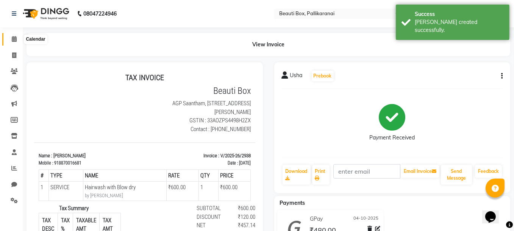
click at [14, 39] on icon at bounding box center [14, 39] width 5 height 6
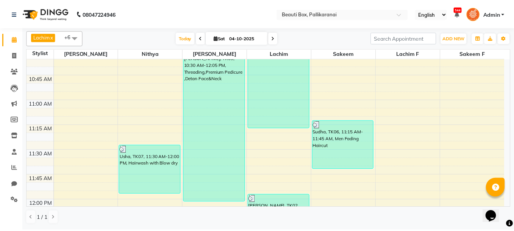
scroll to position [252, 0]
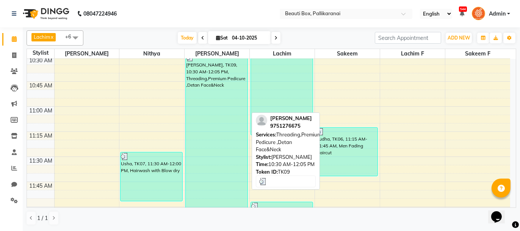
click at [198, 162] on div "[PERSON_NAME], TK09, 10:30 AM-12:05 PM, Threading,Premium Pedicure ,Detan Face&…" at bounding box center [217, 130] width 62 height 155
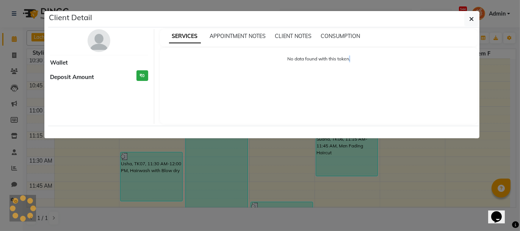
click at [198, 162] on ngb-modal-window "Client Detail Wallet Deposit Amount ₹0 SERVICES APPOINTMENT NOTES CLIENT NOTES …" at bounding box center [260, 115] width 520 height 231
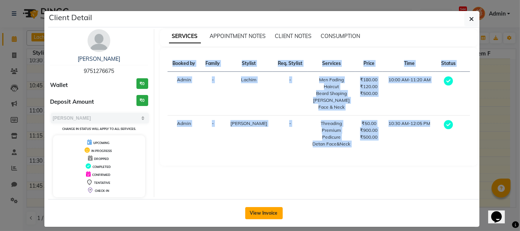
click at [257, 210] on button "View Invoice" at bounding box center [264, 213] width 38 height 12
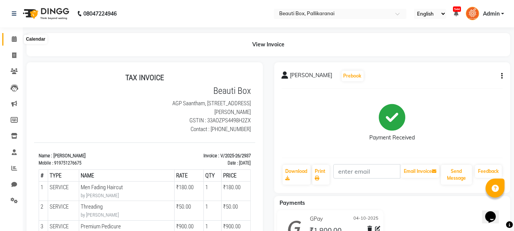
click at [9, 39] on span at bounding box center [14, 39] width 13 height 9
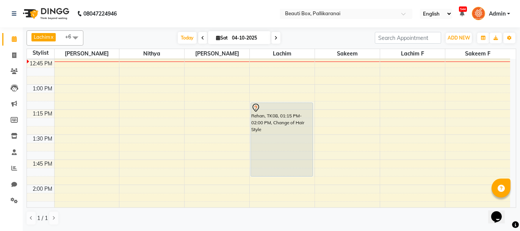
scroll to position [493, 0]
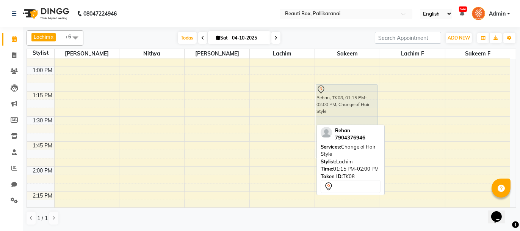
drag, startPoint x: 278, startPoint y: 97, endPoint x: 365, endPoint y: 99, distance: 87.2
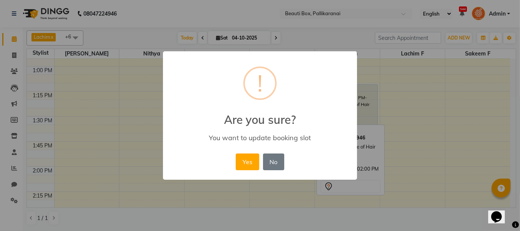
click at [386, 99] on div "× ! Are you sure? You want to update booking slot Yes No No" at bounding box center [260, 115] width 520 height 231
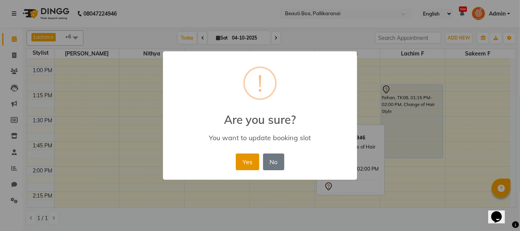
click at [245, 158] on button "Yes" at bounding box center [247, 161] width 23 height 17
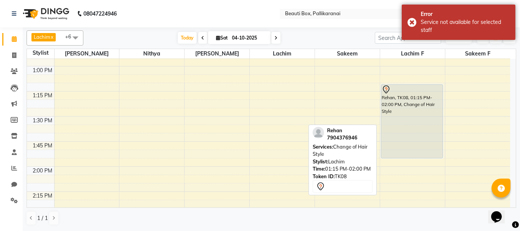
click at [408, 117] on div "Rehan, TK08, 01:15 PM-02:00 PM, Change of Hair Style" at bounding box center [412, 121] width 62 height 73
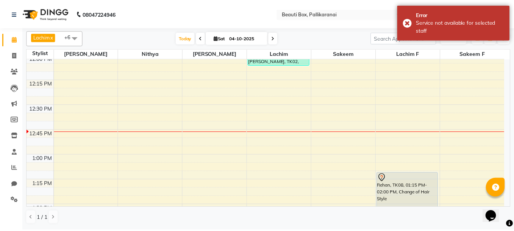
scroll to position [402, 0]
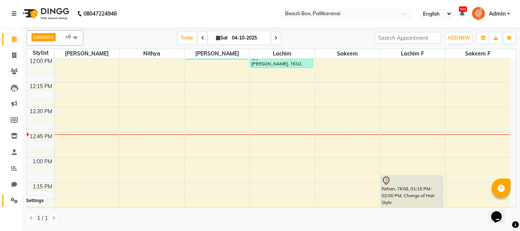
click at [12, 198] on icon at bounding box center [14, 200] width 7 height 6
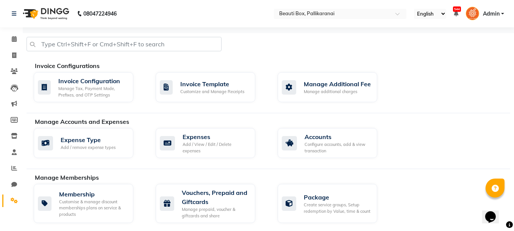
scroll to position [190, 0]
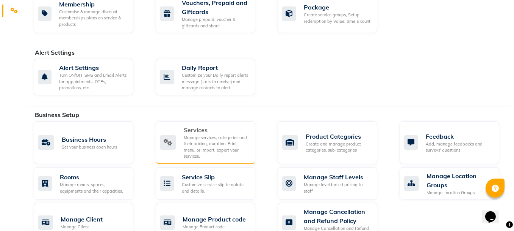
click at [192, 125] on div "Services" at bounding box center [217, 129] width 66 height 9
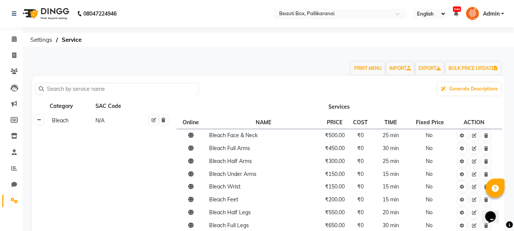
click at [39, 122] on icon at bounding box center [39, 120] width 4 height 5
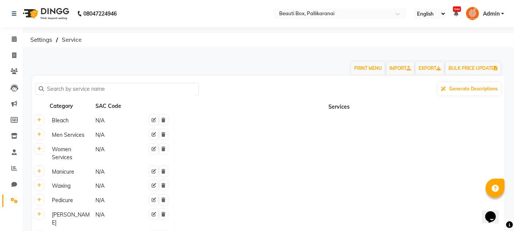
click at [72, 40] on span "Service" at bounding box center [71, 40] width 27 height 14
click at [72, 39] on span "Service" at bounding box center [71, 40] width 27 height 14
click at [38, 41] on span "Settings" at bounding box center [42, 40] width 30 height 14
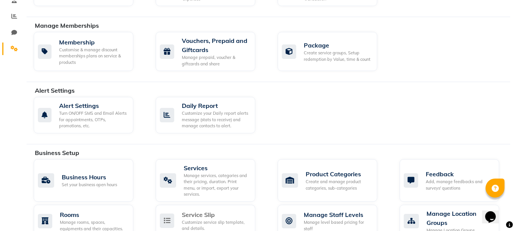
scroll to position [227, 0]
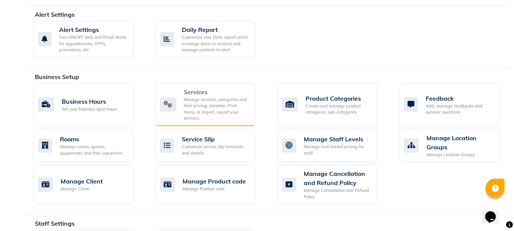
click at [169, 103] on icon at bounding box center [168, 104] width 16 height 14
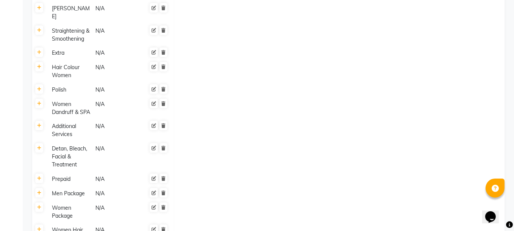
scroll to position [442, 0]
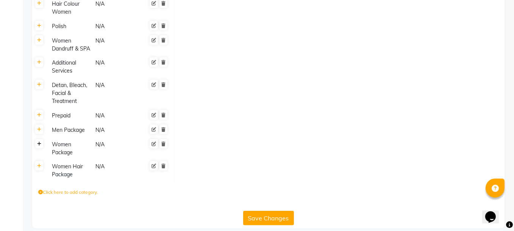
click at [38, 141] on icon at bounding box center [39, 143] width 4 height 5
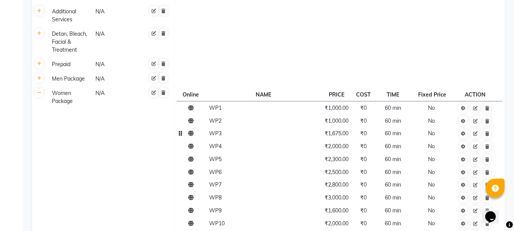
scroll to position [380, 0]
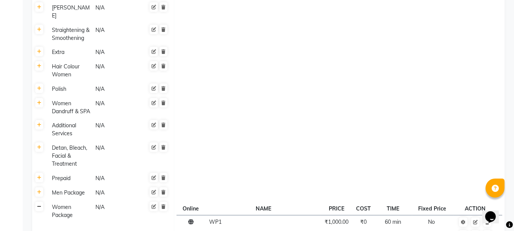
click at [38, 204] on icon at bounding box center [39, 206] width 4 height 5
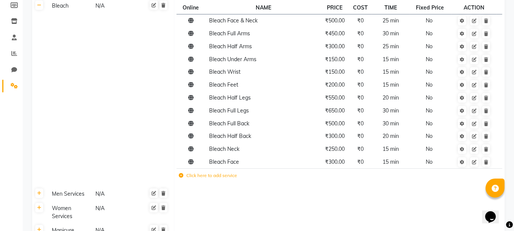
scroll to position [39, 0]
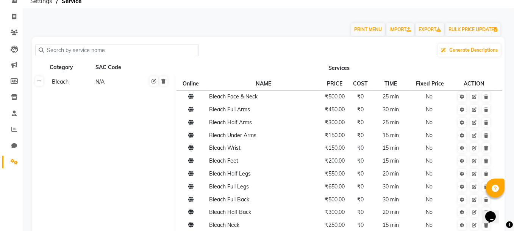
click at [38, 81] on icon at bounding box center [39, 81] width 4 height 5
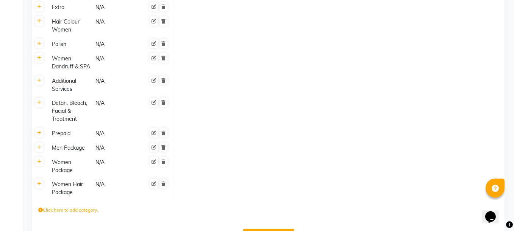
scroll to position [269, 0]
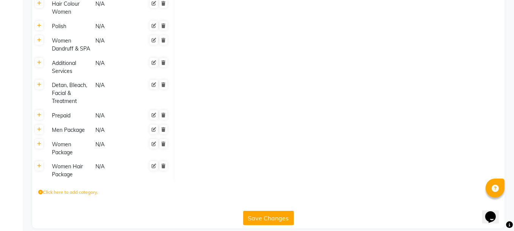
click at [268, 210] on button "Save Changes" at bounding box center [268, 217] width 51 height 14
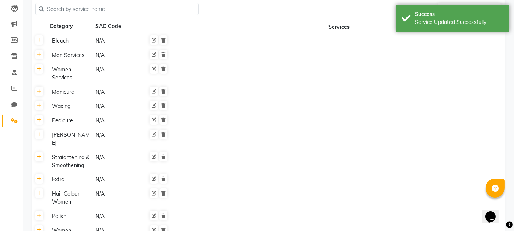
scroll to position [0, 0]
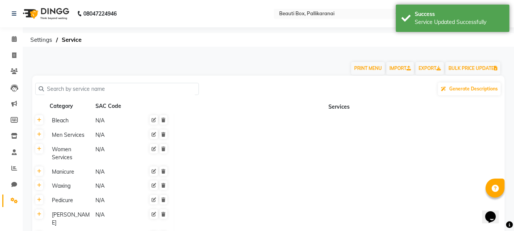
click at [337, 107] on th "Services" at bounding box center [339, 106] width 331 height 14
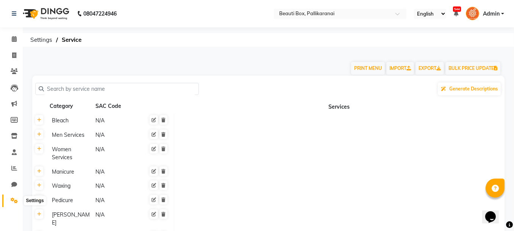
click at [12, 200] on icon at bounding box center [14, 200] width 7 height 6
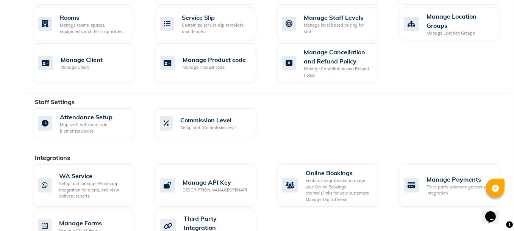
scroll to position [311, 0]
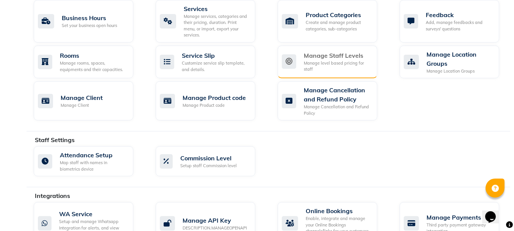
click at [291, 54] on icon at bounding box center [289, 61] width 14 height 14
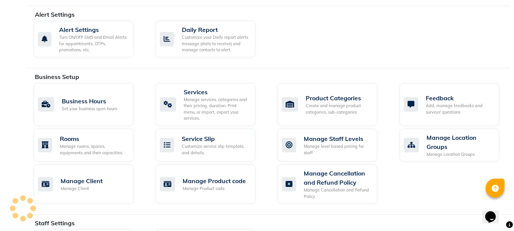
scroll to position [190, 0]
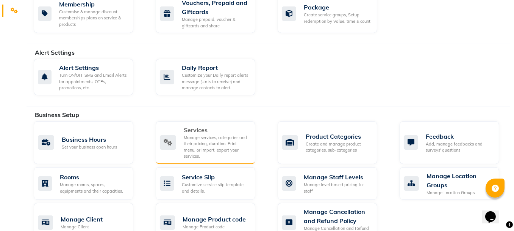
click at [167, 135] on icon at bounding box center [168, 142] width 16 height 14
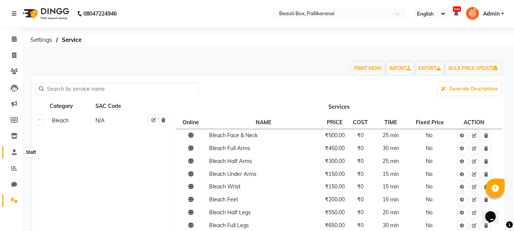
click at [13, 151] on icon at bounding box center [14, 152] width 5 height 6
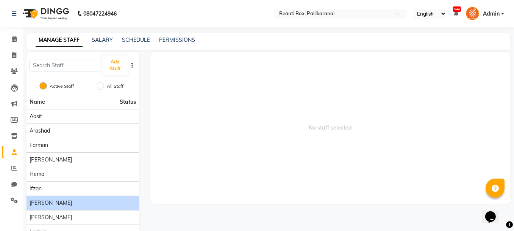
click at [114, 199] on div "[PERSON_NAME]" at bounding box center [83, 203] width 107 height 8
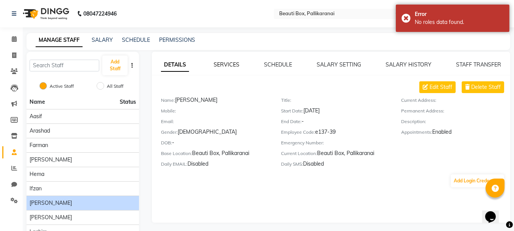
click at [224, 66] on link "SERVICES" at bounding box center [227, 64] width 26 height 7
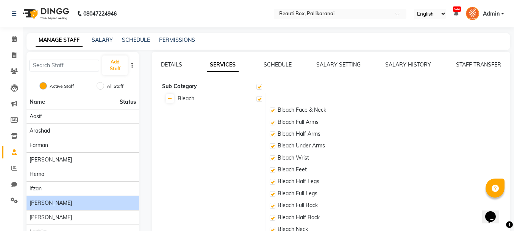
scroll to position [152, 0]
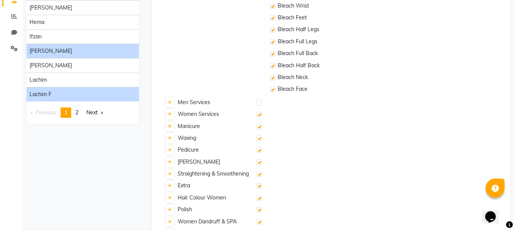
click at [75, 93] on div "Lachim f" at bounding box center [83, 94] width 107 height 8
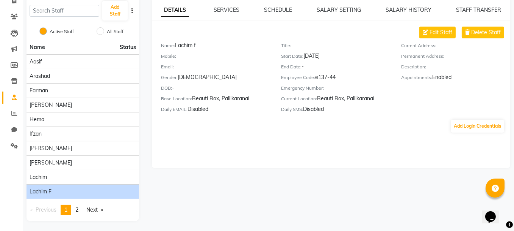
click at [226, 14] on div "DETAILS SERVICES SCHEDULE SALARY SETTING SALARY HISTORY STAFF TRANSFER Edit Sta…" at bounding box center [331, 69] width 359 height 127
click at [223, 10] on link "SERVICES" at bounding box center [227, 9] width 26 height 7
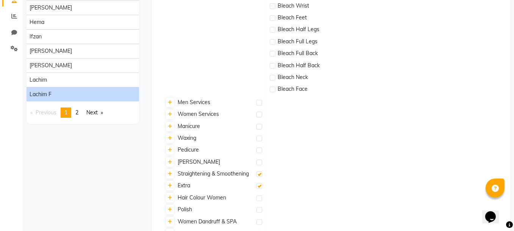
scroll to position [190, 0]
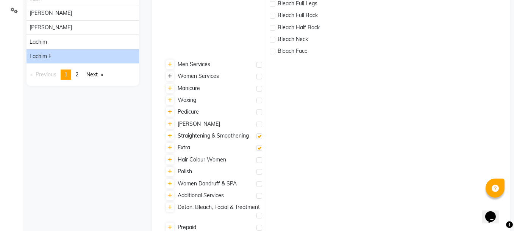
click at [168, 76] on icon at bounding box center [170, 76] width 4 height 5
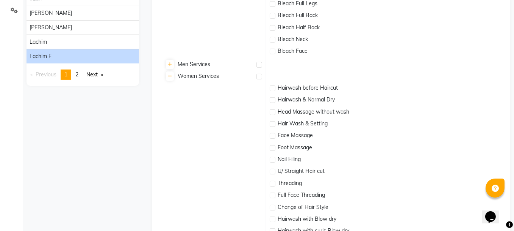
click at [273, 88] on label at bounding box center [273, 88] width 6 height 6
click at [273, 88] on input "checkbox" at bounding box center [272, 88] width 5 height 5
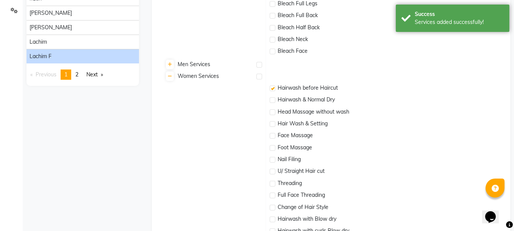
click at [271, 100] on label at bounding box center [273, 100] width 6 height 6
click at [271, 100] on input "checkbox" at bounding box center [272, 100] width 5 height 5
click at [275, 110] on label at bounding box center [273, 112] width 6 height 6
click at [275, 110] on input "checkbox" at bounding box center [272, 112] width 5 height 5
click at [274, 124] on label at bounding box center [273, 124] width 6 height 6
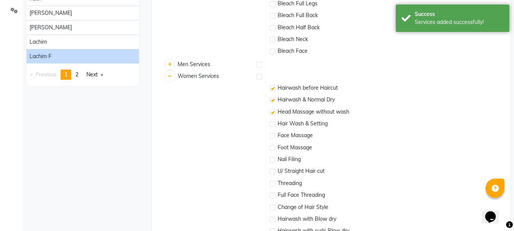
click at [274, 124] on input "checkbox" at bounding box center [272, 124] width 5 height 5
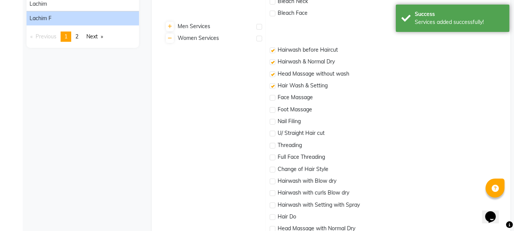
click at [272, 132] on label at bounding box center [273, 133] width 6 height 6
click at [272, 132] on input "checkbox" at bounding box center [272, 133] width 5 height 5
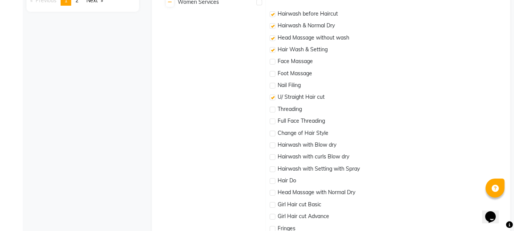
scroll to position [265, 0]
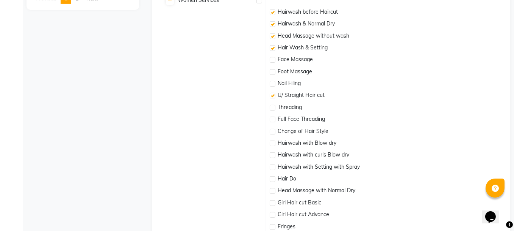
click at [271, 131] on label at bounding box center [273, 132] width 6 height 6
click at [271, 131] on input "checkbox" at bounding box center [272, 131] width 5 height 5
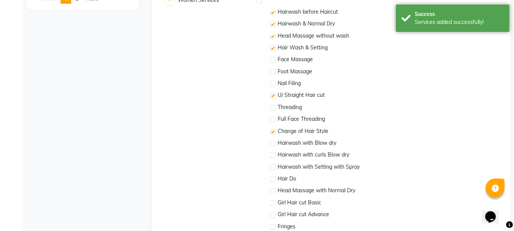
click at [272, 143] on label at bounding box center [273, 143] width 6 height 6
click at [272, 143] on input "checkbox" at bounding box center [272, 143] width 5 height 5
click at [274, 154] on label at bounding box center [273, 155] width 6 height 6
click at [274, 154] on input "checkbox" at bounding box center [272, 155] width 5 height 5
click at [274, 166] on label at bounding box center [273, 167] width 6 height 6
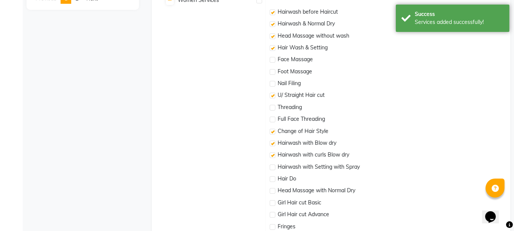
click at [274, 166] on input "checkbox" at bounding box center [272, 167] width 5 height 5
click at [275, 189] on label at bounding box center [273, 191] width 6 height 6
click at [275, 189] on input "checkbox" at bounding box center [272, 190] width 5 height 5
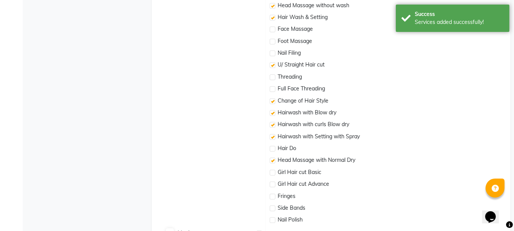
scroll to position [303, 0]
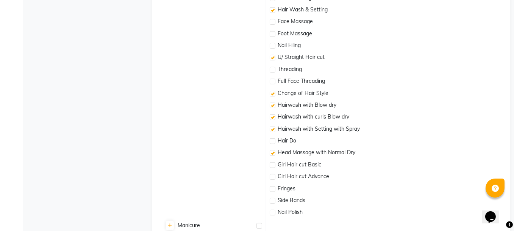
click at [271, 165] on label at bounding box center [273, 165] width 6 height 6
click at [271, 165] on input "checkbox" at bounding box center [272, 165] width 5 height 5
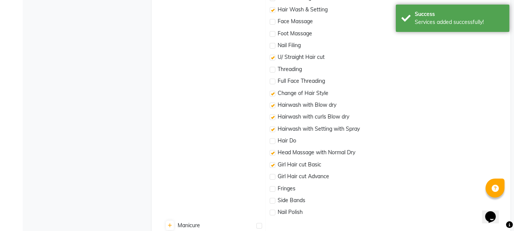
click at [271, 176] on label at bounding box center [273, 177] width 6 height 6
click at [271, 176] on input "checkbox" at bounding box center [272, 176] width 5 height 5
click at [272, 188] on label at bounding box center [273, 189] width 6 height 6
click at [272, 188] on input "checkbox" at bounding box center [272, 189] width 5 height 5
click at [273, 200] on label at bounding box center [273, 201] width 6 height 6
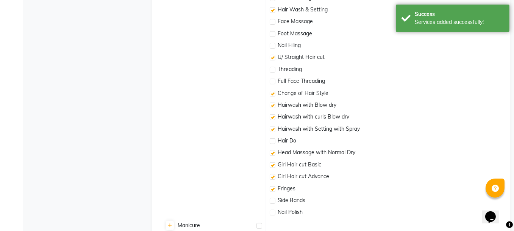
click at [273, 200] on input "checkbox" at bounding box center [272, 200] width 5 height 5
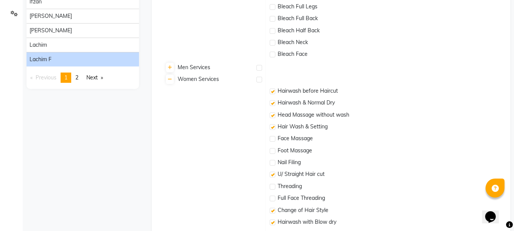
scroll to position [111, 0]
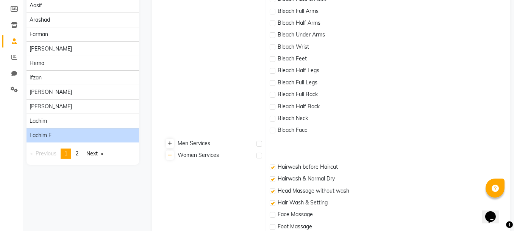
click at [169, 139] on link at bounding box center [170, 142] width 8 height 9
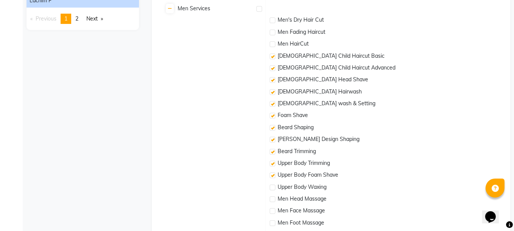
scroll to position [262, 0]
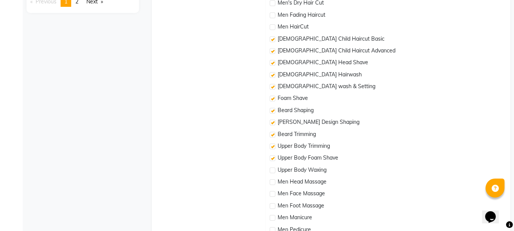
click at [273, 37] on label at bounding box center [273, 39] width 6 height 6
click at [273, 37] on input "checkbox" at bounding box center [272, 39] width 5 height 5
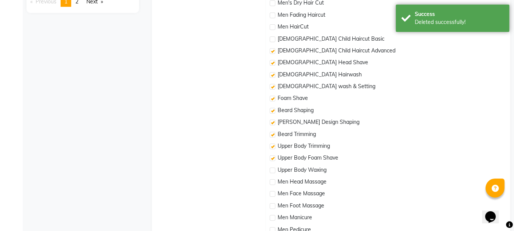
click at [274, 50] on label at bounding box center [273, 51] width 6 height 6
click at [274, 50] on input "checkbox" at bounding box center [272, 51] width 5 height 5
click at [273, 62] on label at bounding box center [273, 63] width 6 height 6
click at [273, 62] on input "checkbox" at bounding box center [272, 63] width 5 height 5
click at [273, 73] on label at bounding box center [273, 75] width 6 height 6
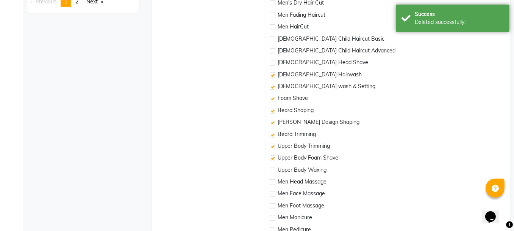
click at [273, 73] on input "checkbox" at bounding box center [272, 75] width 5 height 5
click at [273, 86] on label at bounding box center [273, 87] width 6 height 6
click at [273, 86] on input "checkbox" at bounding box center [272, 87] width 5 height 5
click at [273, 99] on label at bounding box center [273, 99] width 6 height 6
click at [273, 99] on input "checkbox" at bounding box center [272, 98] width 5 height 5
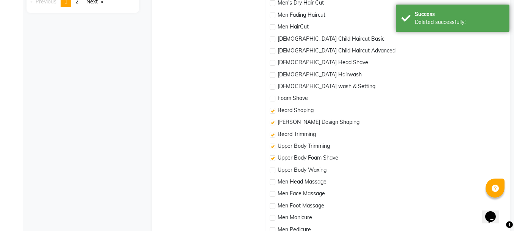
click at [272, 113] on label at bounding box center [273, 111] width 6 height 6
click at [272, 113] on input "checkbox" at bounding box center [272, 110] width 5 height 5
click at [272, 120] on label at bounding box center [273, 122] width 6 height 6
click at [272, 120] on input "checkbox" at bounding box center [272, 122] width 5 height 5
click at [273, 132] on label at bounding box center [273, 135] width 6 height 6
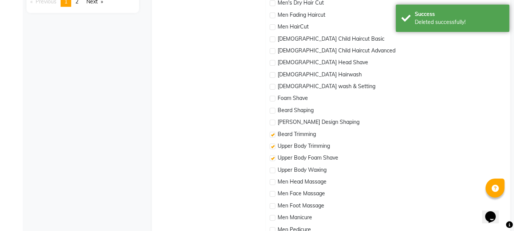
click at [273, 132] on input "checkbox" at bounding box center [272, 134] width 5 height 5
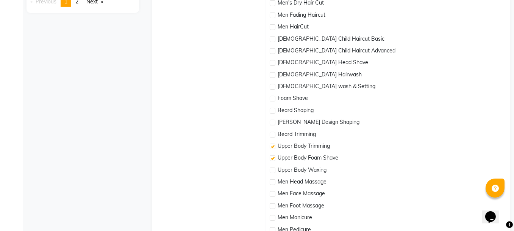
click at [274, 145] on label at bounding box center [273, 146] width 6 height 6
click at [274, 145] on input "checkbox" at bounding box center [272, 146] width 5 height 5
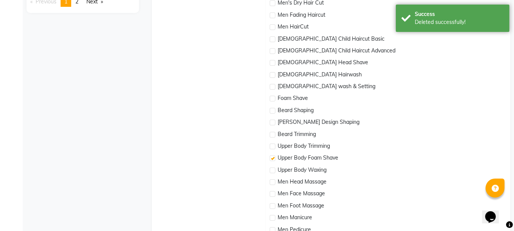
click at [272, 157] on label at bounding box center [273, 158] width 6 height 6
click at [272, 157] on input "checkbox" at bounding box center [272, 158] width 5 height 5
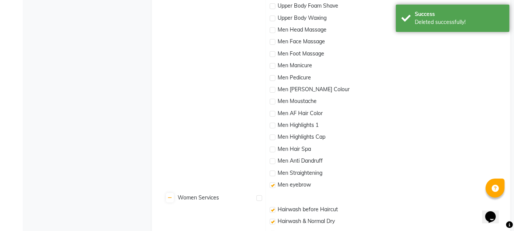
click at [273, 185] on label at bounding box center [273, 185] width 6 height 6
click at [273, 185] on input "checkbox" at bounding box center [272, 185] width 5 height 5
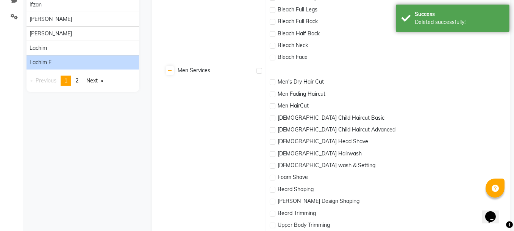
scroll to position [149, 0]
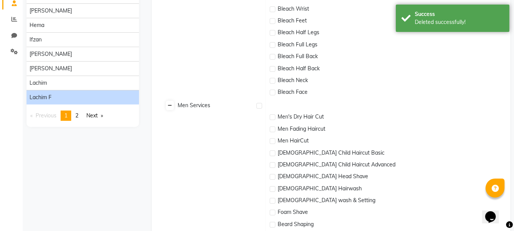
click at [168, 104] on link at bounding box center [170, 104] width 8 height 9
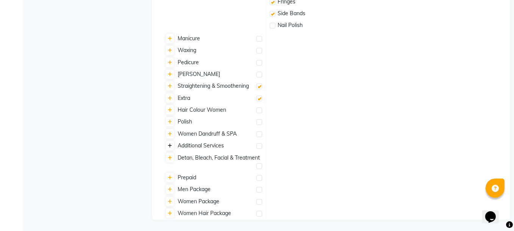
scroll to position [452, 0]
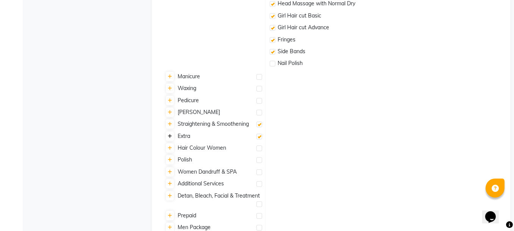
click at [168, 135] on icon at bounding box center [170, 136] width 4 height 5
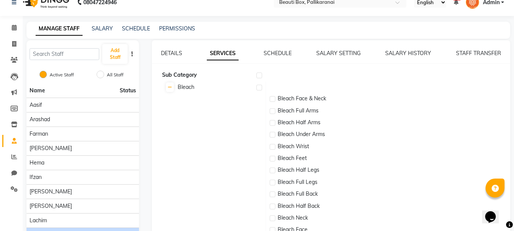
scroll to position [0, 0]
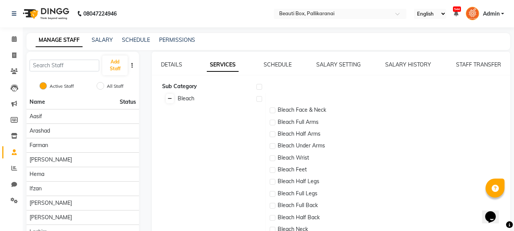
click at [170, 97] on icon at bounding box center [170, 98] width 4 height 5
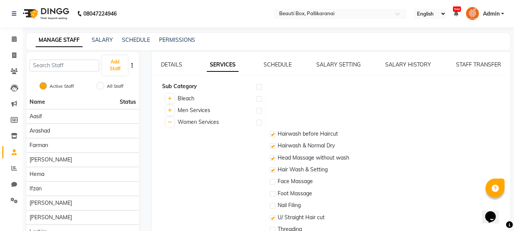
scroll to position [152, 0]
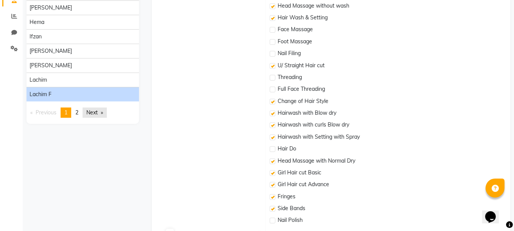
click at [95, 111] on link "Next page" at bounding box center [95, 112] width 24 height 10
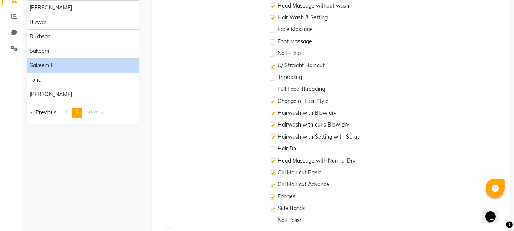
click at [92, 64] on div "Sakeem F" at bounding box center [83, 65] width 107 height 8
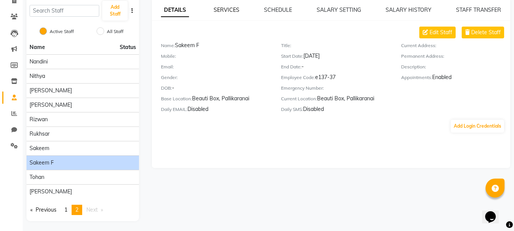
click at [223, 12] on link "SERVICES" at bounding box center [227, 9] width 26 height 7
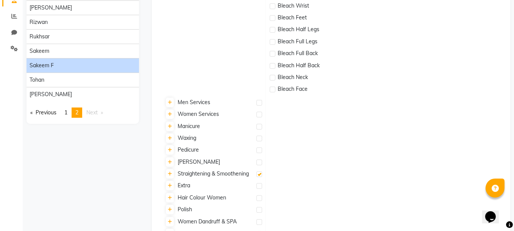
scroll to position [0, 0]
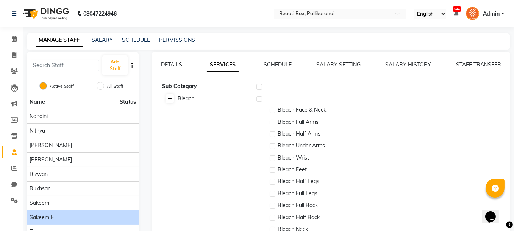
click at [169, 95] on link at bounding box center [170, 98] width 8 height 9
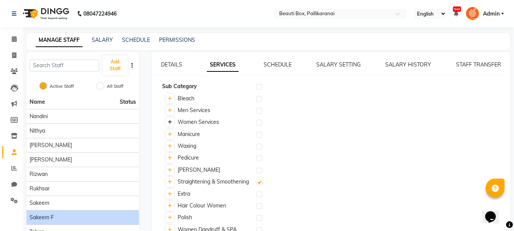
click at [170, 120] on icon at bounding box center [170, 122] width 4 height 5
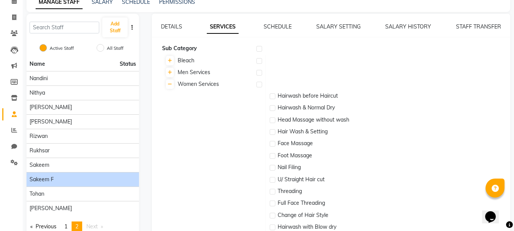
scroll to position [76, 0]
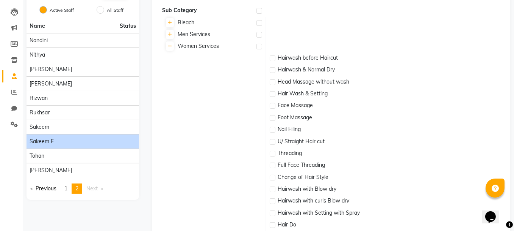
click at [273, 58] on label at bounding box center [273, 58] width 6 height 6
click at [273, 58] on input "checkbox" at bounding box center [272, 58] width 5 height 5
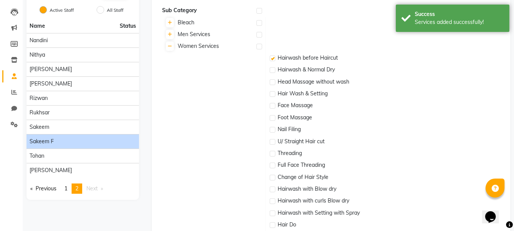
click at [274, 70] on label at bounding box center [273, 70] width 6 height 6
click at [274, 70] on input "checkbox" at bounding box center [272, 70] width 5 height 5
click at [273, 82] on label at bounding box center [273, 82] width 6 height 6
click at [273, 82] on input "checkbox" at bounding box center [272, 82] width 5 height 5
click at [272, 93] on label at bounding box center [273, 94] width 6 height 6
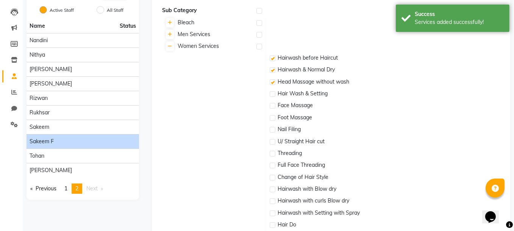
click at [272, 93] on input "checkbox" at bounding box center [272, 94] width 5 height 5
click at [272, 140] on label at bounding box center [273, 142] width 6 height 6
click at [272, 140] on input "checkbox" at bounding box center [272, 142] width 5 height 5
click at [275, 175] on label at bounding box center [273, 177] width 6 height 6
click at [275, 175] on input "checkbox" at bounding box center [272, 177] width 5 height 5
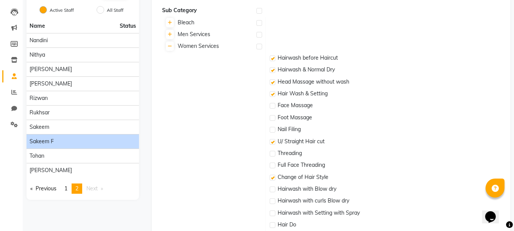
click at [275, 190] on label at bounding box center [273, 189] width 6 height 6
click at [275, 190] on input "checkbox" at bounding box center [272, 189] width 5 height 5
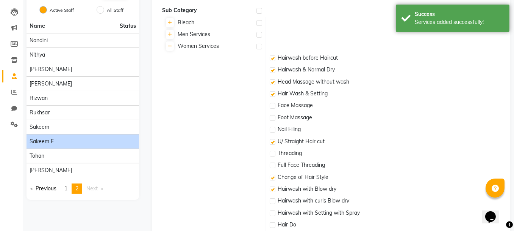
click at [274, 201] on label at bounding box center [273, 201] width 6 height 6
click at [274, 201] on input "checkbox" at bounding box center [272, 201] width 5 height 5
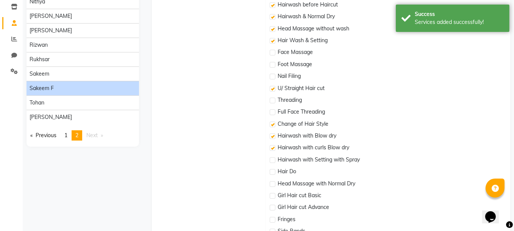
scroll to position [152, 0]
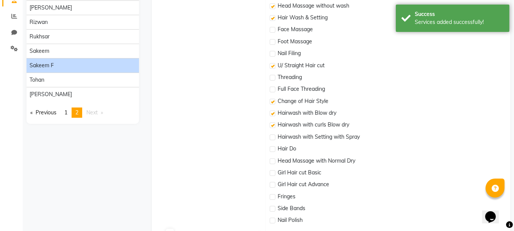
click at [273, 136] on label at bounding box center [273, 137] width 6 height 6
click at [273, 136] on input "checkbox" at bounding box center [272, 137] width 5 height 5
click at [274, 160] on label at bounding box center [273, 161] width 6 height 6
click at [274, 160] on input "checkbox" at bounding box center [272, 161] width 5 height 5
click at [273, 174] on label at bounding box center [273, 173] width 6 height 6
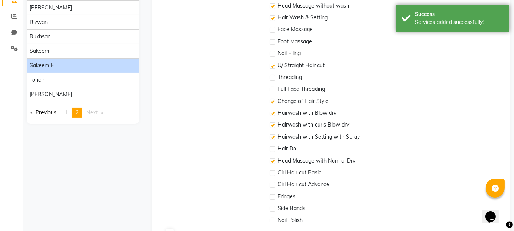
click at [273, 174] on input "checkbox" at bounding box center [272, 173] width 5 height 5
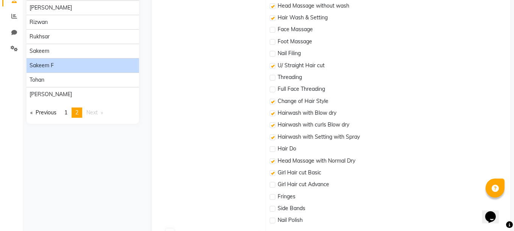
click at [272, 183] on label at bounding box center [273, 185] width 6 height 6
click at [272, 183] on input "checkbox" at bounding box center [272, 184] width 5 height 5
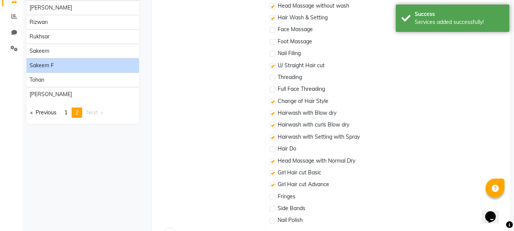
click at [275, 197] on label at bounding box center [273, 197] width 6 height 6
click at [275, 197] on input "checkbox" at bounding box center [272, 196] width 5 height 5
click at [274, 210] on label at bounding box center [273, 208] width 6 height 6
click at [274, 210] on input "checkbox" at bounding box center [272, 208] width 5 height 5
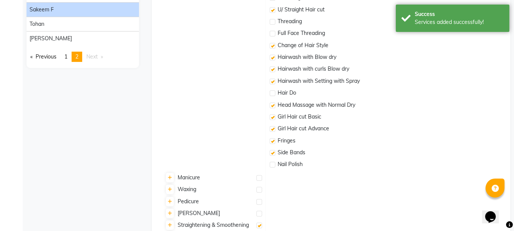
scroll to position [265, 0]
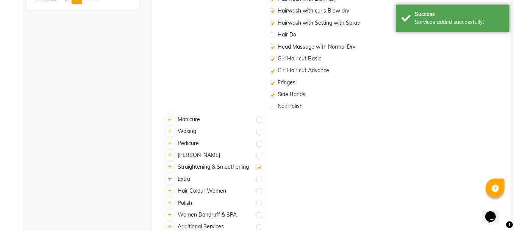
click at [170, 177] on icon at bounding box center [170, 179] width 4 height 5
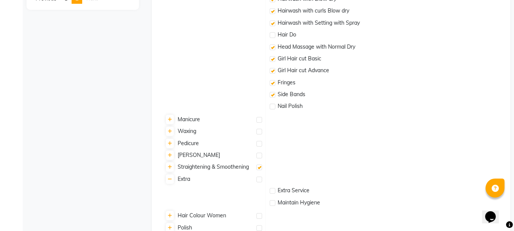
click at [274, 188] on label at bounding box center [273, 191] width 6 height 6
click at [274, 188] on input "checkbox" at bounding box center [272, 190] width 5 height 5
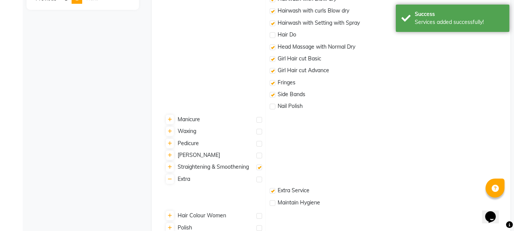
click at [273, 204] on label at bounding box center [273, 203] width 6 height 6
click at [273, 204] on input "checkbox" at bounding box center [272, 203] width 5 height 5
click at [170, 165] on icon at bounding box center [170, 167] width 4 height 5
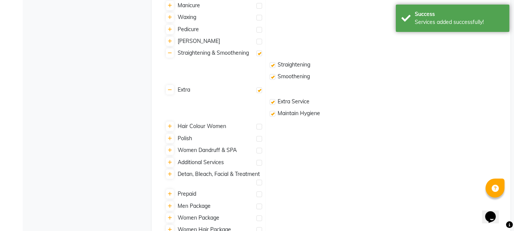
scroll to position [395, 0]
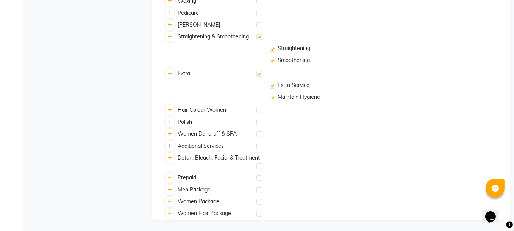
click at [169, 144] on icon at bounding box center [170, 146] width 4 height 5
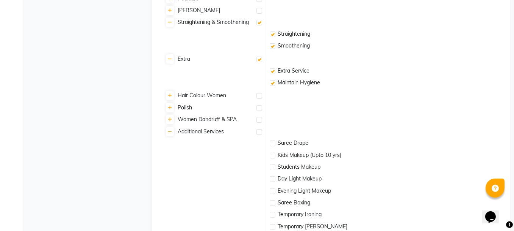
scroll to position [471, 0]
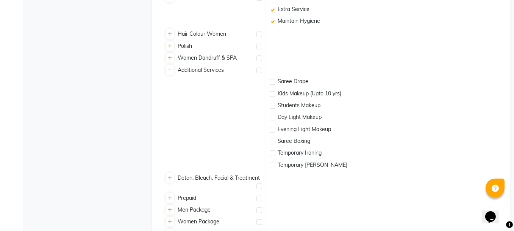
click at [274, 151] on label at bounding box center [273, 153] width 6 height 6
click at [274, 151] on input "checkbox" at bounding box center [272, 153] width 5 height 5
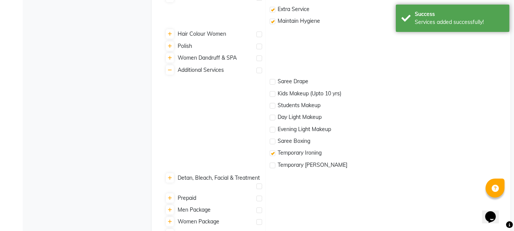
click at [273, 163] on label at bounding box center [273, 165] width 6 height 6
click at [273, 163] on input "checkbox" at bounding box center [272, 165] width 5 height 5
click at [169, 69] on icon at bounding box center [170, 70] width 4 height 5
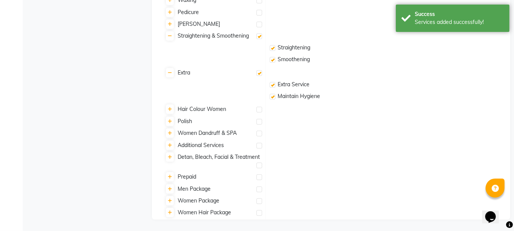
scroll to position [395, 0]
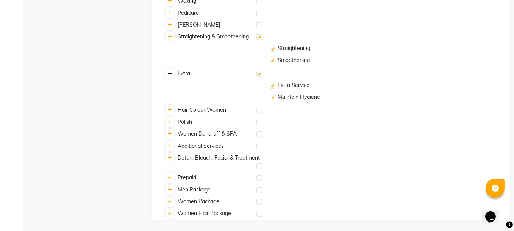
click at [169, 72] on icon at bounding box center [170, 73] width 4 height 5
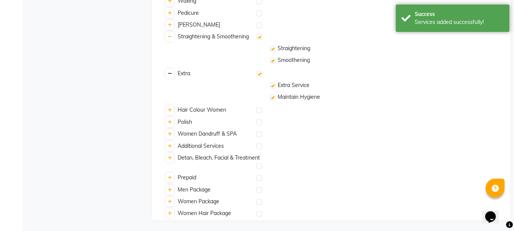
scroll to position [371, 0]
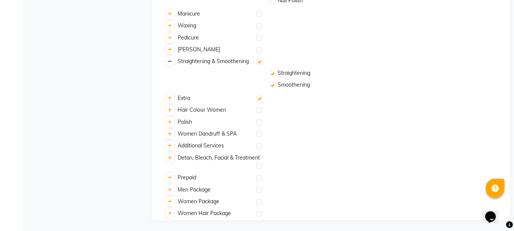
click at [169, 59] on icon at bounding box center [170, 61] width 4 height 5
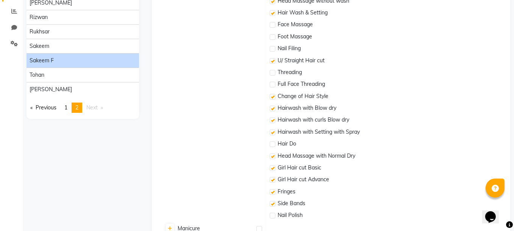
scroll to position [43, 0]
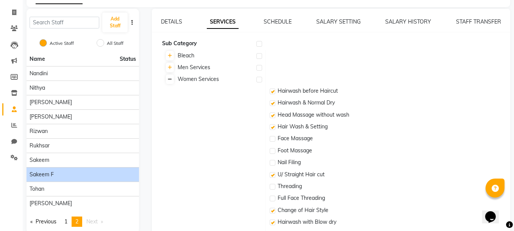
click at [170, 78] on icon at bounding box center [170, 79] width 4 height 5
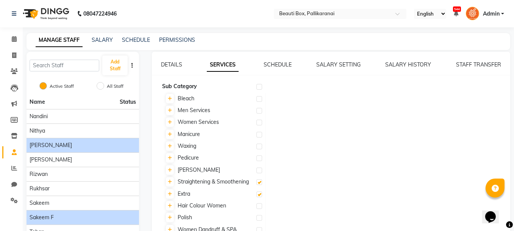
scroll to position [96, 0]
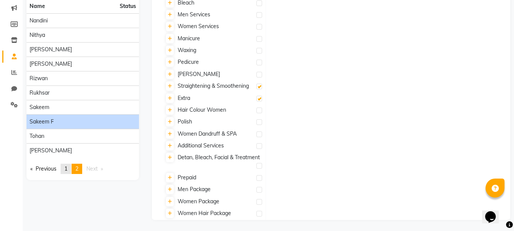
click at [66, 167] on span "1" at bounding box center [65, 168] width 3 height 7
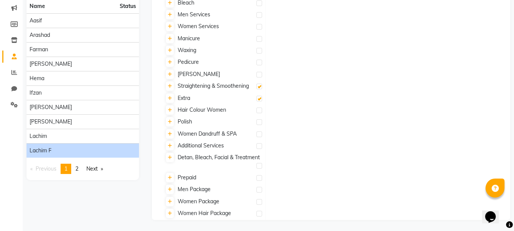
click at [79, 147] on div "Lachim f" at bounding box center [83, 150] width 107 height 8
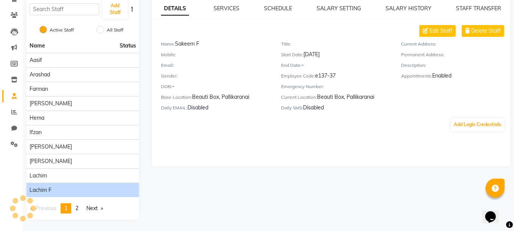
scroll to position [55, 0]
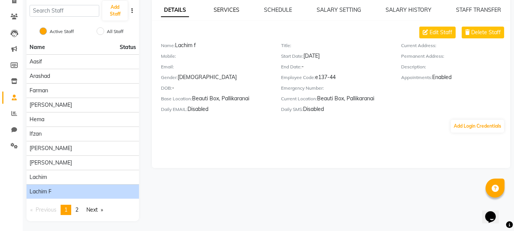
click at [223, 12] on link "SERVICES" at bounding box center [227, 9] width 26 height 7
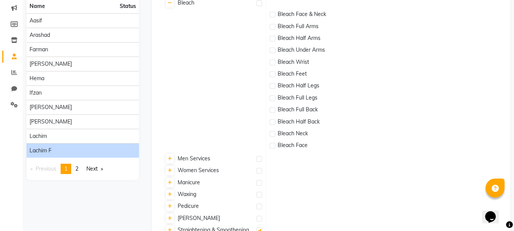
scroll to position [239, 0]
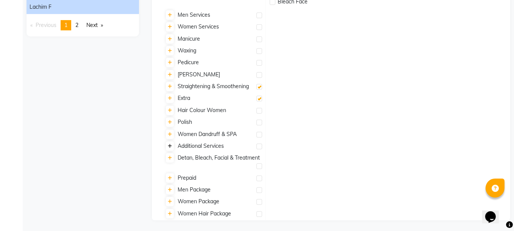
click at [170, 145] on icon at bounding box center [170, 146] width 4 height 5
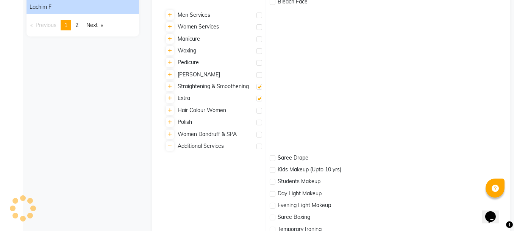
scroll to position [335, 0]
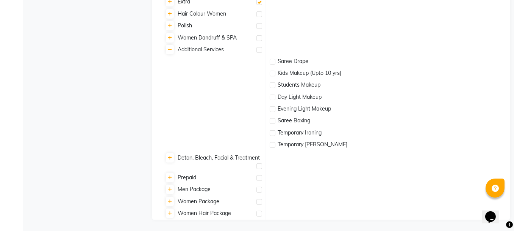
click at [273, 132] on label at bounding box center [273, 133] width 6 height 6
click at [273, 132] on input "checkbox" at bounding box center [272, 133] width 5 height 5
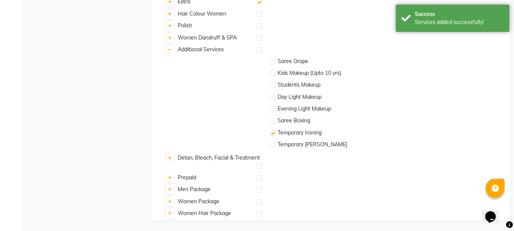
click at [274, 143] on label at bounding box center [273, 145] width 6 height 6
click at [274, 143] on input "checkbox" at bounding box center [272, 145] width 5 height 5
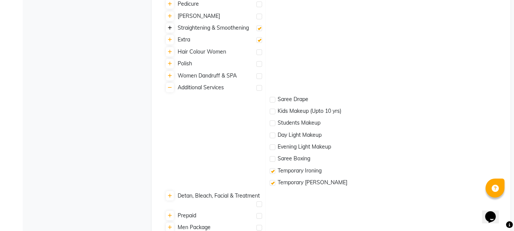
click at [169, 27] on icon at bounding box center [170, 28] width 4 height 5
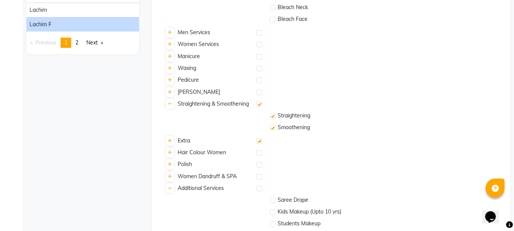
scroll to position [183, 0]
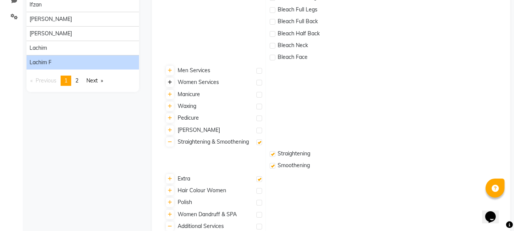
click at [169, 82] on icon at bounding box center [170, 82] width 4 height 5
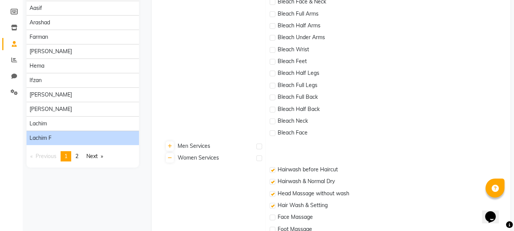
scroll to position [114, 0]
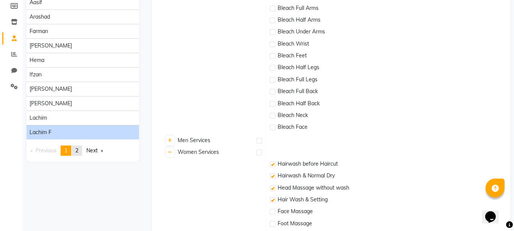
click at [78, 147] on span "2" at bounding box center [76, 150] width 3 height 7
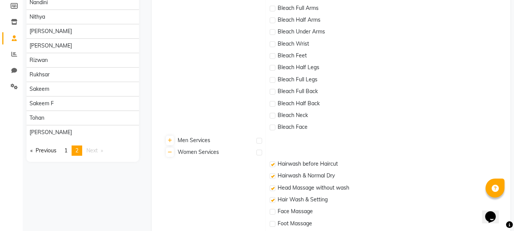
scroll to position [0, 0]
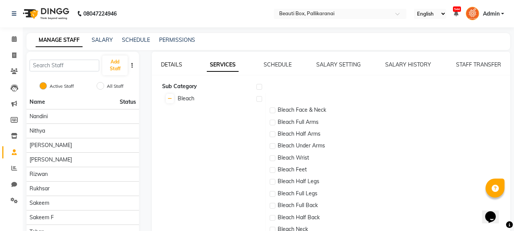
click at [171, 64] on link "DETAILS" at bounding box center [171, 64] width 21 height 7
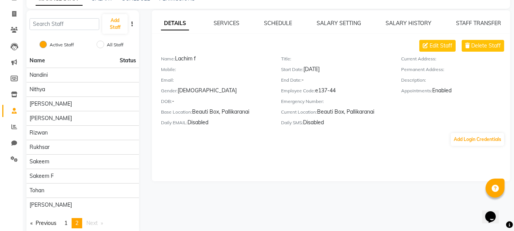
scroll to position [55, 0]
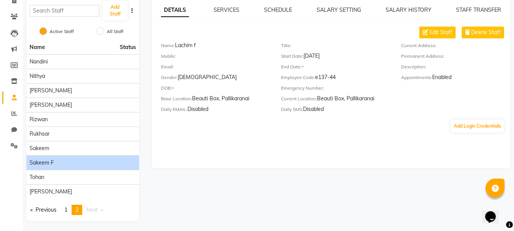
click at [80, 160] on div "Sakeem F" at bounding box center [83, 162] width 107 height 8
click at [226, 9] on link "SERVICES" at bounding box center [227, 9] width 26 height 7
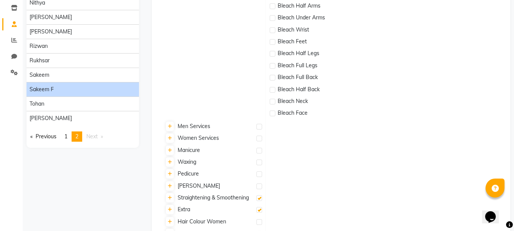
scroll to position [168, 0]
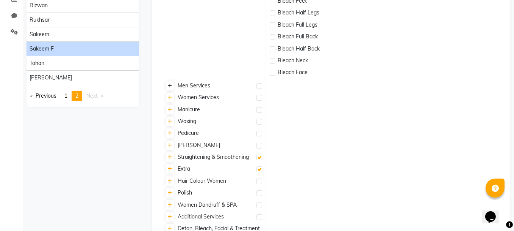
click at [168, 85] on link at bounding box center [170, 85] width 8 height 9
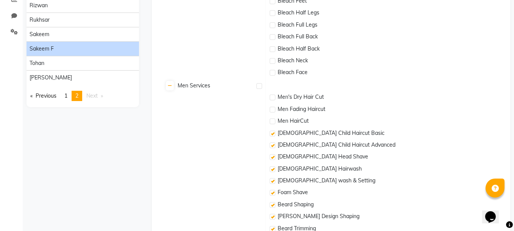
click at [271, 131] on label at bounding box center [273, 133] width 6 height 6
click at [271, 131] on input "checkbox" at bounding box center [272, 133] width 5 height 5
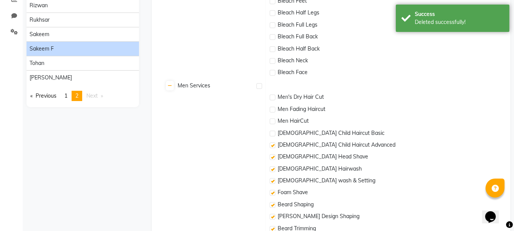
click at [273, 143] on label at bounding box center [273, 145] width 6 height 6
click at [273, 143] on input "checkbox" at bounding box center [272, 145] width 5 height 5
click at [272, 155] on label at bounding box center [273, 157] width 6 height 6
click at [272, 155] on input "checkbox" at bounding box center [272, 157] width 5 height 5
click at [273, 167] on label at bounding box center [273, 169] width 6 height 6
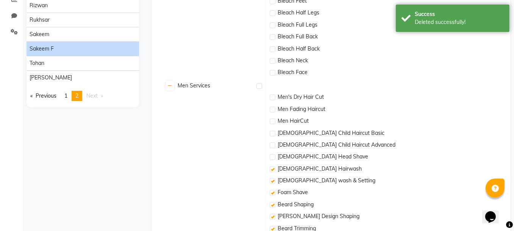
click at [273, 167] on input "checkbox" at bounding box center [272, 169] width 5 height 5
click at [272, 179] on label at bounding box center [273, 181] width 6 height 6
click at [272, 179] on input "checkbox" at bounding box center [272, 181] width 5 height 5
click at [271, 191] on label at bounding box center [273, 193] width 6 height 6
click at [271, 191] on input "checkbox" at bounding box center [272, 192] width 5 height 5
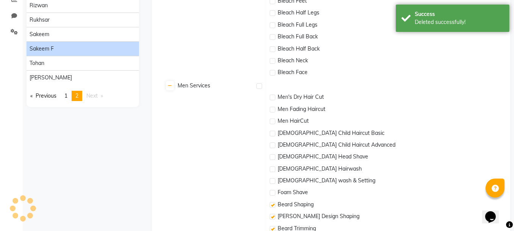
click at [273, 205] on label at bounding box center [273, 205] width 6 height 6
click at [273, 205] on input "checkbox" at bounding box center [272, 204] width 5 height 5
click at [275, 216] on label at bounding box center [273, 216] width 6 height 6
click at [275, 216] on input "checkbox" at bounding box center [272, 216] width 5 height 5
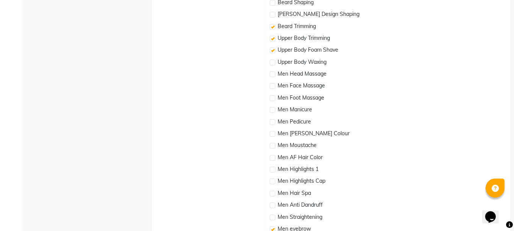
click at [274, 25] on label at bounding box center [273, 27] width 6 height 6
click at [274, 25] on input "checkbox" at bounding box center [272, 27] width 5 height 5
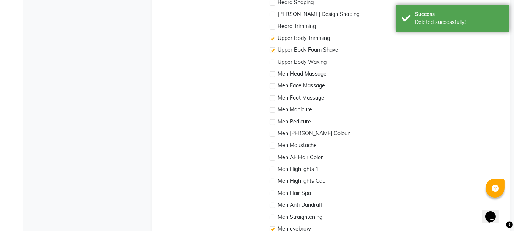
click at [273, 36] on label at bounding box center [273, 39] width 6 height 6
click at [273, 36] on input "checkbox" at bounding box center [272, 38] width 5 height 5
click at [272, 50] on label at bounding box center [273, 50] width 6 height 6
click at [272, 50] on input "checkbox" at bounding box center [272, 50] width 5 height 5
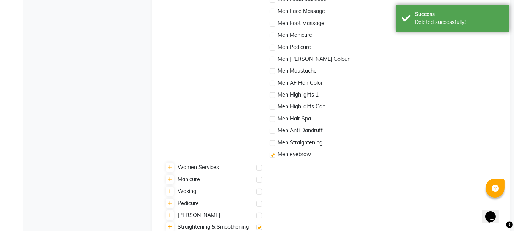
scroll to position [446, 0]
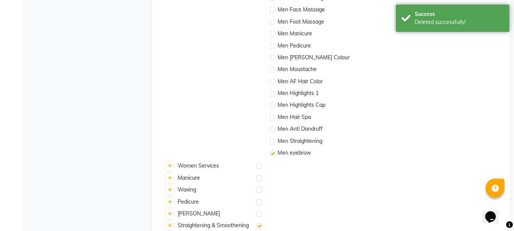
click at [272, 152] on label at bounding box center [273, 153] width 6 height 6
click at [272, 152] on input "checkbox" at bounding box center [272, 153] width 5 height 5
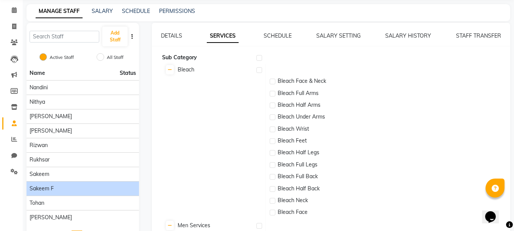
scroll to position [3, 0]
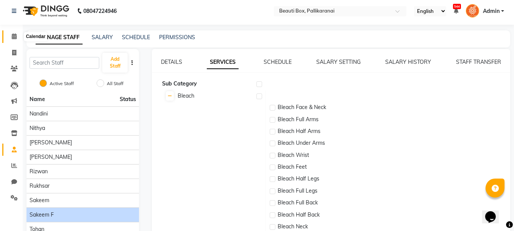
click at [13, 34] on icon at bounding box center [14, 36] width 5 height 6
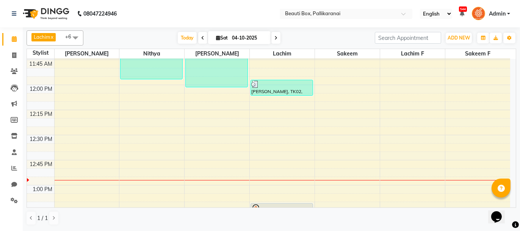
scroll to position [357, 0]
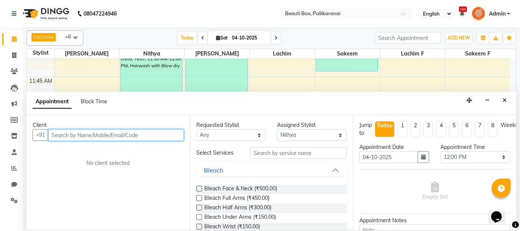
click at [143, 135] on input "text" at bounding box center [116, 135] width 136 height 12
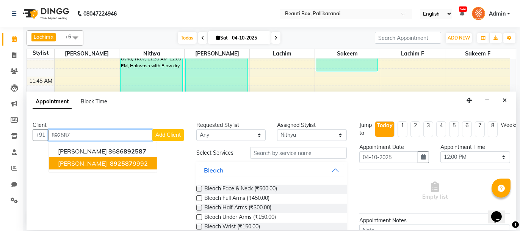
click at [108, 162] on ngb-highlight "892587 9992" at bounding box center [127, 163] width 39 height 8
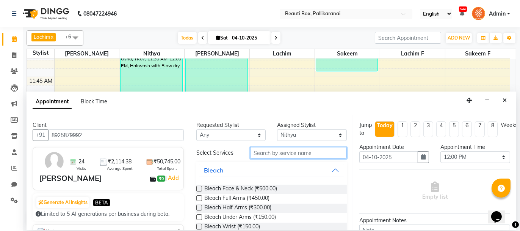
click at [273, 156] on input "text" at bounding box center [298, 153] width 97 height 12
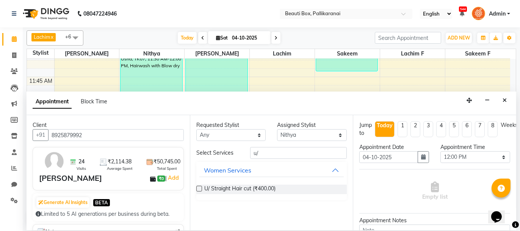
click at [199, 187] on label at bounding box center [199, 188] width 6 height 6
click at [199, 187] on input "checkbox" at bounding box center [198, 189] width 5 height 5
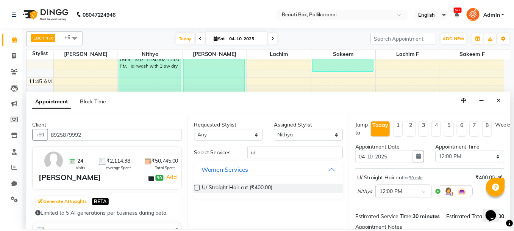
scroll to position [92, 0]
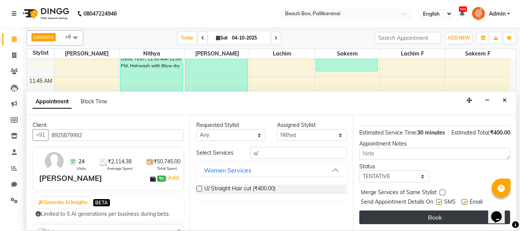
click at [467, 216] on button "Book" at bounding box center [434, 217] width 151 height 14
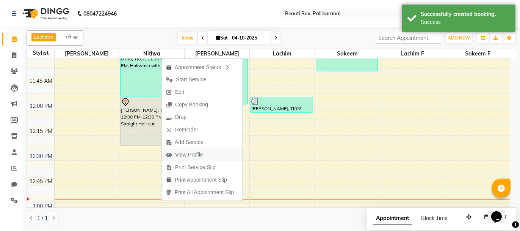
click at [185, 153] on span "View Profile" at bounding box center [189, 155] width 28 height 8
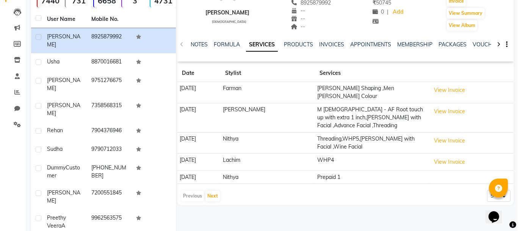
scroll to position [104, 0]
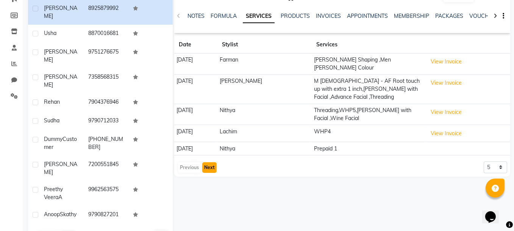
click at [209, 162] on button "Next" at bounding box center [209, 167] width 14 height 11
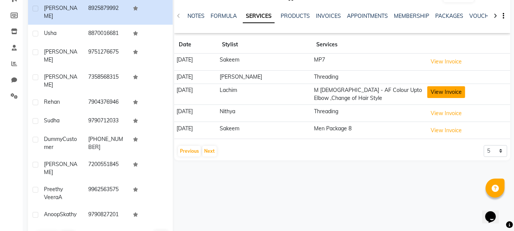
click at [436, 89] on button "View Invoice" at bounding box center [447, 92] width 38 height 12
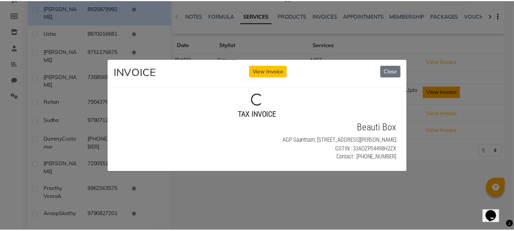
scroll to position [0, 0]
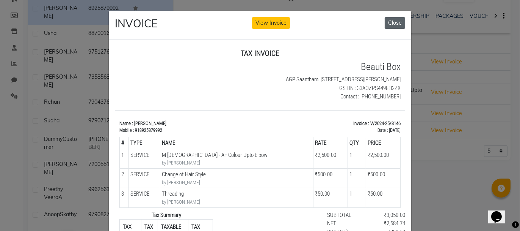
click at [391, 24] on button "Close" at bounding box center [395, 23] width 20 height 12
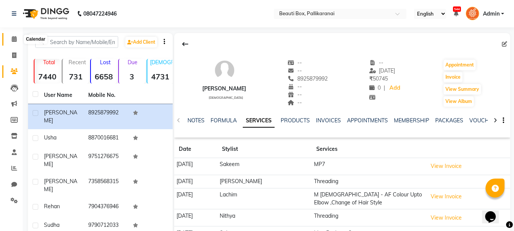
click at [13, 40] on icon at bounding box center [14, 39] width 5 height 6
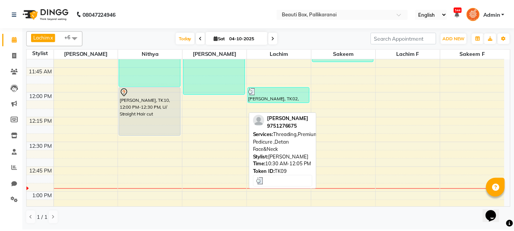
scroll to position [379, 0]
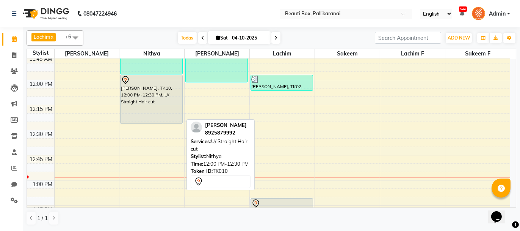
click at [147, 107] on div "[PERSON_NAME], TK10, 12:00 PM-12:30 PM, U/ Straight Hair cut" at bounding box center [152, 99] width 62 height 48
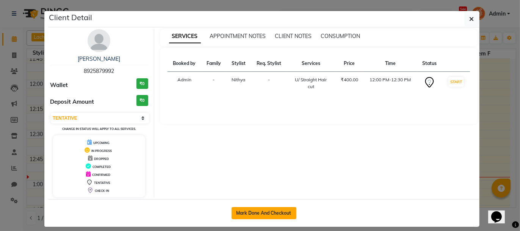
click at [261, 213] on button "Mark Done And Checkout" at bounding box center [264, 213] width 65 height 12
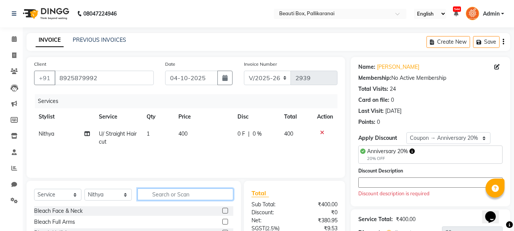
click at [190, 196] on input "text" at bounding box center [186, 194] width 96 height 12
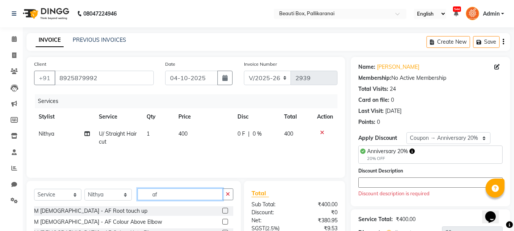
scroll to position [76, 0]
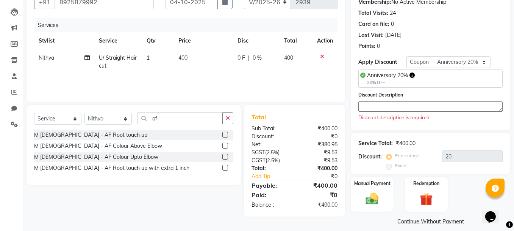
click at [225, 144] on label at bounding box center [226, 146] width 6 height 6
click at [225, 144] on input "checkbox" at bounding box center [225, 145] width 5 height 5
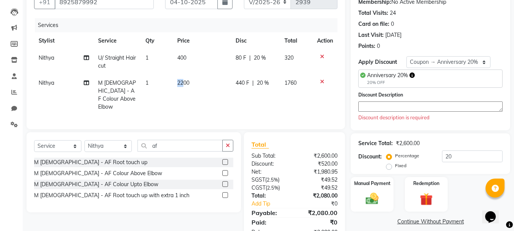
drag, startPoint x: 178, startPoint y: 84, endPoint x: 184, endPoint y: 83, distance: 6.1
click at [184, 83] on span "2200" at bounding box center [183, 82] width 12 height 7
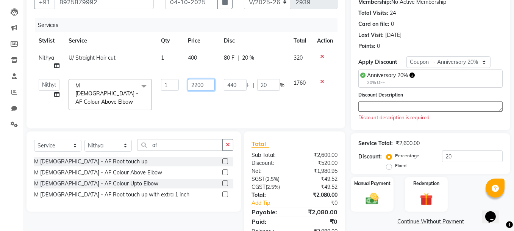
drag, startPoint x: 184, startPoint y: 83, endPoint x: 199, endPoint y: 83, distance: 14.4
click at [199, 83] on td "2200" at bounding box center [201, 94] width 36 height 40
click at [199, 83] on input "2200" at bounding box center [201, 85] width 27 height 12
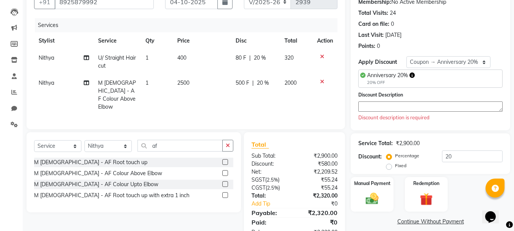
click at [226, 104] on tr "Nithya M [DEMOGRAPHIC_DATA] - AF Colour Above Elbow 1 2500 500 F | 20 % 2000" at bounding box center [186, 94] width 304 height 41
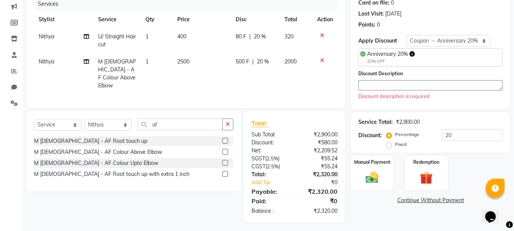
click at [373, 83] on textarea at bounding box center [431, 85] width 144 height 10
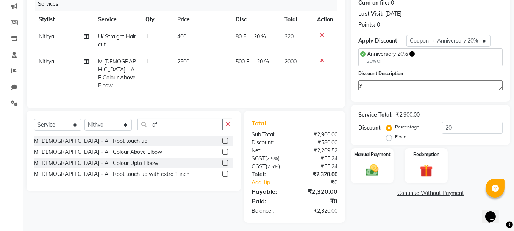
click at [313, 83] on td at bounding box center [325, 73] width 25 height 41
click at [365, 166] on img at bounding box center [373, 169] width 22 height 15
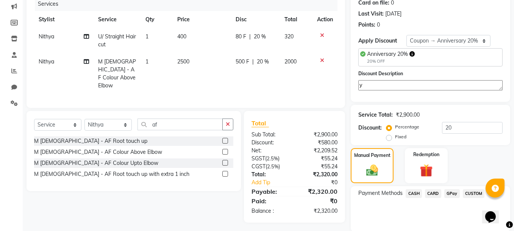
click at [451, 192] on span "GPay" at bounding box center [453, 193] width 16 height 9
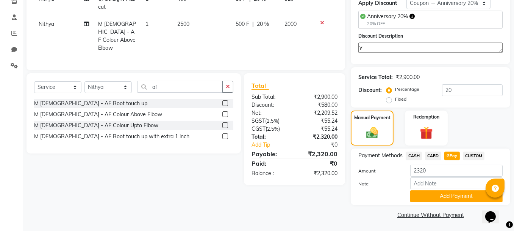
click at [414, 152] on span "CASH" at bounding box center [414, 155] width 16 height 9
click at [441, 194] on button "Add Payment" at bounding box center [457, 196] width 93 height 12
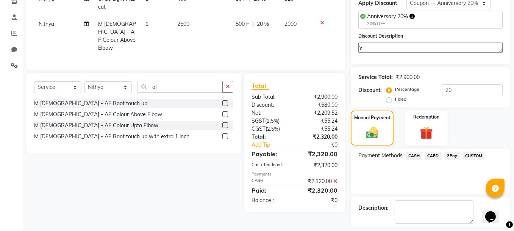
scroll to position [166, 0]
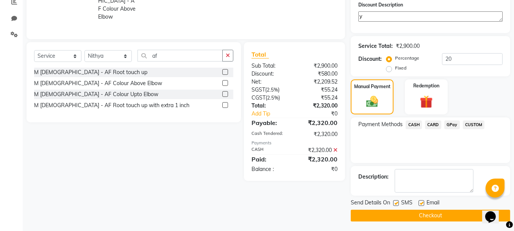
click at [440, 210] on button "Checkout" at bounding box center [431, 215] width 160 height 12
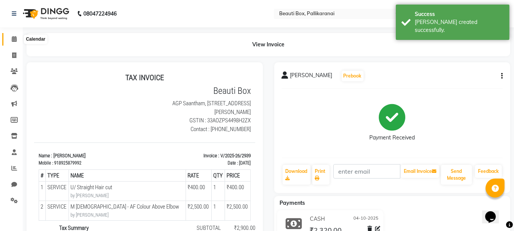
click at [14, 38] on icon at bounding box center [14, 39] width 5 height 6
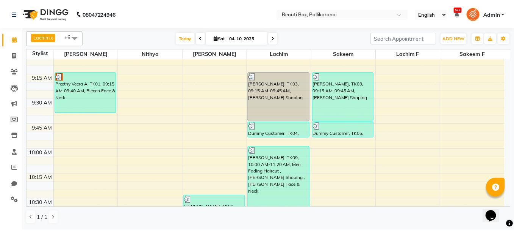
scroll to position [114, 0]
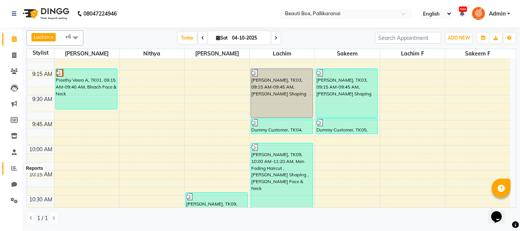
click at [13, 169] on icon at bounding box center [14, 168] width 6 height 6
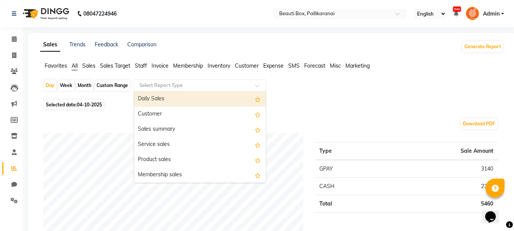
click at [210, 86] on input "text" at bounding box center [192, 86] width 109 height 8
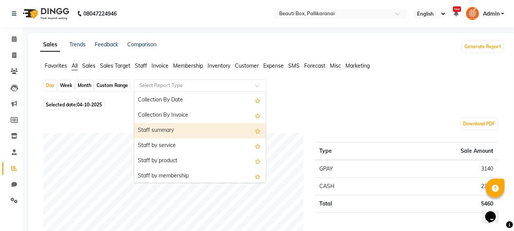
scroll to position [265, 0]
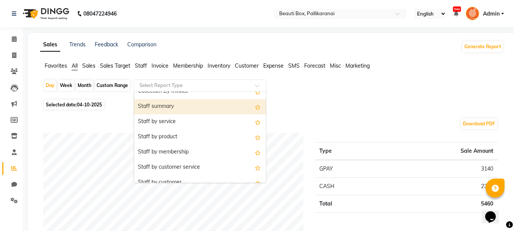
click at [197, 107] on div "Staff summary" at bounding box center [200, 106] width 132 height 15
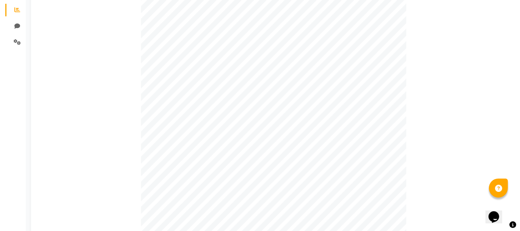
scroll to position [0, 0]
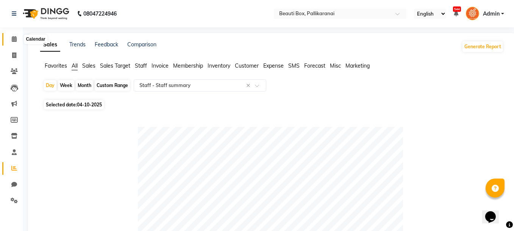
click at [12, 37] on icon at bounding box center [14, 39] width 5 height 6
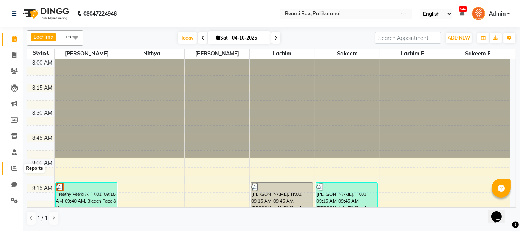
click at [12, 168] on icon at bounding box center [14, 168] width 6 height 6
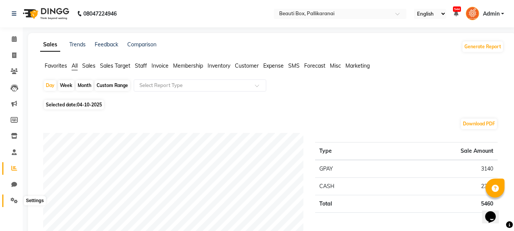
click at [18, 203] on span at bounding box center [14, 200] width 13 height 9
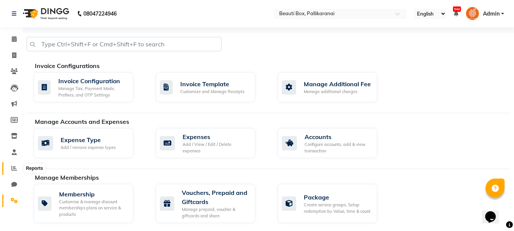
click at [13, 168] on icon at bounding box center [14, 168] width 6 height 6
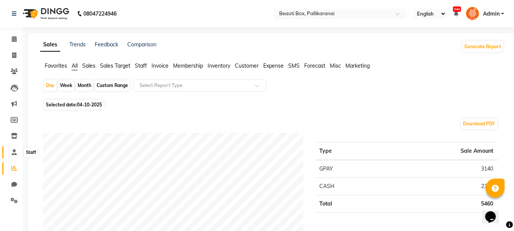
click at [15, 153] on icon at bounding box center [14, 152] width 5 height 6
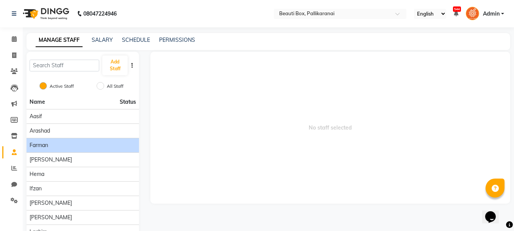
scroll to position [55, 0]
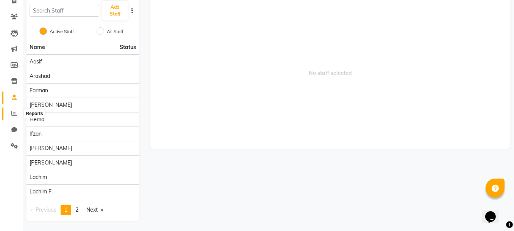
click at [12, 112] on icon at bounding box center [14, 113] width 6 height 6
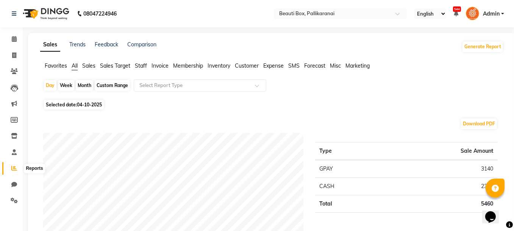
click at [13, 166] on icon at bounding box center [14, 168] width 6 height 6
click at [14, 149] on icon at bounding box center [14, 152] width 5 height 6
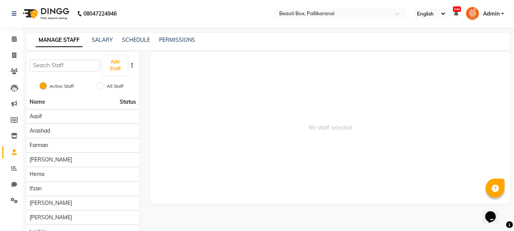
click at [69, 41] on link "MANAGE STAFF" at bounding box center [59, 40] width 47 height 14
click at [15, 70] on icon at bounding box center [14, 71] width 7 height 6
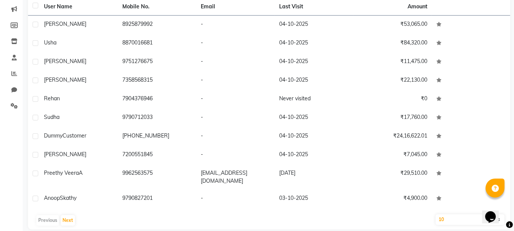
scroll to position [97, 0]
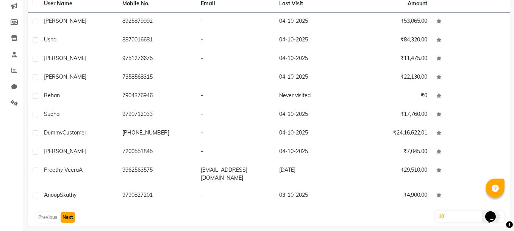
click at [68, 212] on button "Next" at bounding box center [68, 217] width 14 height 11
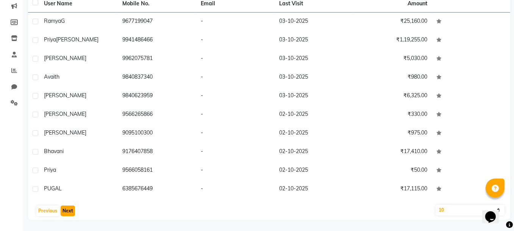
click at [65, 211] on button "Next" at bounding box center [68, 210] width 14 height 11
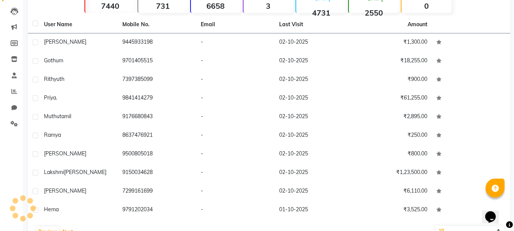
scroll to position [48, 0]
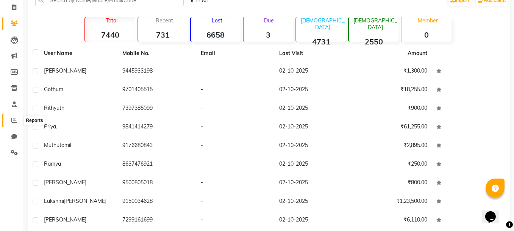
click at [13, 121] on icon at bounding box center [14, 120] width 6 height 6
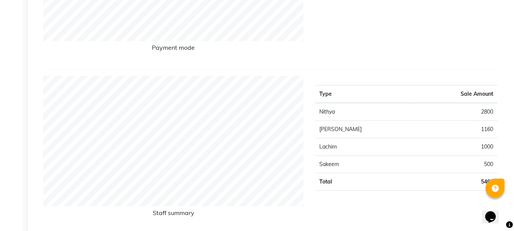
scroll to position [257, 0]
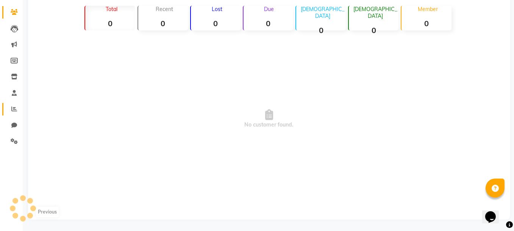
scroll to position [48, 0]
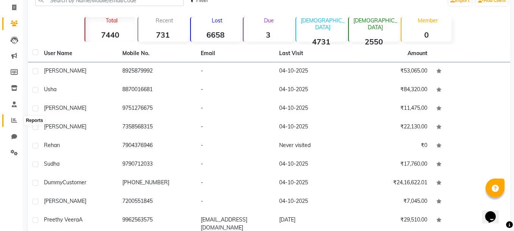
click at [13, 121] on icon at bounding box center [14, 120] width 6 height 6
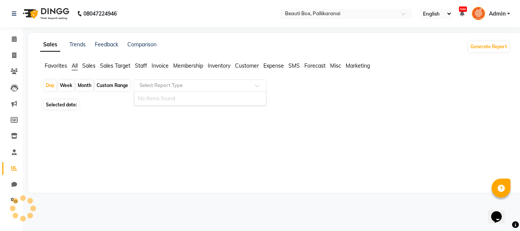
click at [160, 84] on input "text" at bounding box center [192, 86] width 109 height 8
click at [258, 84] on span at bounding box center [259, 88] width 9 height 8
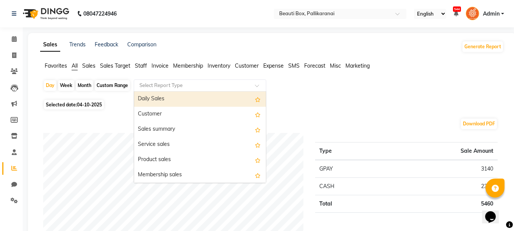
click at [258, 84] on span at bounding box center [259, 88] width 9 height 8
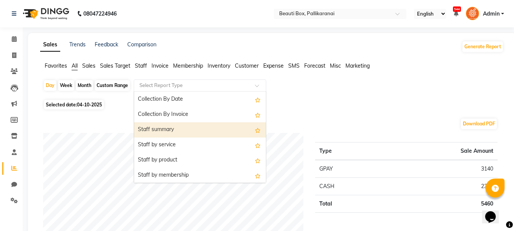
click at [224, 132] on div "Staff summary" at bounding box center [200, 129] width 132 height 15
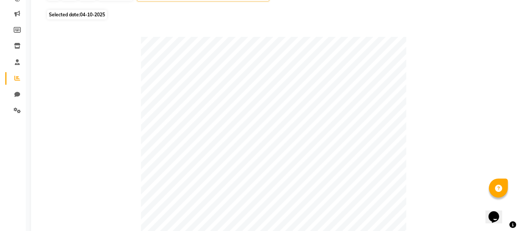
scroll to position [0, 0]
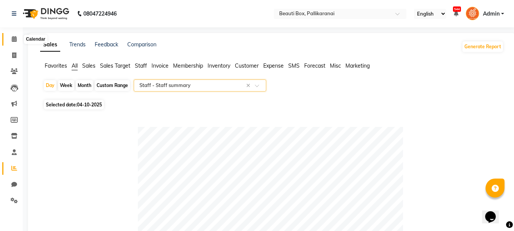
click at [15, 38] on icon at bounding box center [14, 39] width 5 height 6
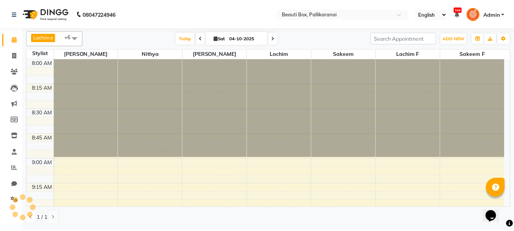
scroll to position [494, 0]
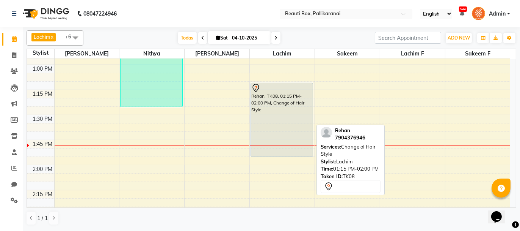
click at [268, 102] on div "Rehan, TK08, 01:15 PM-02:00 PM, Change of Hair Style" at bounding box center [282, 119] width 62 height 73
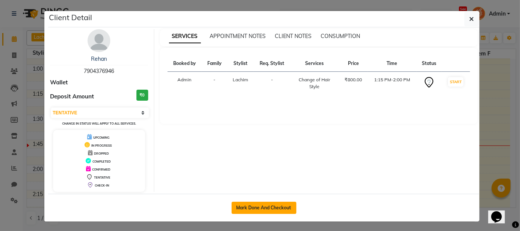
click at [256, 210] on button "Mark Done And Checkout" at bounding box center [264, 207] width 65 height 12
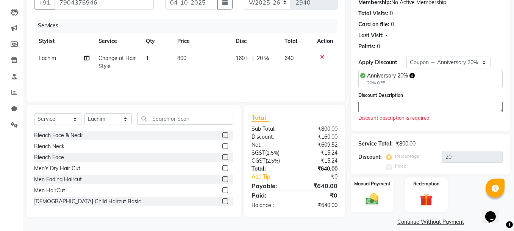
scroll to position [82, 0]
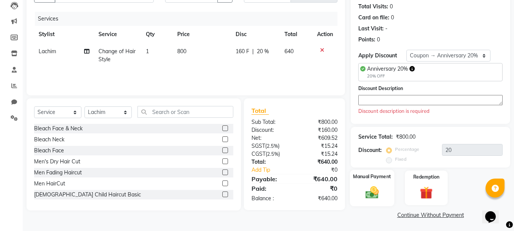
click at [372, 190] on img at bounding box center [373, 191] width 22 height 15
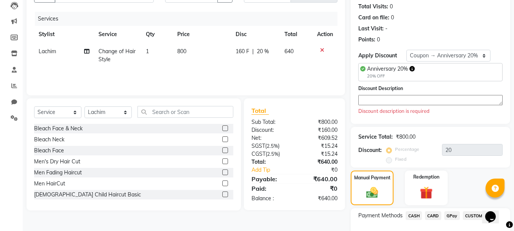
scroll to position [123, 0]
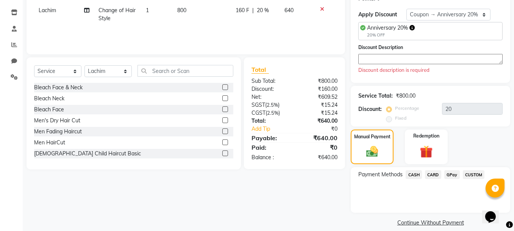
click at [452, 174] on span "GPay" at bounding box center [453, 174] width 16 height 9
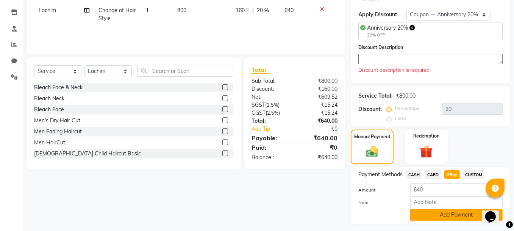
click at [456, 213] on button "Add Payment" at bounding box center [457, 215] width 93 height 12
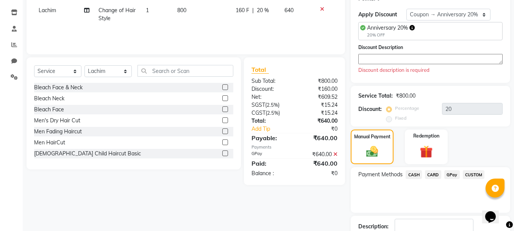
scroll to position [173, 0]
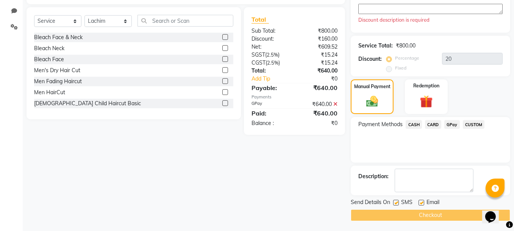
click at [431, 216] on div "Checkout" at bounding box center [431, 215] width 160 height 12
click at [371, 10] on textarea at bounding box center [431, 9] width 144 height 10
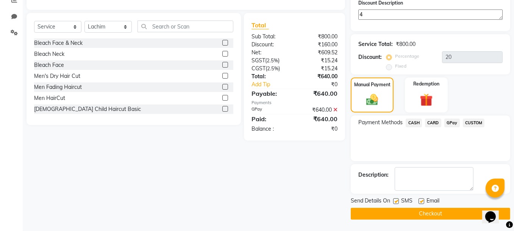
scroll to position [166, 0]
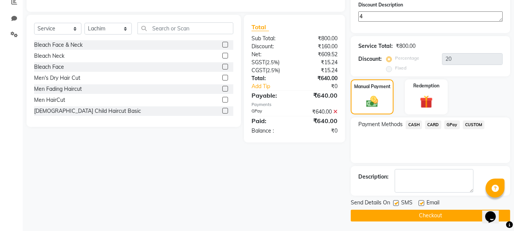
click at [328, 165] on div "Client [PHONE_NUMBER] Date [DATE] Invoice Number V/2025 V/[PHONE_NUMBER] Servic…" at bounding box center [186, 56] width 330 height 330
click at [433, 212] on button "Checkout" at bounding box center [431, 215] width 160 height 12
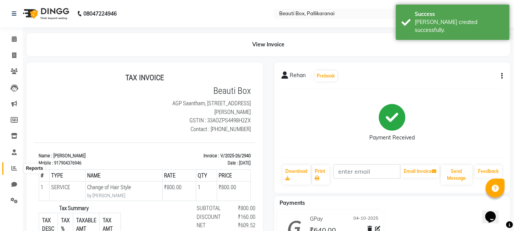
click at [14, 168] on icon at bounding box center [14, 168] width 6 height 6
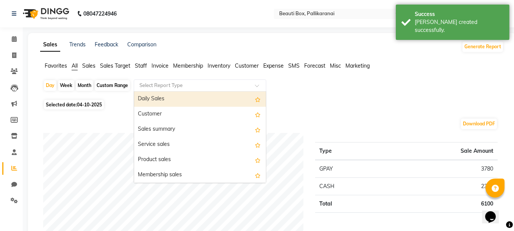
click at [233, 84] on input "text" at bounding box center [192, 86] width 109 height 8
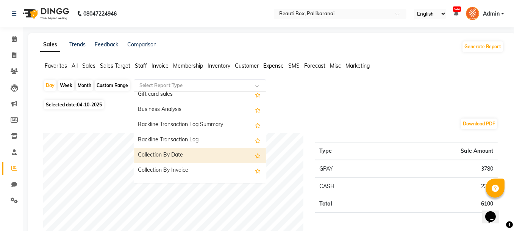
scroll to position [231, 0]
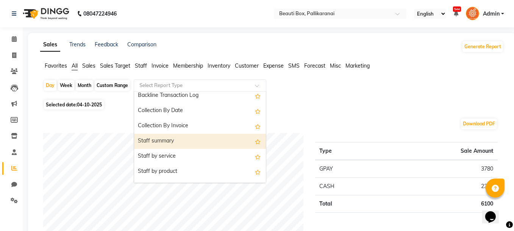
click at [198, 144] on div "Staff summary" at bounding box center [200, 140] width 132 height 15
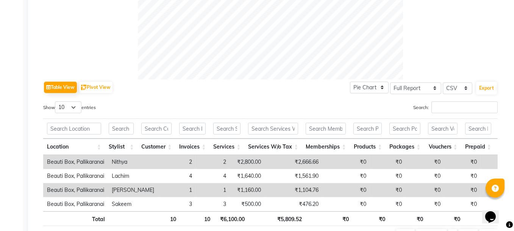
scroll to position [355, 0]
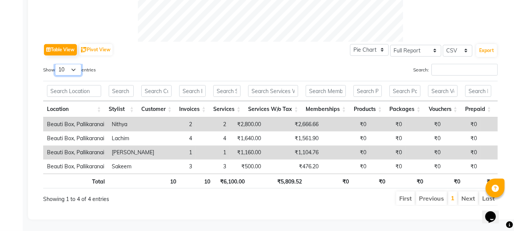
click at [75, 64] on select "10 25 50 100" at bounding box center [68, 70] width 27 height 12
click at [56, 64] on select "10 25 50 100" at bounding box center [68, 70] width 27 height 12
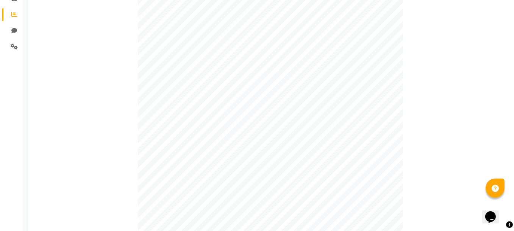
scroll to position [0, 0]
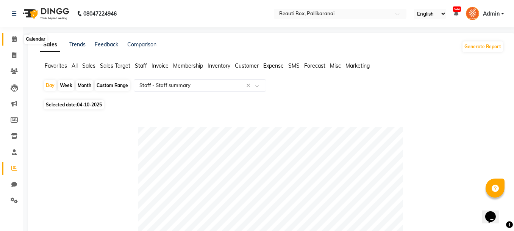
click at [14, 39] on icon at bounding box center [14, 39] width 5 height 6
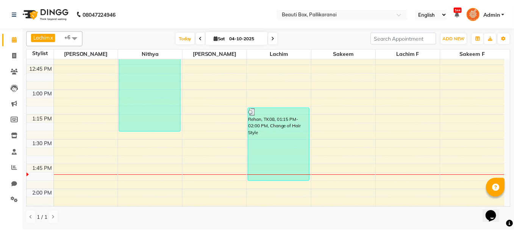
scroll to position [500, 0]
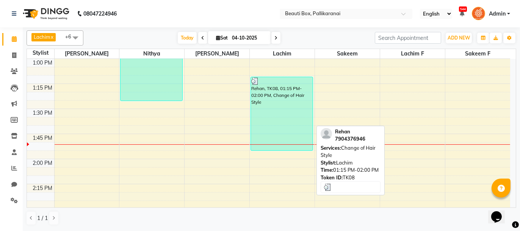
click at [268, 122] on div "Rehan, TK08, 01:15 PM-02:00 PM, Change of Hair Style" at bounding box center [282, 113] width 62 height 73
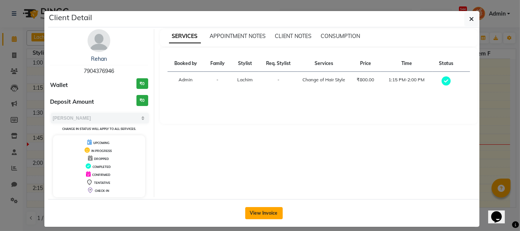
click at [260, 210] on button "View Invoice" at bounding box center [264, 213] width 38 height 12
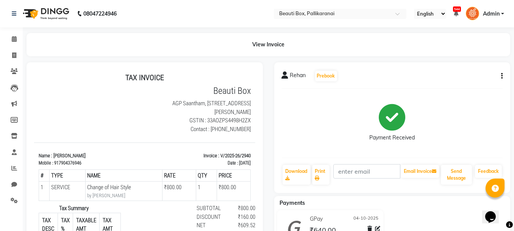
click at [502, 76] on icon "button" at bounding box center [503, 76] width 2 height 0
click at [473, 85] on div "Edit Invoice" at bounding box center [465, 85] width 52 height 9
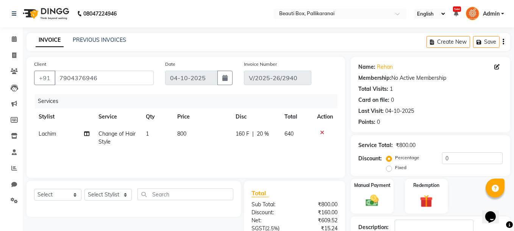
click at [58, 134] on td "Lachim" at bounding box center [64, 137] width 60 height 25
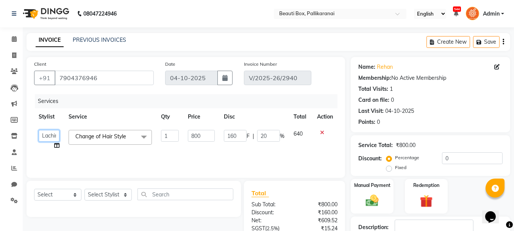
click at [54, 135] on select "[PERSON_NAME] [PERSON_NAME] [PERSON_NAME] Ifzan [PERSON_NAME] Lachim Lachim f […" at bounding box center [49, 136] width 21 height 12
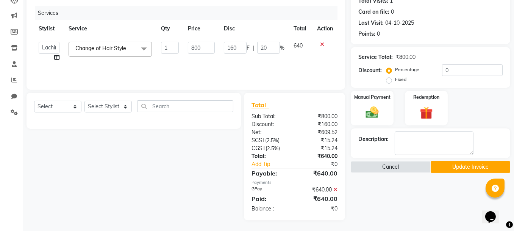
click at [458, 164] on button "Update Invoice" at bounding box center [471, 167] width 80 height 12
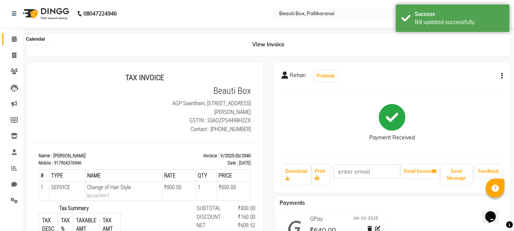
click at [13, 39] on icon at bounding box center [14, 39] width 5 height 6
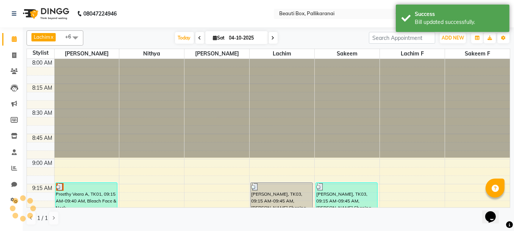
scroll to position [494, 0]
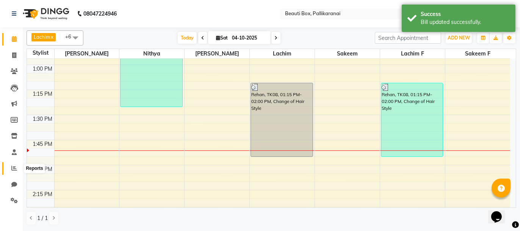
click at [13, 168] on icon at bounding box center [14, 168] width 6 height 6
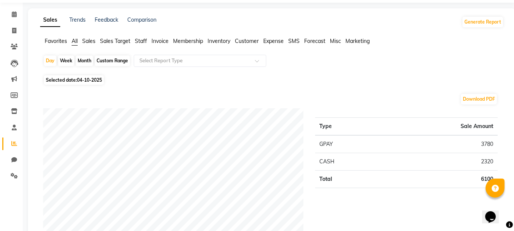
scroll to position [24, 0]
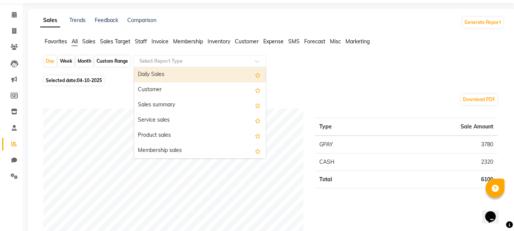
click at [204, 65] on div "Select Report Type" at bounding box center [200, 61] width 133 height 12
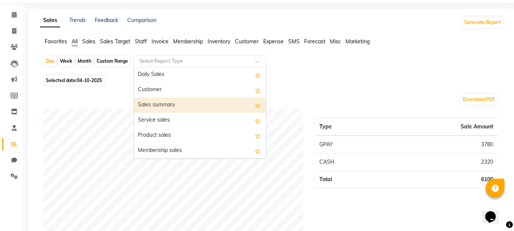
click at [186, 106] on div "Sales summary" at bounding box center [200, 104] width 132 height 15
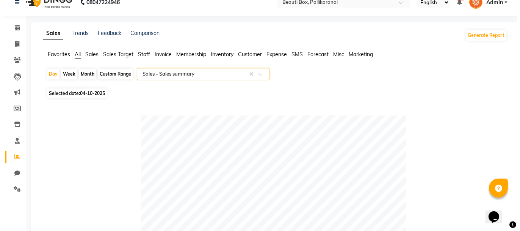
scroll to position [0, 0]
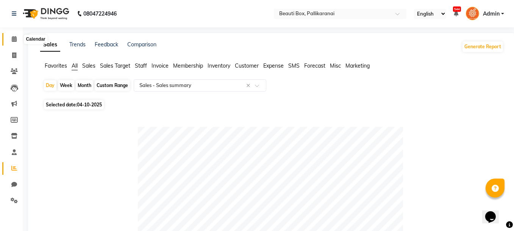
click at [12, 38] on icon at bounding box center [14, 39] width 5 height 6
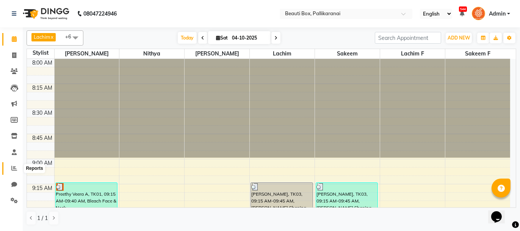
click at [16, 166] on icon at bounding box center [14, 168] width 6 height 6
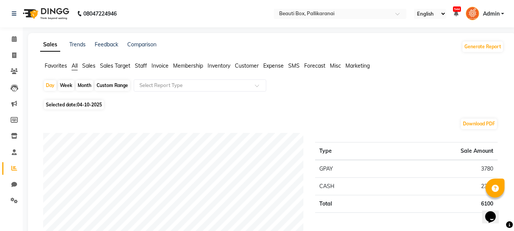
click at [114, 85] on div "Custom Range" at bounding box center [112, 85] width 35 height 11
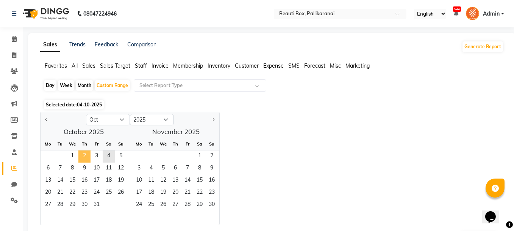
click at [83, 155] on span "2" at bounding box center [84, 156] width 12 height 12
click at [86, 155] on span "2" at bounding box center [84, 156] width 12 height 12
click at [50, 86] on div "Day" at bounding box center [50, 85] width 13 height 11
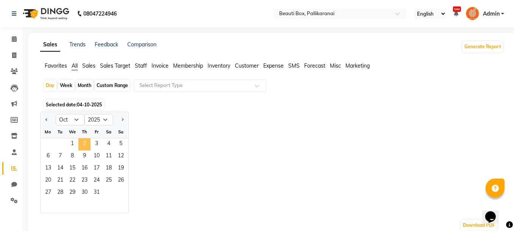
click at [85, 143] on span "2" at bounding box center [84, 144] width 12 height 12
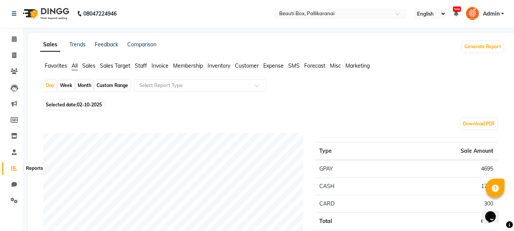
click at [13, 168] on icon at bounding box center [14, 168] width 6 height 6
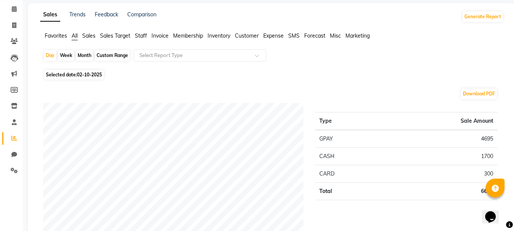
scroll to position [5, 0]
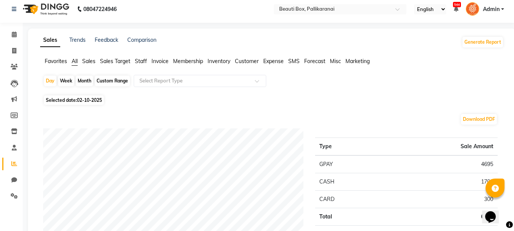
click at [118, 79] on div "Custom Range" at bounding box center [112, 80] width 35 height 11
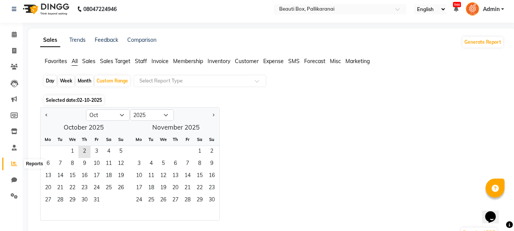
click at [13, 163] on icon at bounding box center [14, 163] width 6 height 6
click at [111, 151] on span "4" at bounding box center [109, 152] width 12 height 12
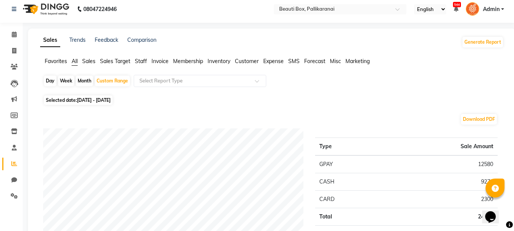
click at [12, 36] on icon at bounding box center [14, 34] width 5 height 6
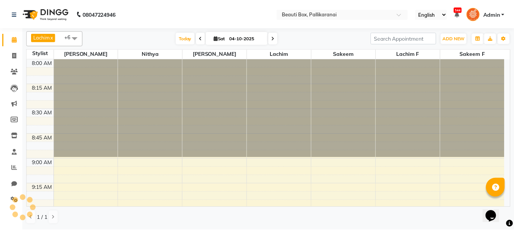
scroll to position [593, 0]
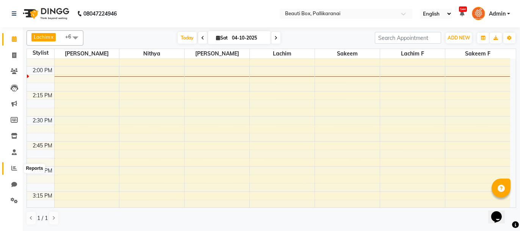
click at [14, 168] on icon at bounding box center [14, 168] width 6 height 6
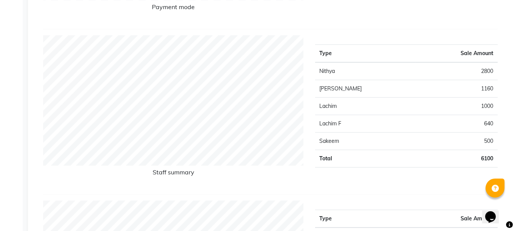
scroll to position [267, 0]
